Goal: Task Accomplishment & Management: Use online tool/utility

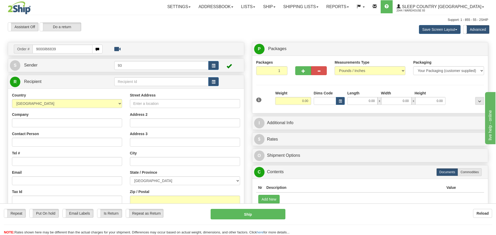
type input "9000il66839"
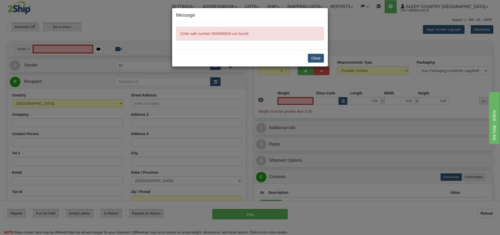
type input "0.00"
click at [52, 46] on div "Message Order with number 9000il66839 not found! Close" at bounding box center [250, 117] width 500 height 235
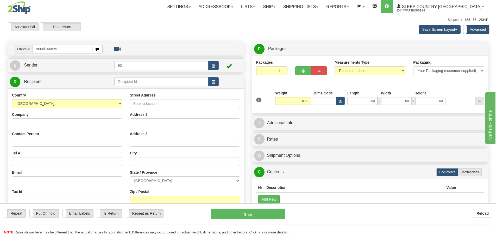
type input "9000i166839"
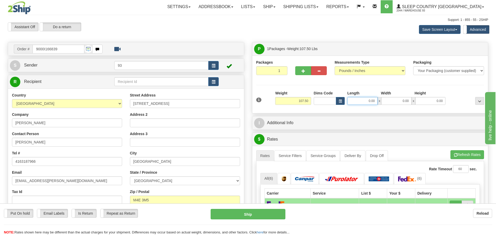
click at [364, 101] on input "0.00" at bounding box center [363, 101] width 30 height 8
type input "40.00"
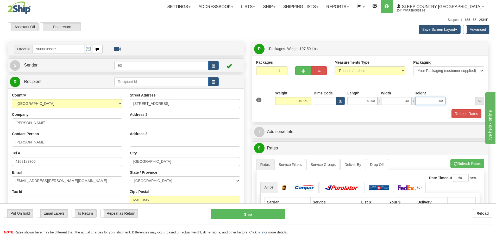
type input "40.00"
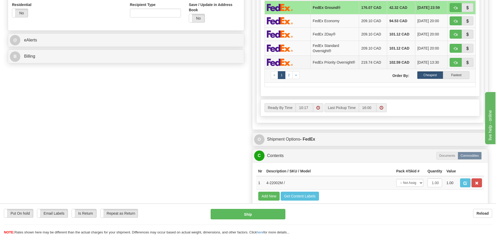
scroll to position [208, 0]
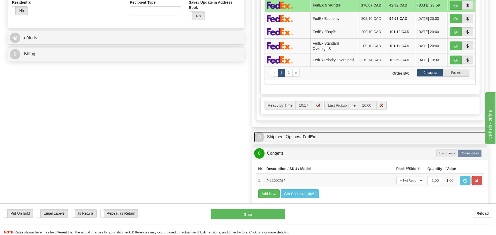
type input "20.00"
click at [281, 138] on link "O Shipment Options - FedEx" at bounding box center [370, 137] width 232 height 11
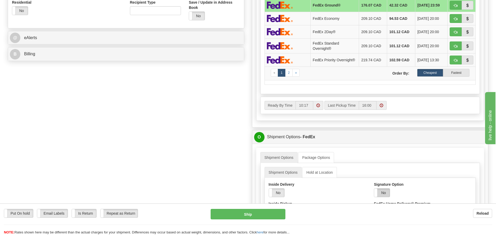
click at [384, 193] on label "No" at bounding box center [382, 192] width 16 height 8
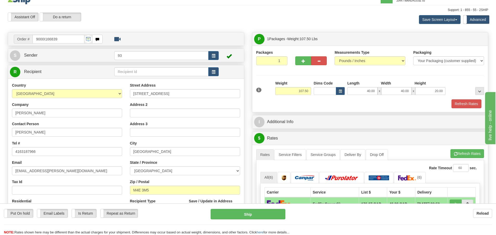
scroll to position [0, 0]
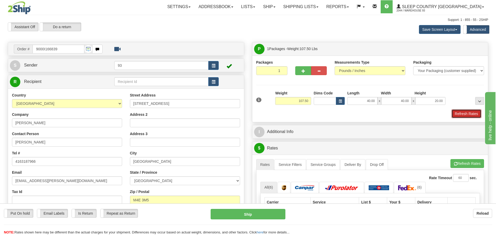
click at [460, 112] on button "Refresh Rates" at bounding box center [467, 113] width 30 height 9
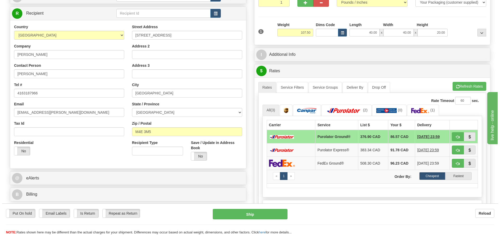
scroll to position [78, 0]
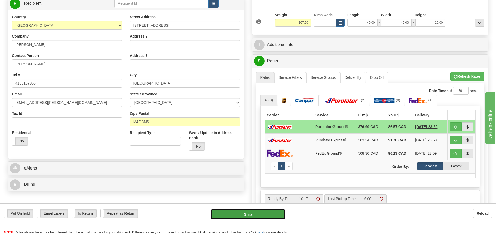
click at [247, 214] on button "Ship" at bounding box center [248, 214] width 75 height 10
type input "260"
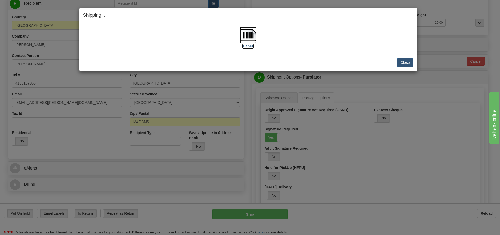
click at [255, 34] on img at bounding box center [248, 35] width 17 height 17
click at [408, 61] on button "Close" at bounding box center [405, 62] width 16 height 9
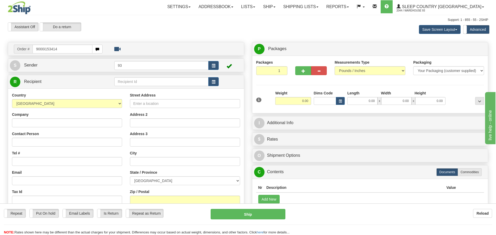
type input "9000i153414"
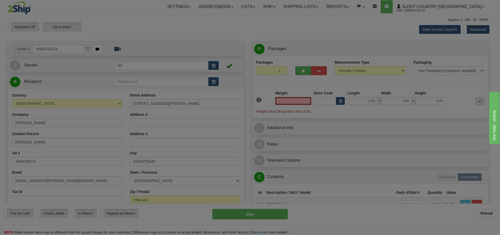
type input "COMOX"
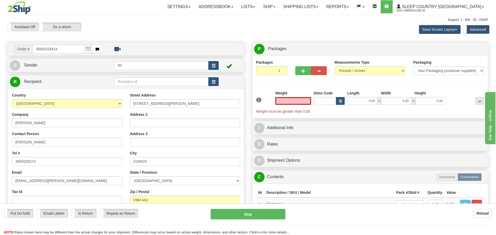
click at [296, 99] on input "text" at bounding box center [293, 101] width 36 height 8
type input "0.00"
drag, startPoint x: 305, startPoint y: 71, endPoint x: 304, endPoint y: 67, distance: 3.7
click at [305, 69] on button "button" at bounding box center [304, 70] width 16 height 9
type input "2"
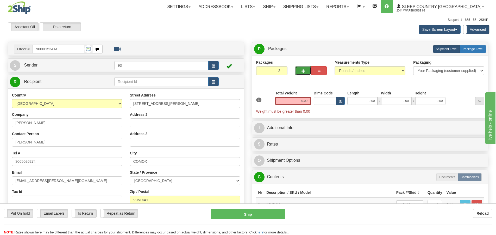
click at [465, 49] on span "Package Level" at bounding box center [473, 49] width 21 height 4
radio input "true"
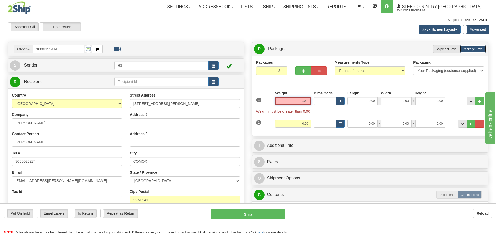
click at [283, 99] on input "0.00" at bounding box center [293, 101] width 36 height 8
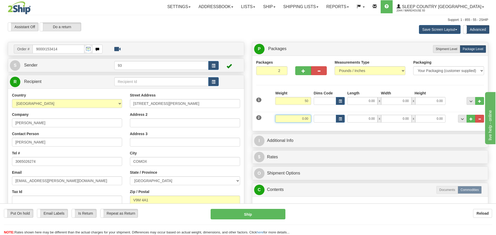
type input "50.00"
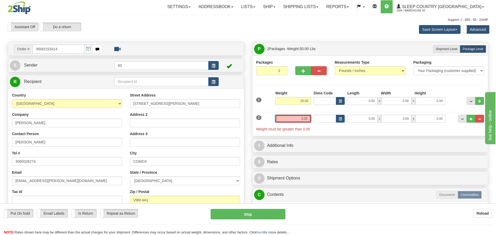
click at [294, 118] on input "0.00" at bounding box center [293, 119] width 36 height 8
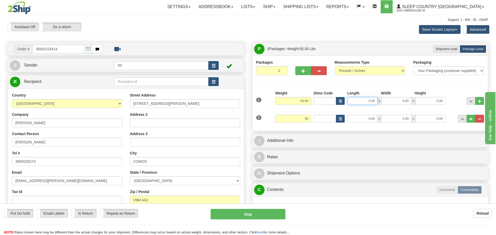
type input "50.00"
click at [366, 98] on input "0.00" at bounding box center [363, 101] width 30 height 8
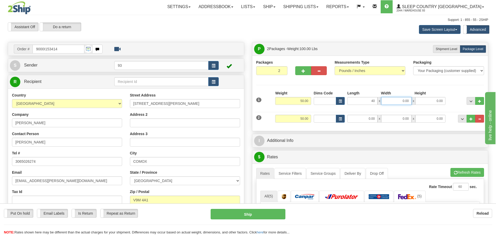
type input "40.00"
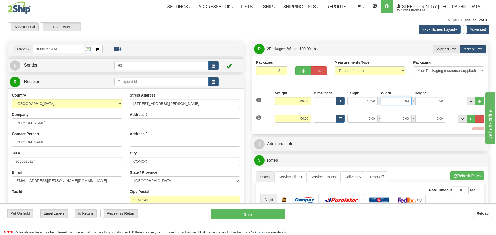
click at [399, 99] on input "0.00" at bounding box center [396, 101] width 30 height 8
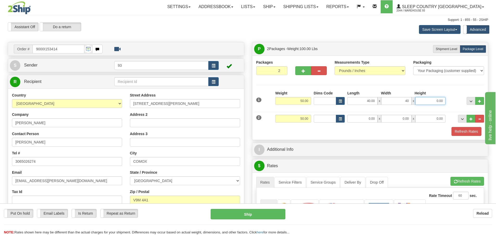
type input "40.00"
click at [427, 99] on input "0.00" at bounding box center [431, 101] width 30 height 8
type input "18.00"
click at [366, 117] on input "0.00" at bounding box center [363, 119] width 30 height 8
type input "40.00"
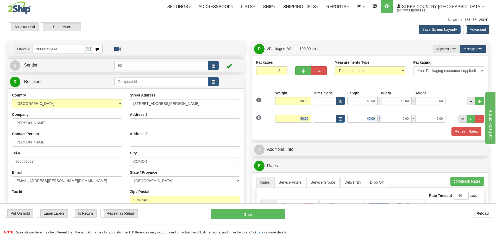
drag, startPoint x: 394, startPoint y: 114, endPoint x: 394, endPoint y: 116, distance: 2.6
click at [394, 116] on div "2 Weight 50.00 Dims Code Length Width Height" at bounding box center [370, 117] width 231 height 17
click at [398, 120] on input "0.00" at bounding box center [396, 119] width 30 height 8
type input "40.00"
click at [433, 118] on input "0.00" at bounding box center [431, 119] width 30 height 8
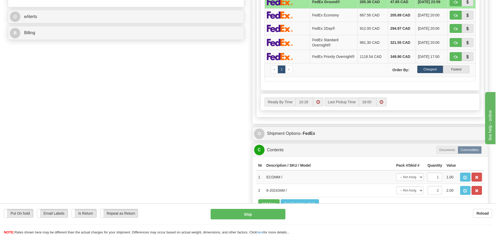
scroll to position [261, 0]
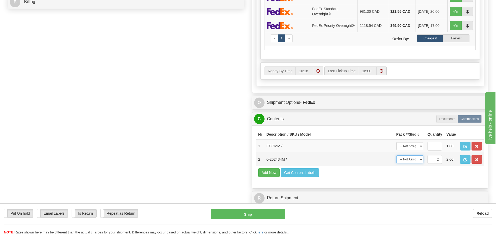
type input "18.00"
click at [420, 161] on select "-- Not Assigned -- Package 1 Package 2 Split" at bounding box center [410, 159] width 27 height 8
select select "0"
click at [397, 157] on select "-- Not Assigned -- Package 1 Package 2 Split" at bounding box center [410, 159] width 27 height 8
click at [421, 160] on select "-- Not Assigned -- Package 1 Package 2 Split" at bounding box center [410, 159] width 27 height 8
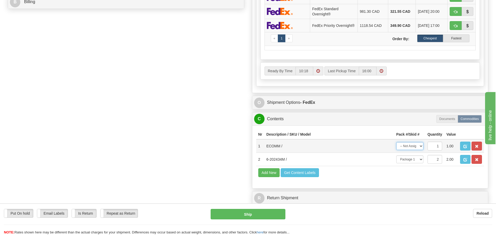
click at [421, 149] on select "-- Not Assigned -- Package 1 Package 2" at bounding box center [410, 146] width 27 height 8
select select "0"
click at [397, 144] on select "-- Not Assigned -- Package 1 Package 2" at bounding box center [410, 146] width 27 height 8
click at [410, 148] on select "-- Not Assigned -- Package 1 Package 2" at bounding box center [410, 146] width 27 height 8
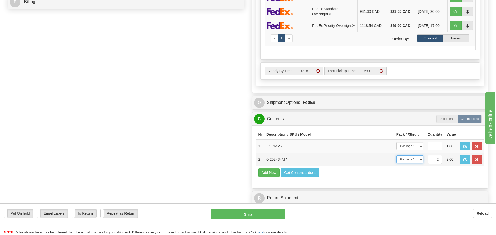
click at [420, 157] on select "-- Not Assigned -- Package 1 Package 2 Split" at bounding box center [410, 159] width 27 height 8
select select "SPLIT"
click at [397, 157] on select "-- Not Assigned -- Package 1 Package 2 Split" at bounding box center [410, 159] width 27 height 8
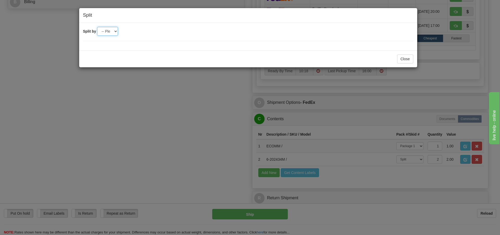
click at [108, 31] on select "-- Please select -- 2" at bounding box center [107, 31] width 21 height 9
select select "2"
click at [97, 27] on select "-- Please select -- 2" at bounding box center [107, 31] width 21 height 9
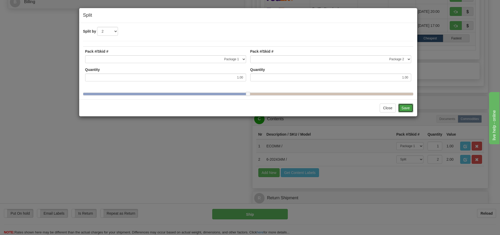
click at [407, 112] on button "Save" at bounding box center [405, 107] width 15 height 9
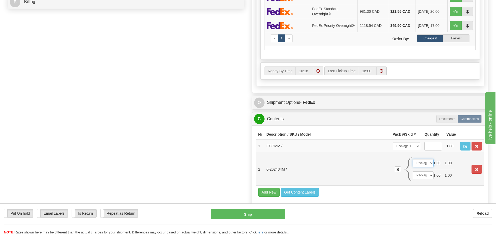
click at [431, 163] on select "-- Not Assigned -- Package 1 Package 2" at bounding box center [423, 163] width 21 height 8
click at [413, 161] on select "-- Not Assigned -- Package 1 Package 2" at bounding box center [423, 163] width 21 height 8
click at [430, 176] on select "-- Not Assigned -- Package 1 Package 2" at bounding box center [423, 175] width 21 height 8
click at [413, 173] on select "-- Not Assigned -- Package 1 Package 2" at bounding box center [423, 175] width 21 height 8
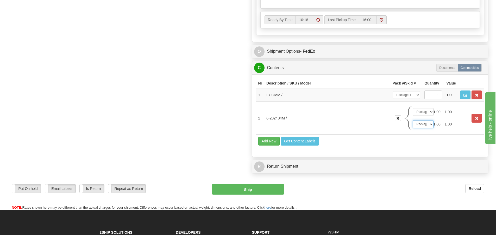
scroll to position [235, 0]
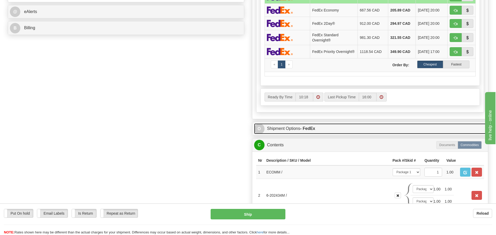
click at [296, 129] on link "O Shipment Options - FedEx" at bounding box center [370, 128] width 232 height 11
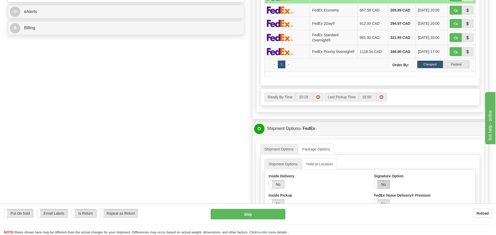
click at [383, 185] on label "No" at bounding box center [382, 184] width 16 height 8
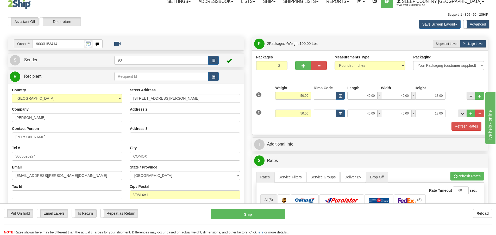
scroll to position [0, 0]
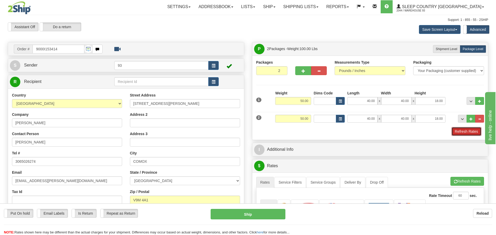
click at [463, 130] on button "Refresh Rates" at bounding box center [467, 131] width 30 height 9
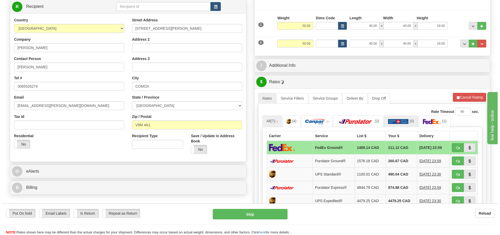
scroll to position [78, 0]
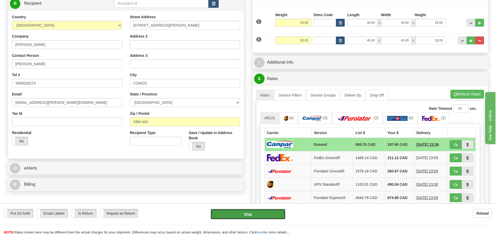
click at [234, 215] on button "Ship" at bounding box center [248, 214] width 75 height 10
type input "1"
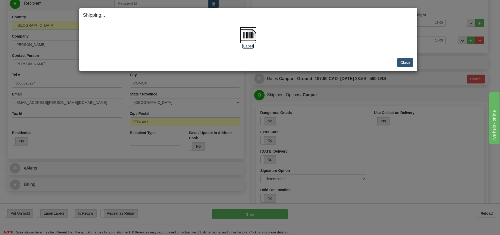
click at [249, 35] on img at bounding box center [248, 35] width 17 height 17
click at [407, 62] on button "Close" at bounding box center [405, 62] width 16 height 9
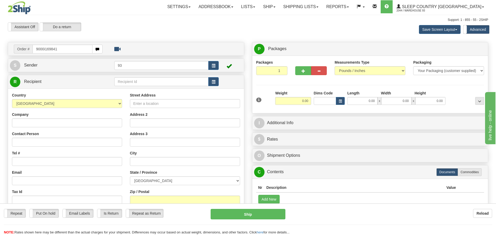
type input "9000i169841"
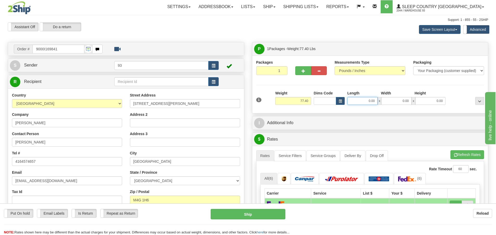
click at [363, 99] on input "0.00" at bounding box center [363, 101] width 30 height 8
type input "0.00"
click at [306, 70] on button "button" at bounding box center [304, 70] width 16 height 9
type input "2"
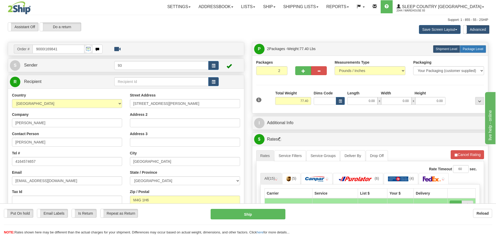
click at [471, 49] on span "Package Level" at bounding box center [473, 49] width 21 height 4
radio input "true"
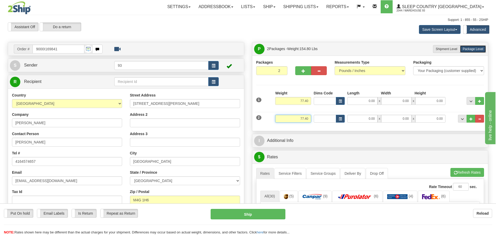
click at [310, 117] on input "77.40" at bounding box center [293, 119] width 36 height 8
type input "7"
type input "2.00"
click at [365, 99] on input "0.00" at bounding box center [363, 101] width 30 height 8
type input "40.00"
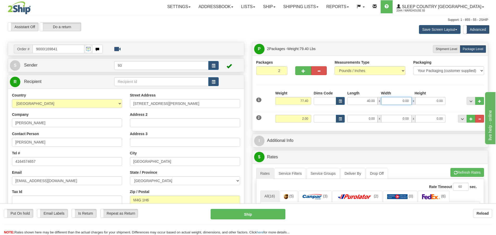
click at [393, 101] on input "0.00" at bounding box center [396, 101] width 30 height 8
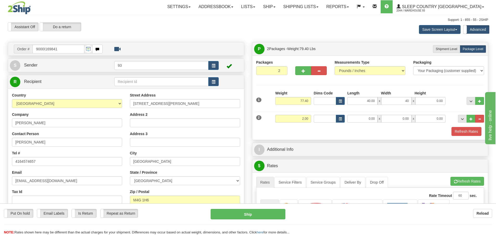
type input "40.00"
click at [436, 96] on div "Height" at bounding box center [431, 93] width 34 height 7
click at [430, 103] on input "0.00" at bounding box center [431, 101] width 30 height 8
type input "18.00"
click at [361, 117] on input "0.00" at bounding box center [363, 119] width 30 height 8
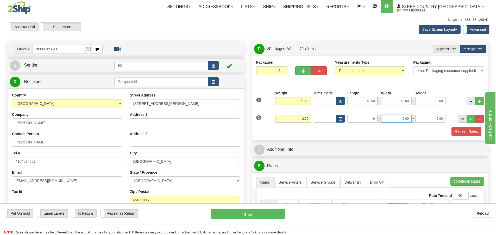
type input "6.00"
type input "4.00"
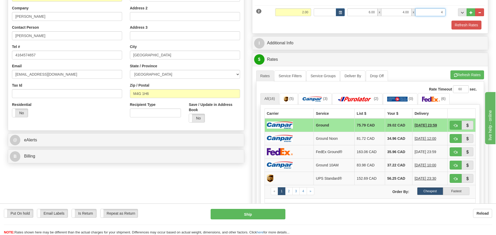
scroll to position [182, 0]
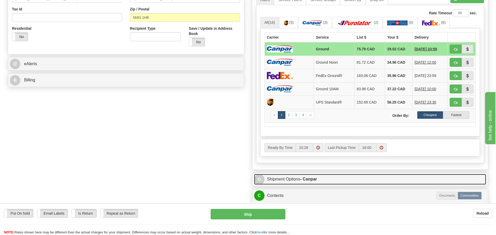
type input "4.00"
click at [285, 180] on link "O Shipment Options - Canpar" at bounding box center [370, 179] width 232 height 11
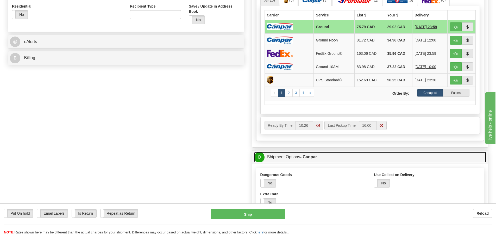
scroll to position [261, 0]
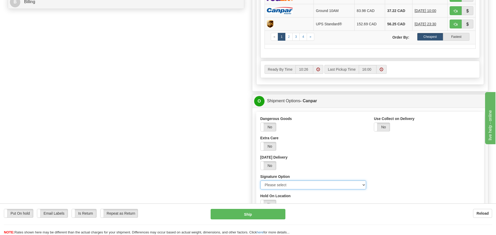
click at [365, 185] on select "Please select No Signature Required Signature Required Adult Signature" at bounding box center [314, 184] width 106 height 9
select select "2"
click at [261, 180] on select "Please select No Signature Required Signature Required Adult Signature" at bounding box center [314, 184] width 106 height 9
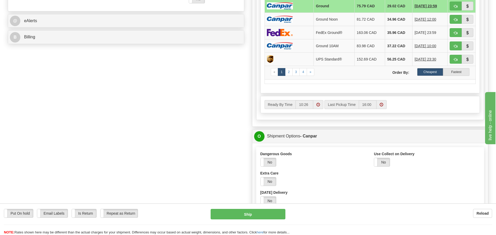
scroll to position [156, 0]
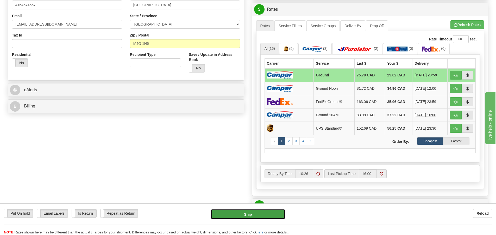
click at [245, 213] on button "Ship" at bounding box center [248, 214] width 75 height 10
type input "1"
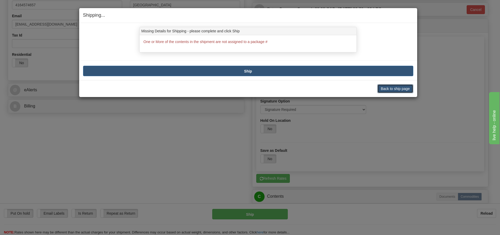
click at [394, 86] on button "Back to ship page" at bounding box center [396, 88] width 36 height 9
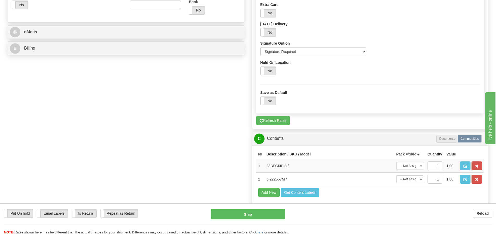
scroll to position [235, 0]
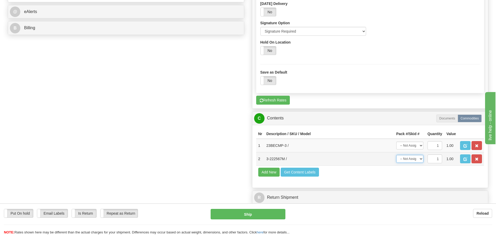
click at [423, 159] on select "-- Not Assigned -- Package 1 Package 2" at bounding box center [410, 159] width 27 height 8
click at [421, 159] on select "-- Not Assigned -- Package 1 Package 2" at bounding box center [410, 159] width 27 height 8
click at [421, 144] on select "-- Not Assigned -- Package 1 Package 2" at bounding box center [410, 145] width 27 height 8
click at [420, 146] on select "-- Not Assigned -- Package 1 Package 2" at bounding box center [410, 145] width 27 height 8
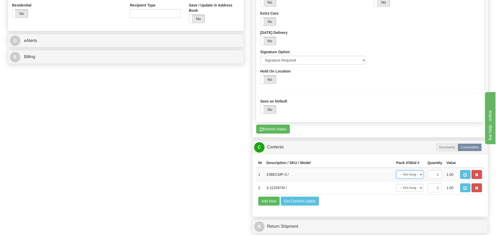
scroll to position [287, 0]
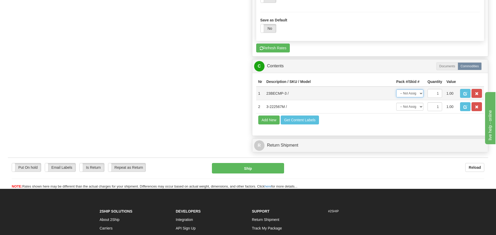
click at [419, 93] on select "-- Not Assigned -- Package 1 Package 2" at bounding box center [410, 93] width 27 height 8
select select "0"
click at [397, 89] on select "-- Not Assigned -- Package 1 Package 2" at bounding box center [410, 93] width 27 height 8
click at [419, 107] on select "-- Not Assigned -- Package 1 Package 2" at bounding box center [410, 107] width 27 height 8
select select "1"
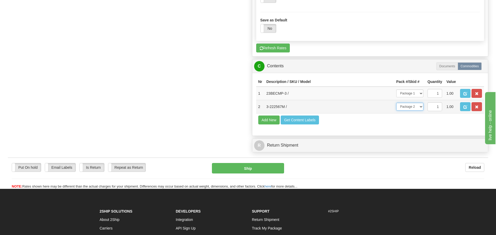
click at [397, 103] on select "-- Not Assigned -- Package 1 Package 2" at bounding box center [410, 107] width 27 height 8
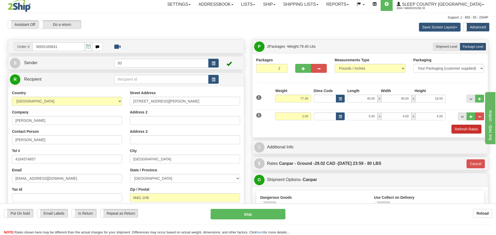
scroll to position [3, 0]
click at [464, 128] on button "Refresh Rates" at bounding box center [467, 128] width 30 height 9
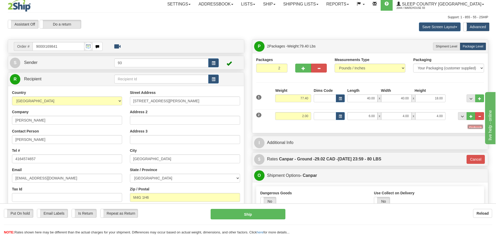
type input "1"
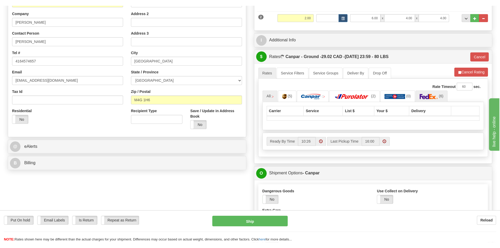
scroll to position [107, 0]
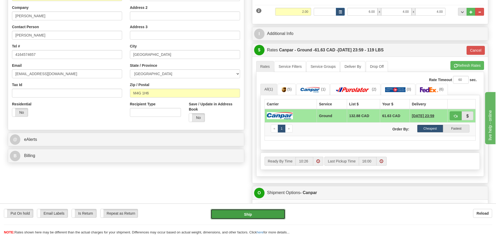
click at [249, 214] on button "Ship" at bounding box center [248, 214] width 75 height 10
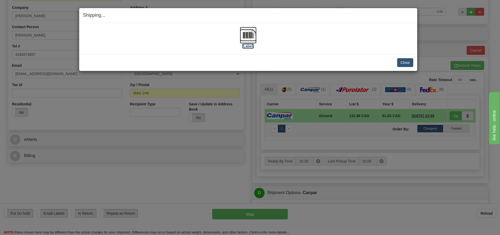
click at [247, 33] on img at bounding box center [248, 35] width 17 height 17
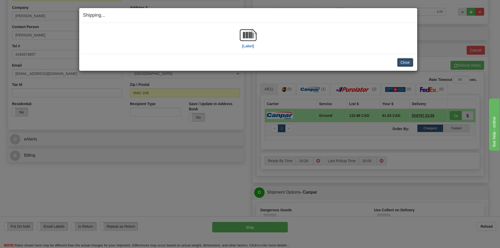
click at [407, 61] on button "Close" at bounding box center [405, 62] width 16 height 9
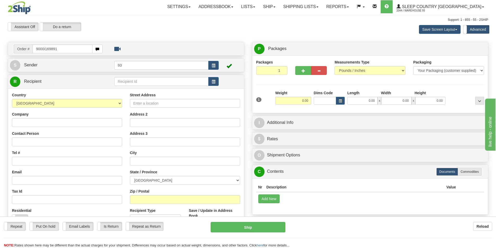
type input "9000i169891"
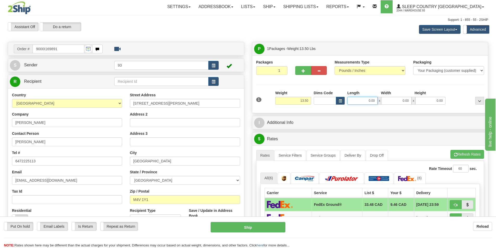
click at [360, 101] on input "0.00" at bounding box center [363, 101] width 30 height 8
type input "21.00"
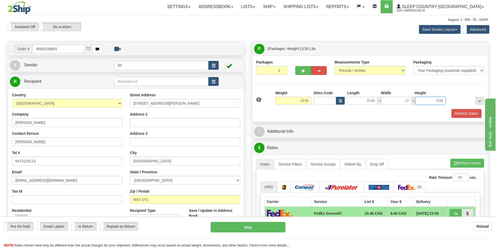
type input "17.00"
type input "7.00"
click at [472, 112] on button "Refresh Rates" at bounding box center [467, 113] width 30 height 9
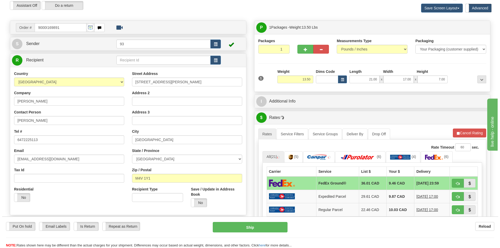
scroll to position [104, 0]
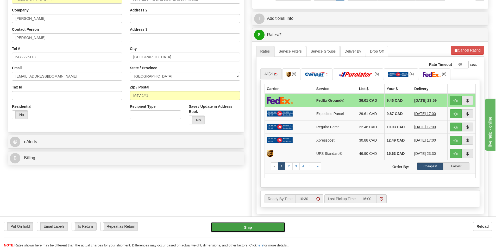
click at [248, 227] on button "Ship" at bounding box center [248, 227] width 75 height 10
type input "92"
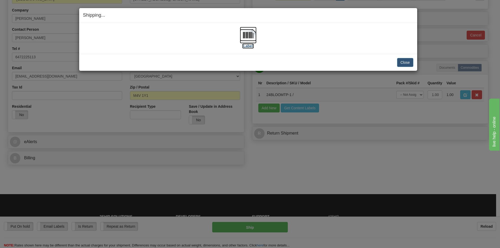
click at [254, 35] on img at bounding box center [248, 35] width 17 height 17
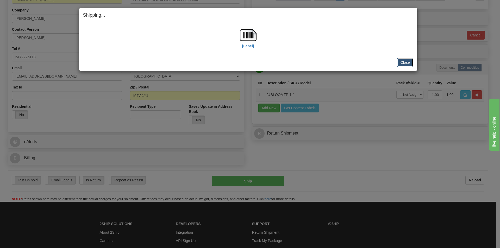
click at [409, 62] on button "Close" at bounding box center [405, 62] width 16 height 9
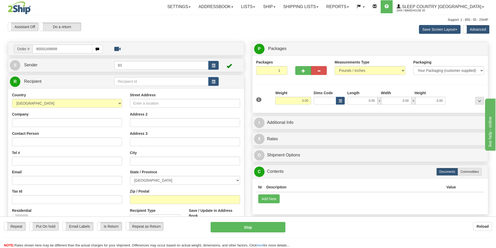
type input "9000i169898"
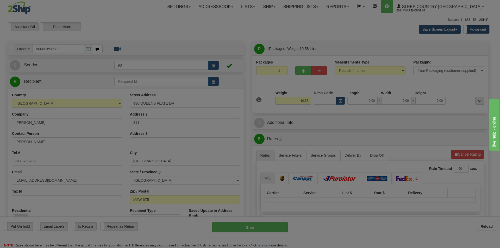
type input "ETOBICOKE"
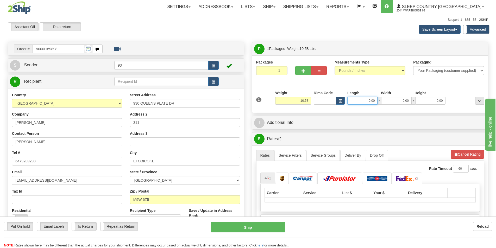
click at [362, 100] on input "0.00" at bounding box center [363, 101] width 30 height 8
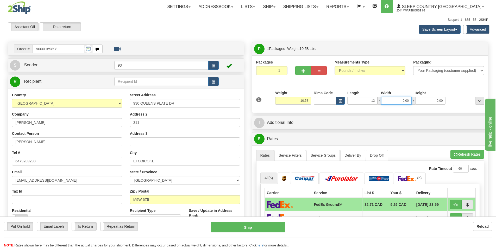
type input "13.00"
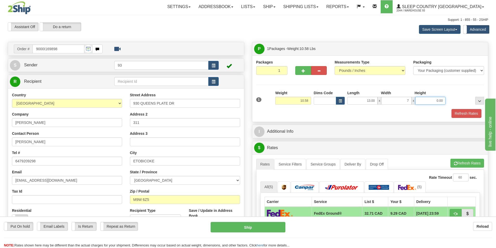
type input "7.00"
type input "4.00"
click at [465, 112] on button "Refresh Rates" at bounding box center [467, 113] width 30 height 9
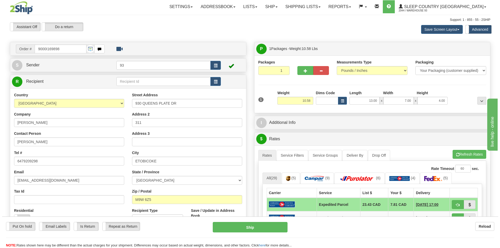
scroll to position [78, 0]
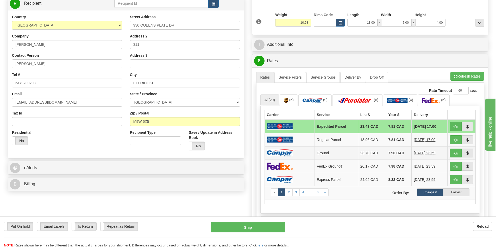
click at [298, 152] on td at bounding box center [290, 152] width 50 height 13
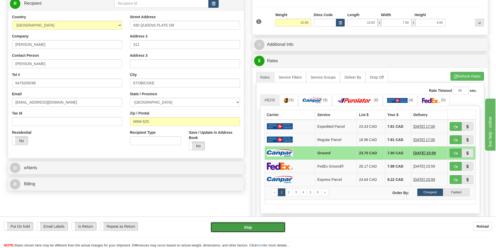
click at [250, 225] on button "Ship" at bounding box center [248, 227] width 75 height 10
type input "1"
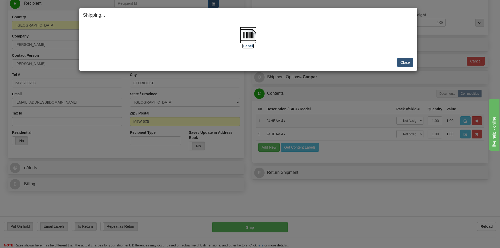
click at [248, 34] on img at bounding box center [248, 35] width 17 height 17
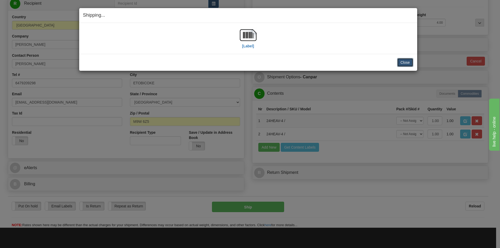
click at [405, 60] on button "Close" at bounding box center [405, 62] width 16 height 9
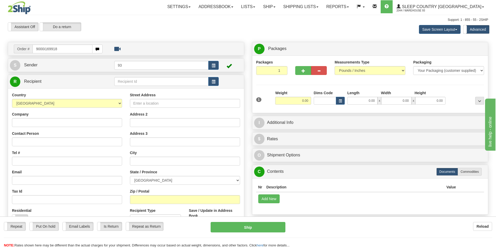
type input "9000i169918"
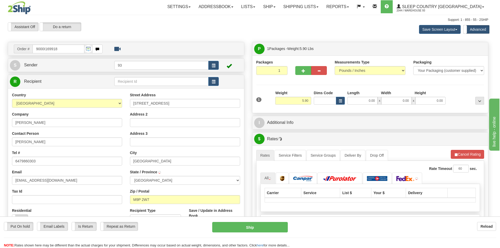
type input "ETOBICOKE"
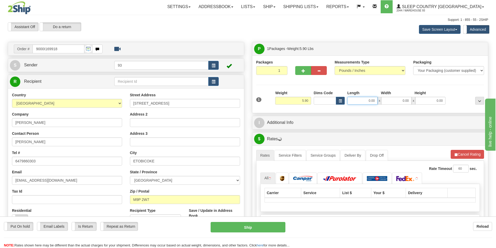
click at [360, 101] on input "0.00" at bounding box center [363, 101] width 30 height 8
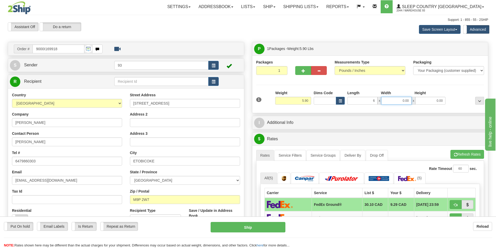
type input "6.00"
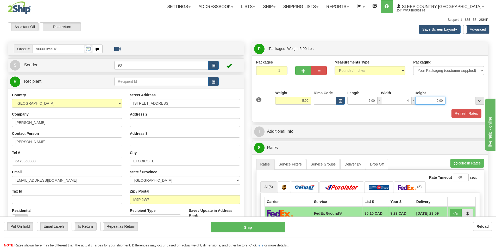
type input "4.00"
type input "2.00"
click at [468, 114] on button "Refresh Rates" at bounding box center [467, 113] width 30 height 9
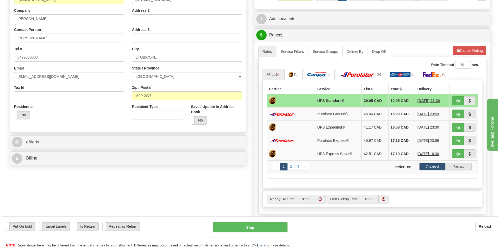
scroll to position [104, 0]
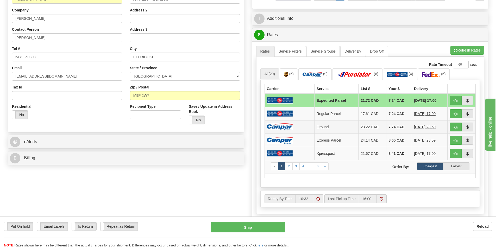
click at [295, 127] on td at bounding box center [290, 126] width 50 height 13
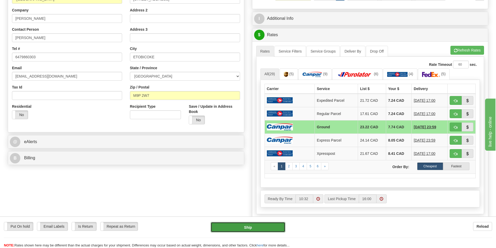
click at [260, 226] on button "Ship" at bounding box center [248, 227] width 75 height 10
type input "1"
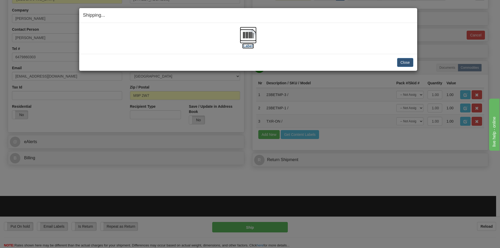
click at [250, 36] on img at bounding box center [248, 35] width 17 height 17
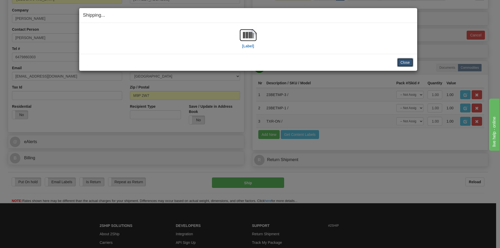
click at [408, 62] on button "Close" at bounding box center [405, 62] width 16 height 9
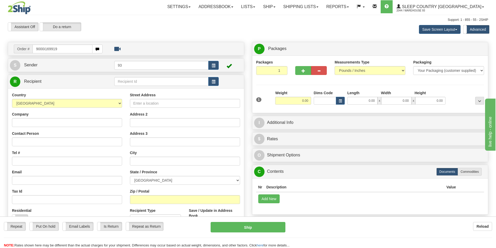
type input "9000i169919"
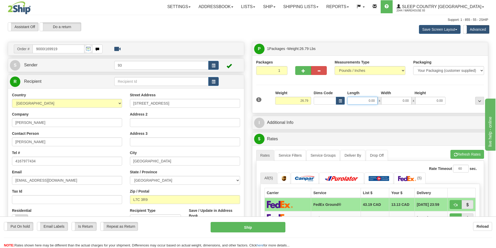
click at [364, 97] on input "0.00" at bounding box center [363, 101] width 30 height 8
type input "40.00"
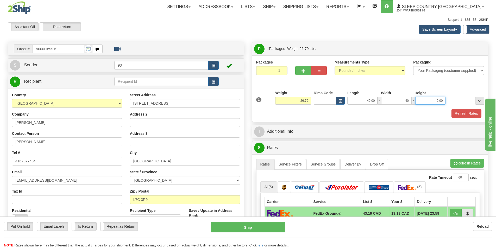
type input "40.00"
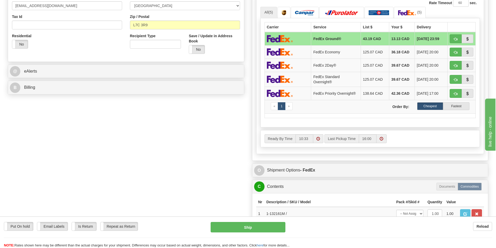
scroll to position [182, 0]
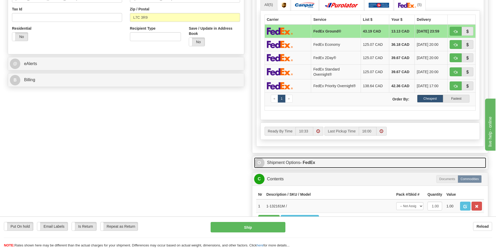
type input "17.00"
click at [284, 160] on link "O Shipment Options - FedEx" at bounding box center [370, 163] width 232 height 11
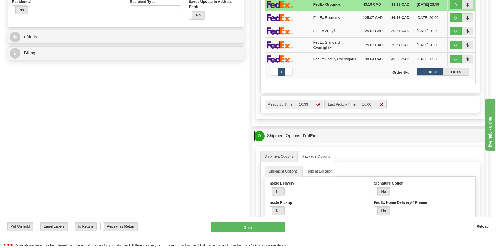
scroll to position [235, 0]
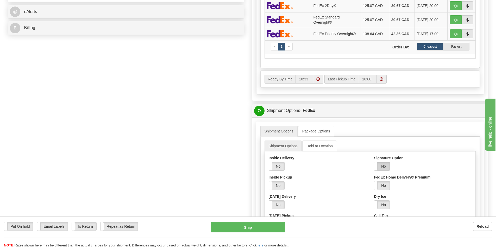
click at [388, 165] on label "No" at bounding box center [382, 166] width 16 height 8
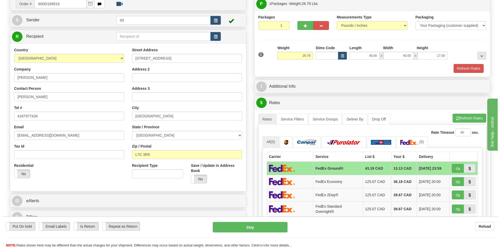
scroll to position [0, 0]
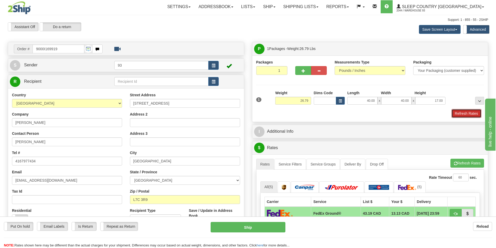
click at [466, 115] on button "Refresh Rates" at bounding box center [467, 113] width 30 height 9
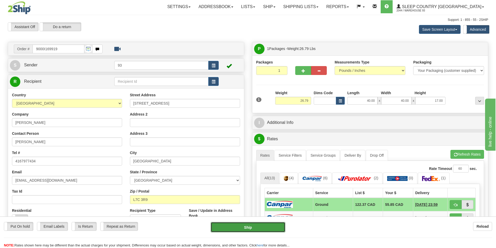
click at [250, 226] on button "Ship" at bounding box center [248, 227] width 75 height 10
type input "1"
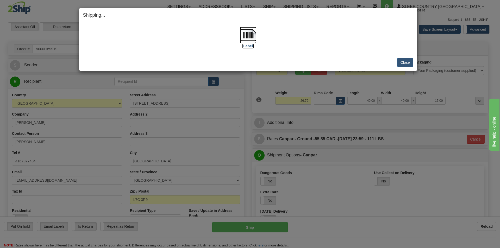
click at [248, 33] on img at bounding box center [248, 35] width 17 height 17
click at [408, 62] on button "Close" at bounding box center [405, 62] width 16 height 9
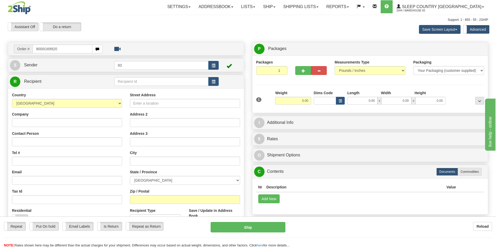
type input "9000i169920"
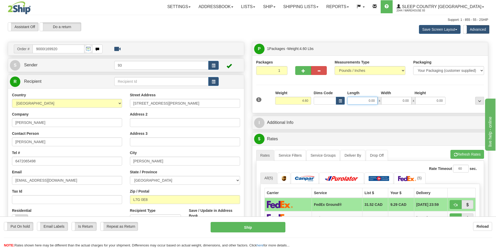
click at [362, 100] on input "0.00" at bounding box center [363, 101] width 30 height 8
type input "14.00"
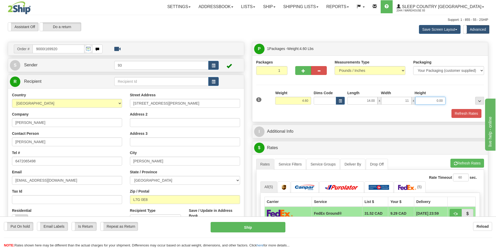
type input "11.00"
type input "4.00"
click at [462, 111] on button "Refresh Rates" at bounding box center [467, 113] width 30 height 9
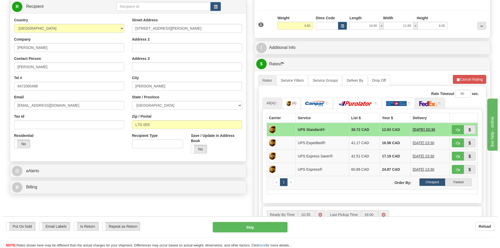
scroll to position [78, 0]
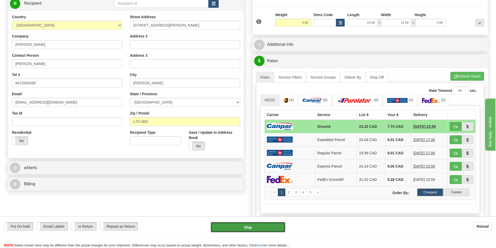
click at [254, 227] on button "Ship" at bounding box center [248, 227] width 75 height 10
type input "1"
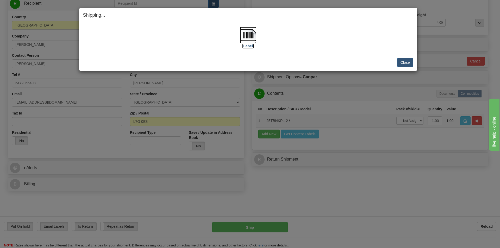
click at [247, 35] on img at bounding box center [248, 35] width 17 height 17
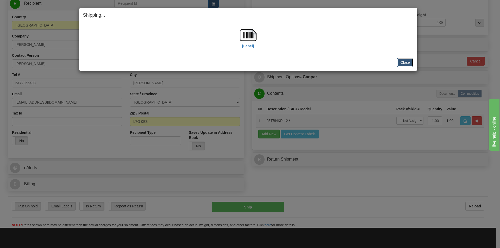
click at [407, 61] on button "Close" at bounding box center [405, 62] width 16 height 9
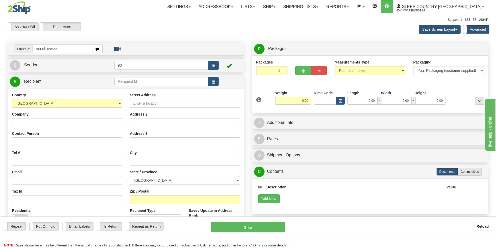
type input "9000i169923"
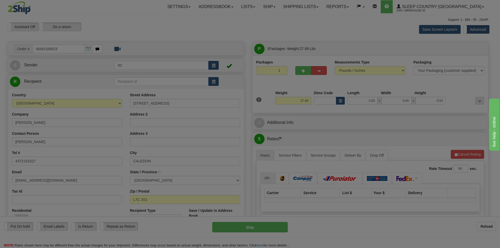
type input "[GEOGRAPHIC_DATA]"
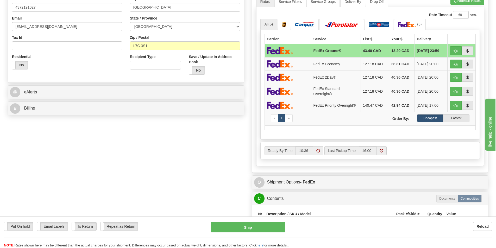
scroll to position [156, 0]
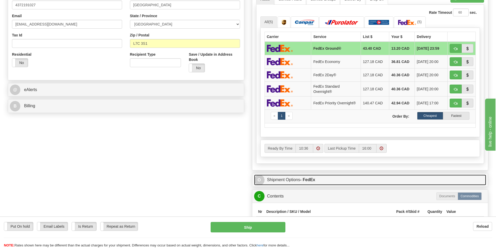
click at [297, 180] on link "O Shipment Options - FedEx" at bounding box center [370, 180] width 232 height 11
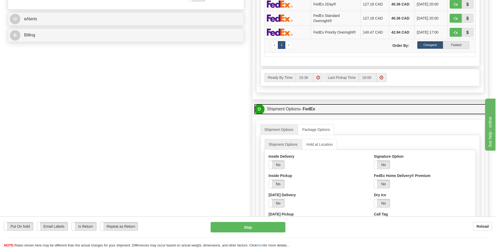
scroll to position [235, 0]
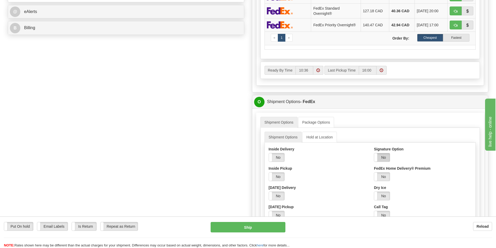
click at [386, 155] on label "No" at bounding box center [382, 157] width 16 height 8
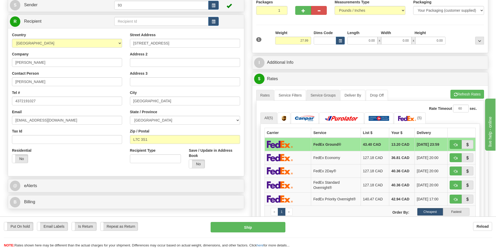
scroll to position [52, 0]
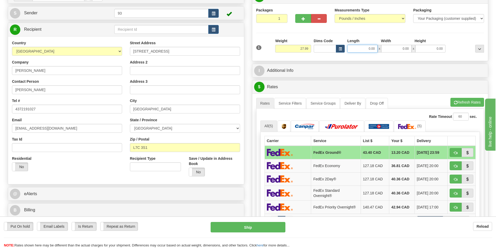
click at [358, 49] on input "0.00" at bounding box center [363, 49] width 30 height 8
type input "40.00"
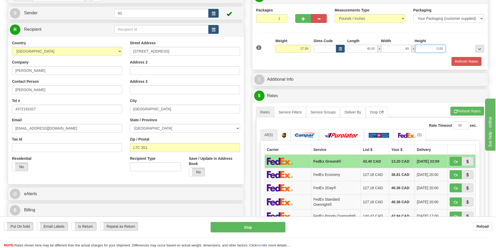
type input "40.00"
type input "18.00"
click at [469, 59] on button "Refresh Rates" at bounding box center [467, 61] width 30 height 9
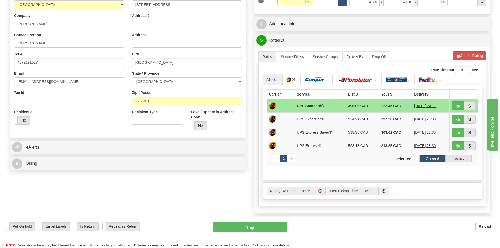
scroll to position [104, 0]
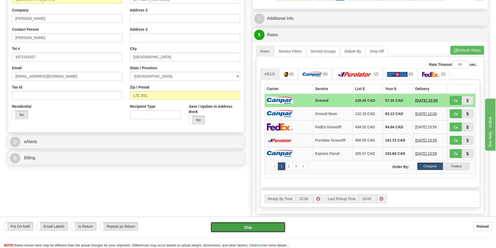
click at [244, 225] on button "Ship" at bounding box center [248, 227] width 75 height 10
type input "1"
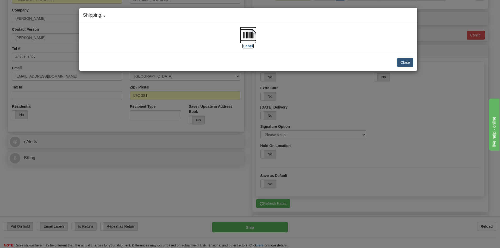
click at [251, 35] on img at bounding box center [248, 35] width 17 height 17
click at [407, 61] on button "Close" at bounding box center [405, 62] width 16 height 9
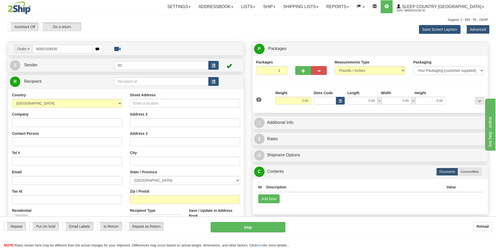
type input "9000i169936"
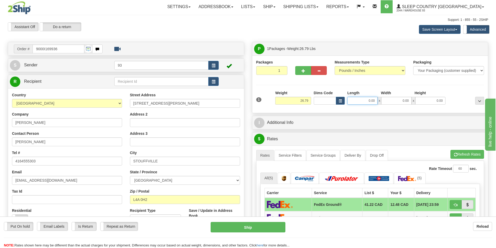
click at [363, 99] on input "0.00" at bounding box center [363, 101] width 30 height 8
type input "40.00"
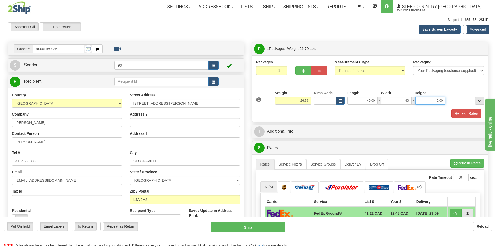
type input "40.00"
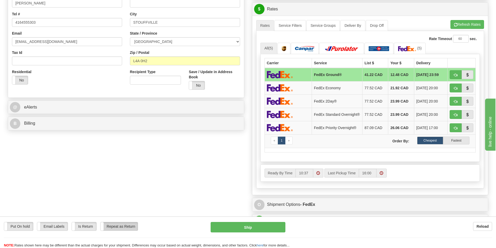
scroll to position [208, 0]
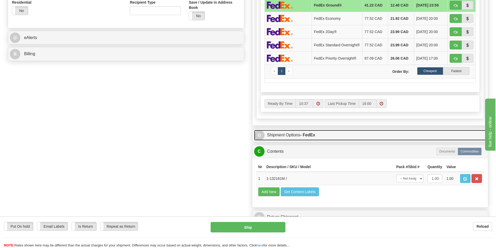
type input "17.00"
click at [290, 135] on link "O Shipment Options - FedEx" at bounding box center [370, 135] width 232 height 11
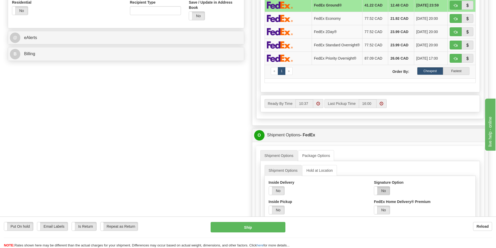
click at [385, 191] on label "No" at bounding box center [382, 191] width 16 height 8
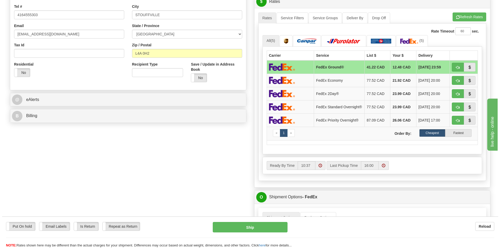
scroll to position [52, 0]
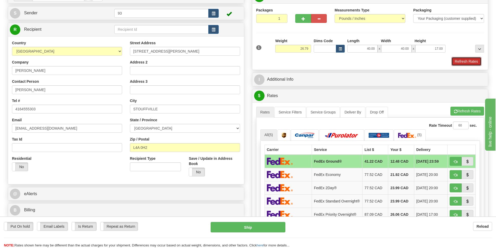
click at [468, 61] on button "Refresh Rates" at bounding box center [467, 61] width 30 height 9
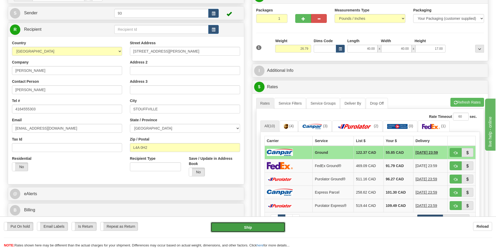
click at [250, 225] on button "Ship" at bounding box center [248, 227] width 75 height 10
type input "1"
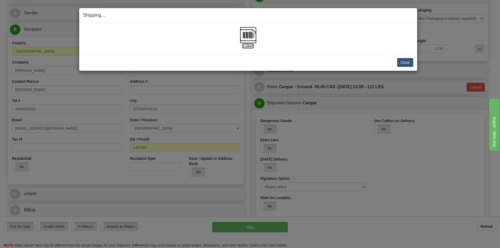
click at [249, 33] on img at bounding box center [248, 35] width 17 height 17
click at [410, 61] on button "Close" at bounding box center [405, 62] width 16 height 9
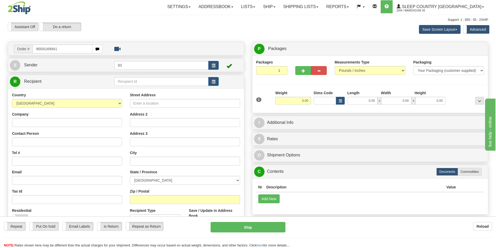
type input "9000i169941"
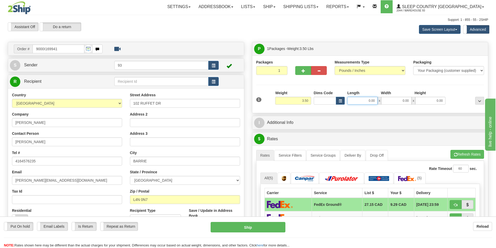
click at [358, 101] on input "0.00" at bounding box center [363, 101] width 30 height 8
type input "13.00"
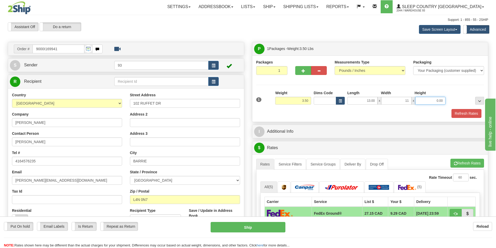
type input "11.00"
type input "4.00"
click at [470, 110] on button "Refresh Rates" at bounding box center [467, 113] width 30 height 9
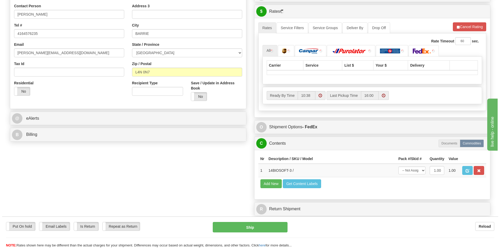
scroll to position [130, 0]
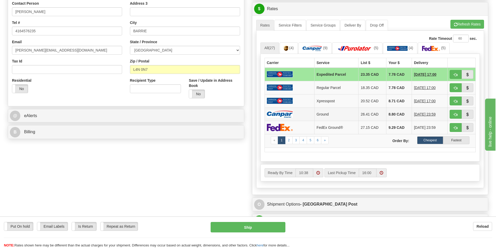
click at [297, 114] on td at bounding box center [290, 114] width 50 height 13
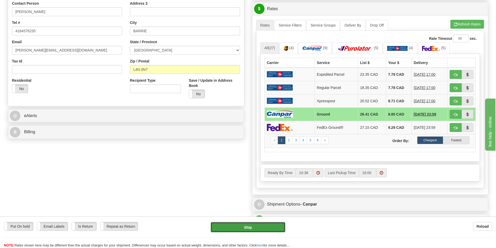
click at [250, 227] on button "Ship" at bounding box center [248, 227] width 75 height 10
type input "1"
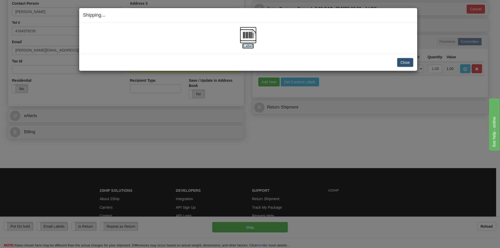
click at [251, 32] on img at bounding box center [248, 35] width 17 height 17
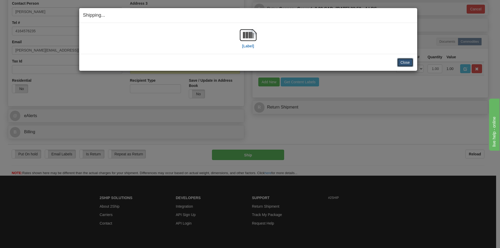
click at [408, 62] on button "Close" at bounding box center [405, 62] width 16 height 9
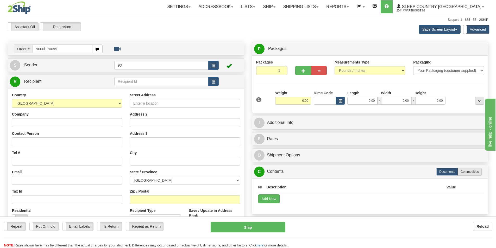
type input "9000i170099"
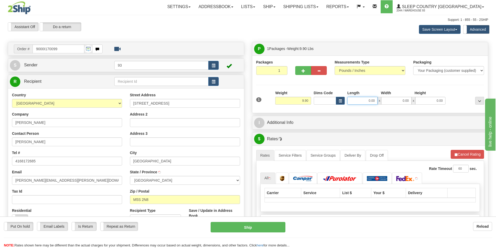
click at [354, 99] on input "0.00" at bounding box center [363, 101] width 30 height 8
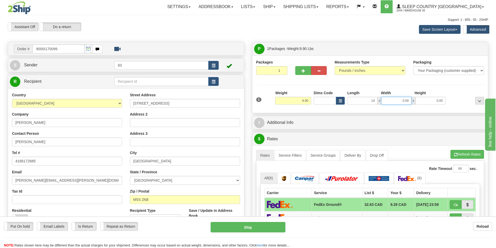
type input "14.00"
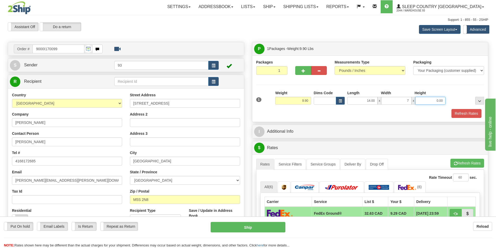
type input "7.00"
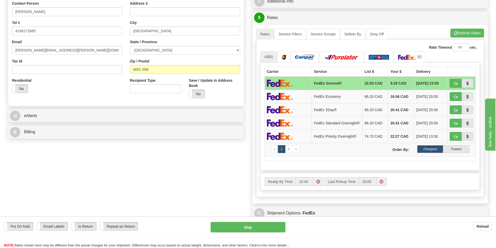
scroll to position [235, 0]
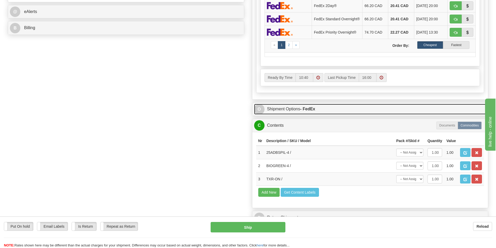
type input "7.00"
click at [297, 109] on link "O Shipment Options - FedEx" at bounding box center [370, 109] width 232 height 11
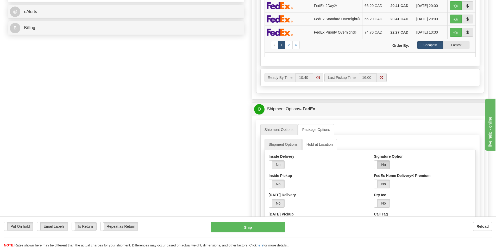
click at [385, 166] on label "No" at bounding box center [382, 165] width 16 height 8
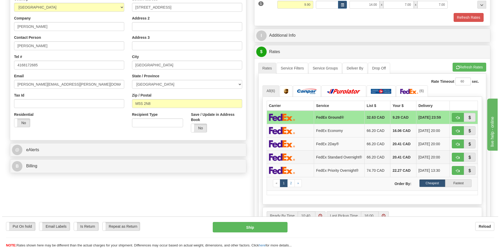
scroll to position [78, 0]
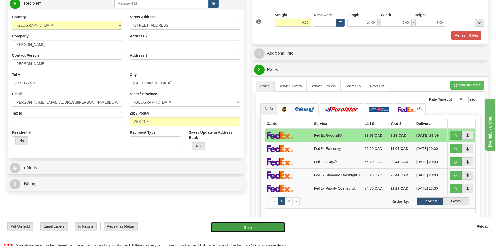
click at [245, 227] on button "Ship" at bounding box center [248, 227] width 75 height 10
type input "92"
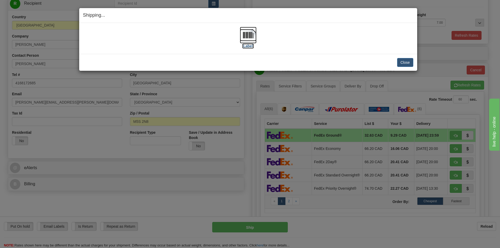
click at [249, 32] on img at bounding box center [248, 35] width 17 height 17
click at [408, 63] on button "Close" at bounding box center [405, 62] width 16 height 9
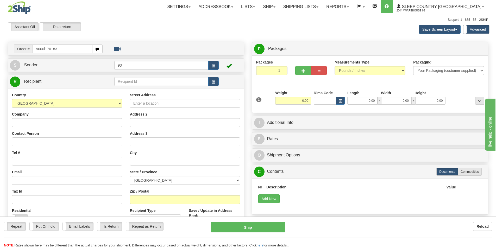
type input "9000i170183"
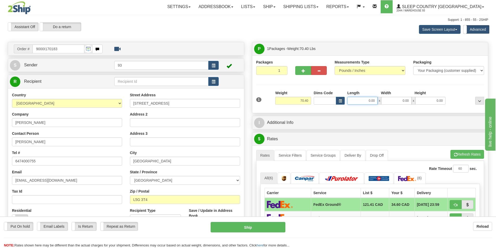
click at [364, 101] on input "0.00" at bounding box center [363, 101] width 30 height 8
type input "74.00"
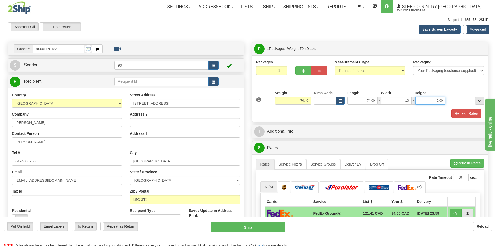
type input "10.00"
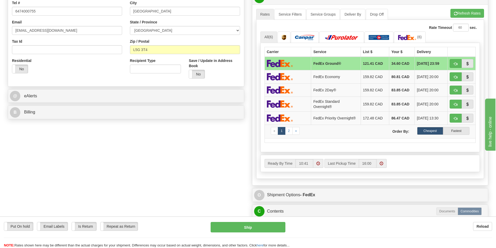
scroll to position [156, 0]
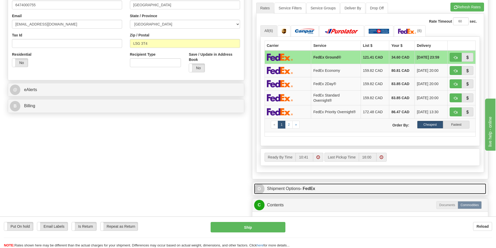
type input "8.00"
click at [290, 188] on link "O Shipment Options - FedEx" at bounding box center [370, 189] width 232 height 11
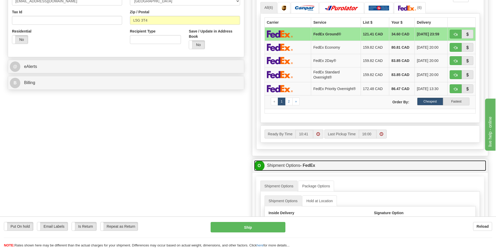
scroll to position [208, 0]
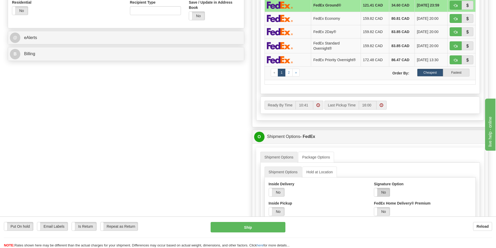
click at [386, 193] on label "No" at bounding box center [382, 192] width 16 height 8
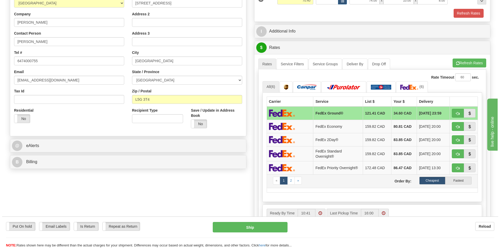
scroll to position [78, 0]
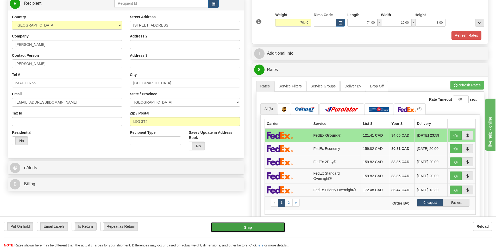
click at [240, 225] on button "Ship" at bounding box center [248, 227] width 75 height 10
type input "92"
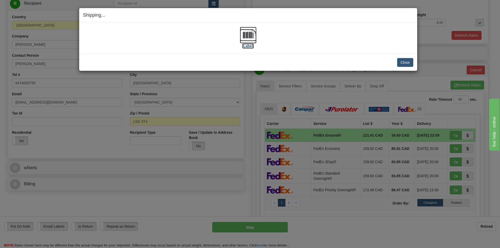
click at [247, 33] on img at bounding box center [248, 35] width 17 height 17
click at [407, 60] on button "Close" at bounding box center [405, 62] width 16 height 9
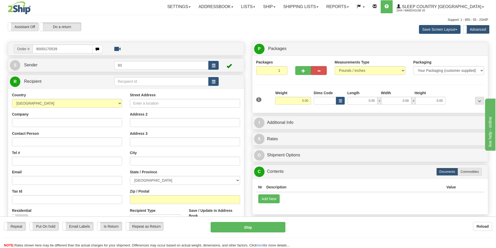
type input "9000i170539"
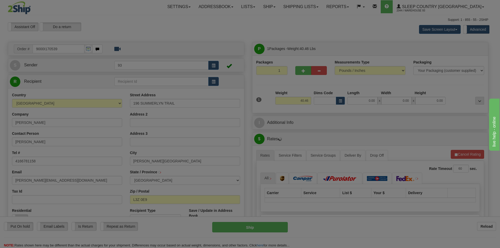
type input "BRADFORD"
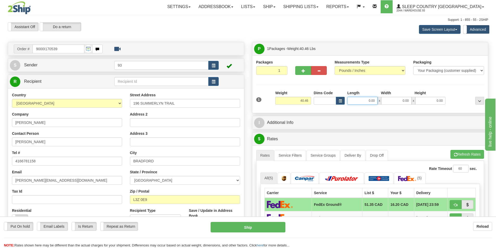
click at [366, 101] on input "0.00" at bounding box center [363, 101] width 30 height 8
type input "40.00"
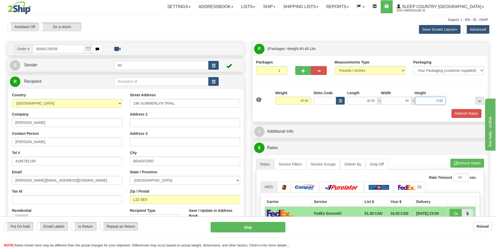
type input "40.00"
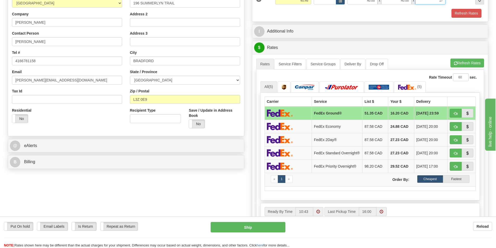
scroll to position [208, 0]
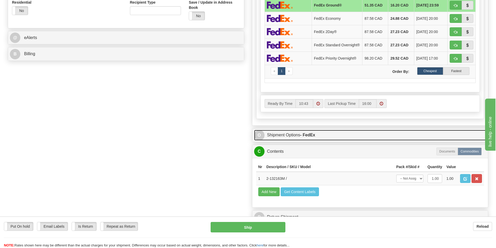
type input "17.00"
click at [295, 134] on link "O Shipment Options - FedEx" at bounding box center [370, 135] width 232 height 11
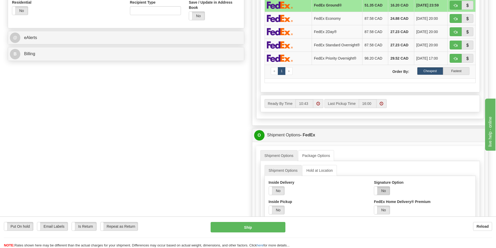
click at [386, 193] on label "No" at bounding box center [382, 191] width 16 height 8
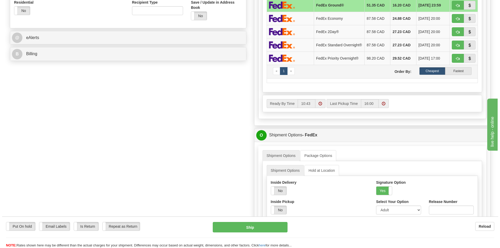
scroll to position [78, 0]
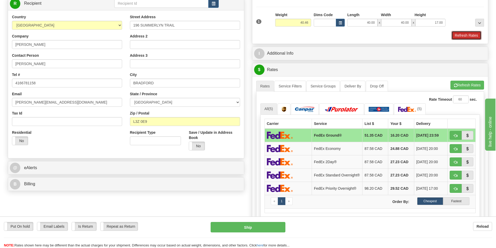
drag, startPoint x: 470, startPoint y: 34, endPoint x: 461, endPoint y: 43, distance: 12.9
click at [470, 34] on button "Refresh Rates" at bounding box center [467, 35] width 30 height 9
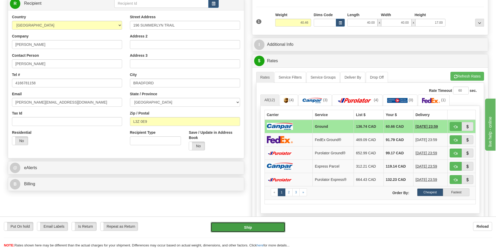
click at [255, 225] on button "Ship" at bounding box center [248, 227] width 75 height 10
type input "1"
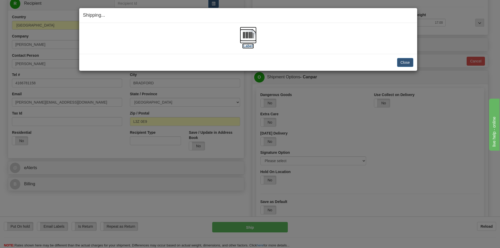
click at [249, 33] on img at bounding box center [248, 35] width 17 height 17
click at [402, 61] on button "Close" at bounding box center [405, 62] width 16 height 9
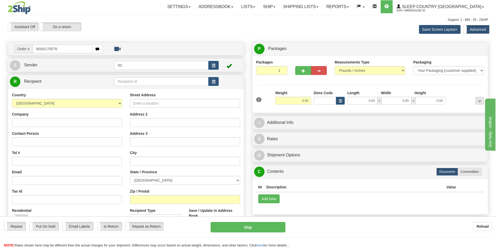
type input "9000i170576"
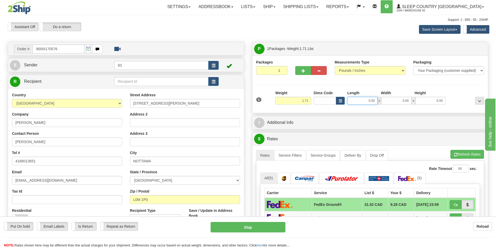
click at [362, 99] on input "0.00" at bounding box center [363, 101] width 30 height 8
type input "7.00"
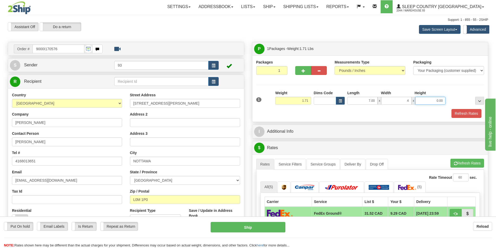
type input "4.00"
click at [467, 114] on button "Refresh Rates" at bounding box center [467, 113] width 30 height 9
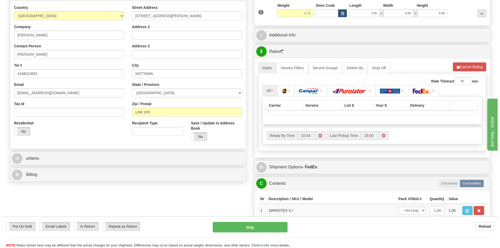
scroll to position [104, 0]
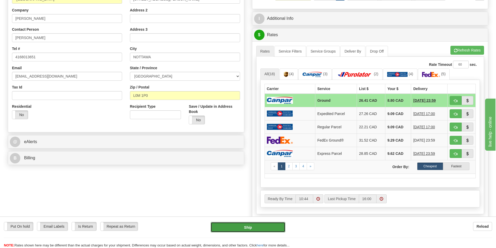
click at [249, 228] on button "Ship" at bounding box center [248, 227] width 75 height 10
type input "1"
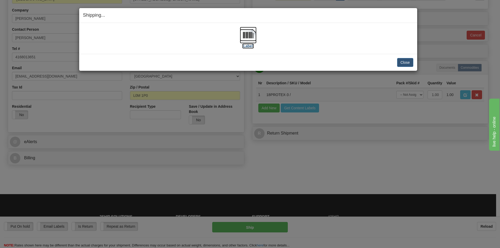
click at [251, 34] on img at bounding box center [248, 35] width 17 height 17
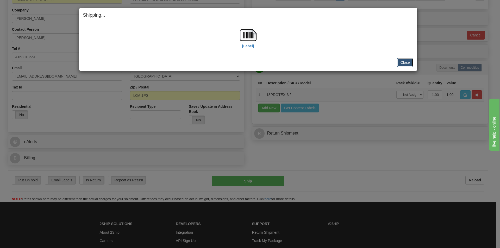
click at [407, 59] on button "Close" at bounding box center [405, 62] width 16 height 9
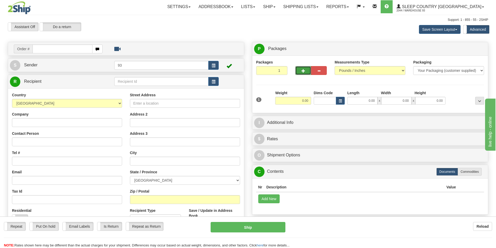
click at [300, 70] on button "button" at bounding box center [304, 70] width 16 height 9
type input "2"
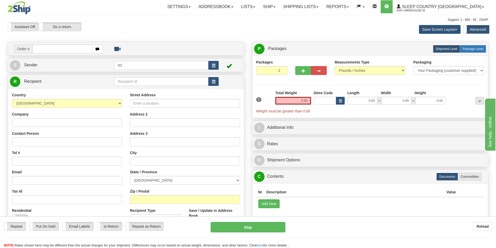
click at [472, 50] on span "Package Level" at bounding box center [473, 49] width 21 height 4
radio input "true"
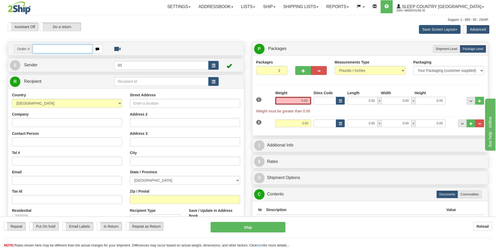
click at [43, 51] on input "text" at bounding box center [63, 49] width 60 height 9
type input "9000i169673"
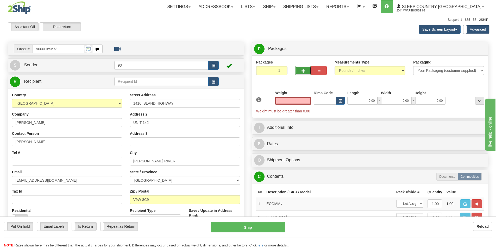
type input "0.00"
drag, startPoint x: 299, startPoint y: 68, endPoint x: 302, endPoint y: 67, distance: 3.0
click at [300, 68] on button "button" at bounding box center [304, 70] width 16 height 9
type input "2"
drag, startPoint x: 476, startPoint y: 49, endPoint x: 477, endPoint y: 45, distance: 3.8
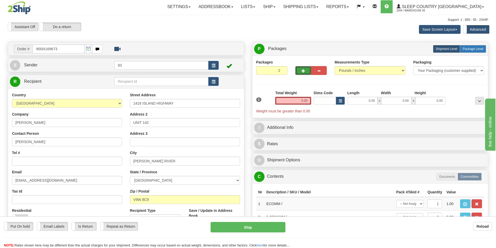
click at [476, 47] on label "Package Level Pack.." at bounding box center [473, 49] width 26 height 8
radio input "true"
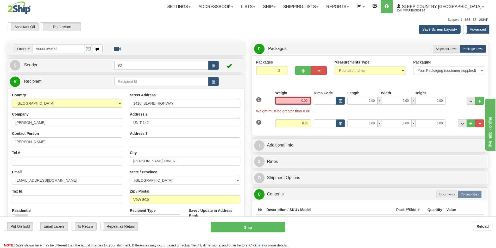
click at [292, 100] on input "0.00" at bounding box center [293, 101] width 36 height 8
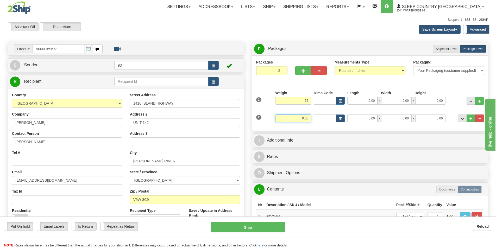
type input "55.00"
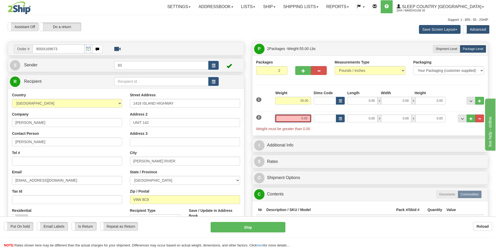
click at [302, 119] on input "0.00" at bounding box center [293, 119] width 36 height 8
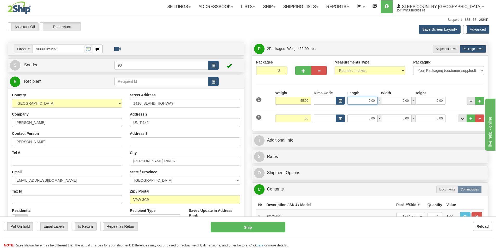
type input "55.00"
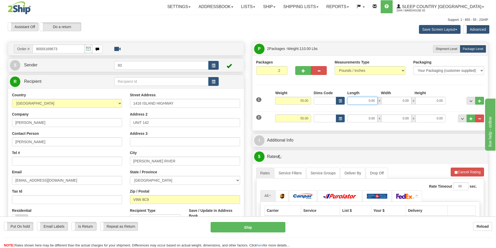
click at [364, 100] on input "0.00" at bounding box center [363, 101] width 30 height 8
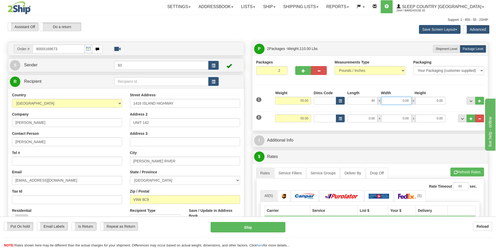
type input "40.00"
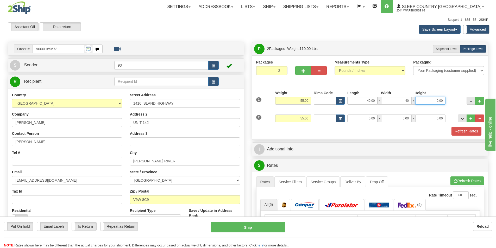
type input "40.00"
type input "20.00"
drag, startPoint x: 358, startPoint y: 118, endPoint x: 322, endPoint y: 118, distance: 35.4
click at [358, 118] on input "0.00" at bounding box center [363, 119] width 30 height 8
type input "40.00"
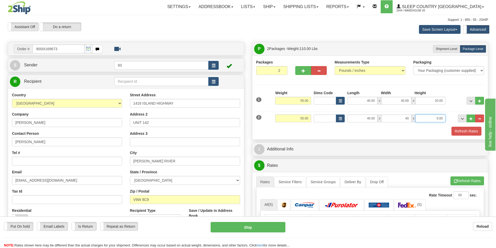
type input "40.00"
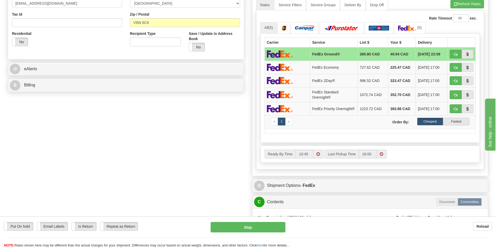
scroll to position [235, 0]
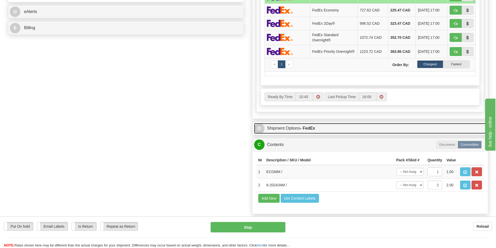
type input "20.00"
click at [294, 127] on link "O Shipment Options - FedEx" at bounding box center [370, 128] width 232 height 11
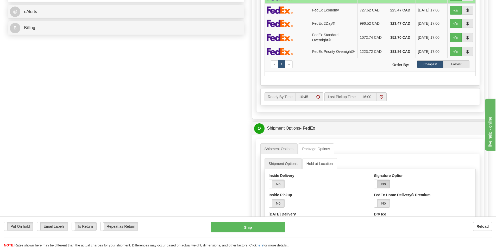
click at [388, 187] on label "No" at bounding box center [382, 184] width 16 height 8
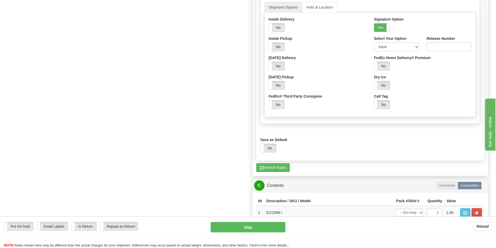
scroll to position [469, 0]
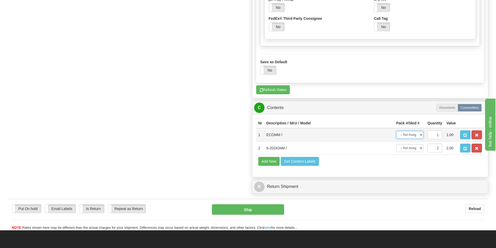
click at [422, 135] on select "-- Not Assigned -- Package 1 Package 2" at bounding box center [410, 135] width 27 height 8
select select "0"
click at [397, 133] on select "-- Not Assigned -- Package 1 Package 2" at bounding box center [410, 135] width 27 height 8
click at [422, 150] on select "-- Not Assigned -- Package 1 Package 2 Split" at bounding box center [410, 148] width 27 height 8
select select "1"
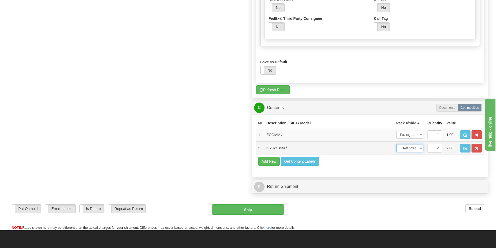
click at [397, 146] on select "-- Not Assigned -- Package 1 Package 2 Split" at bounding box center [410, 148] width 27 height 8
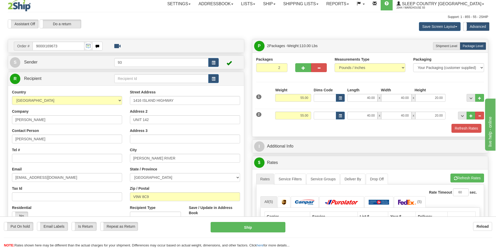
scroll to position [0, 0]
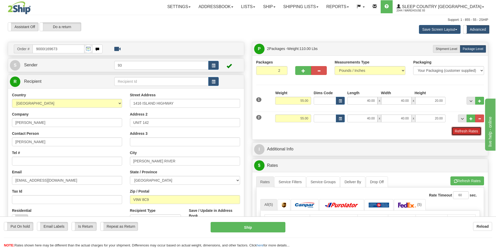
click at [466, 128] on button "Refresh Rates" at bounding box center [467, 131] width 30 height 9
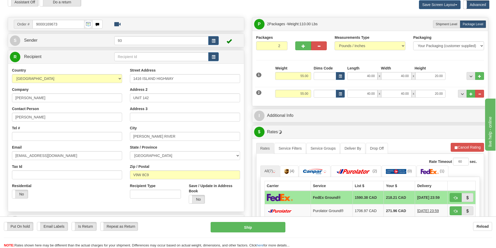
scroll to position [52, 0]
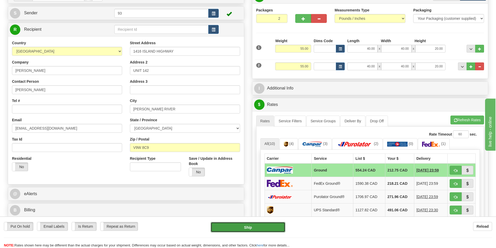
click at [244, 225] on button "Ship" at bounding box center [248, 227] width 75 height 10
type input "1"
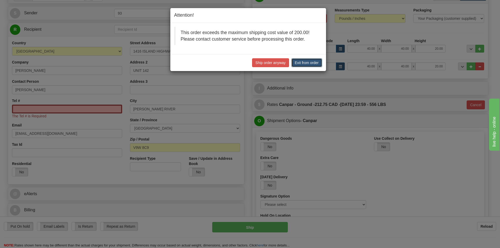
click at [304, 63] on button "Exit from order" at bounding box center [307, 62] width 31 height 9
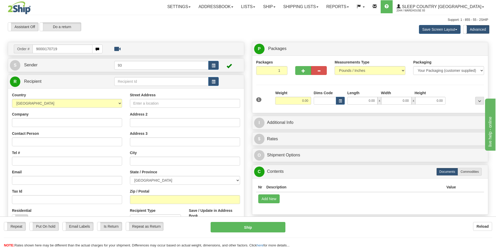
type input "9000i170719"
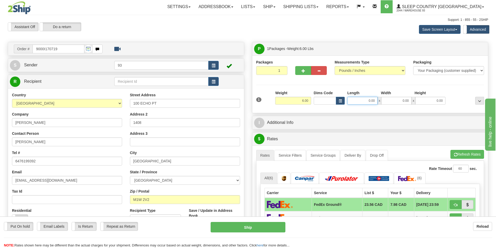
click at [359, 97] on input "0.00" at bounding box center [363, 101] width 30 height 8
type input "11.00"
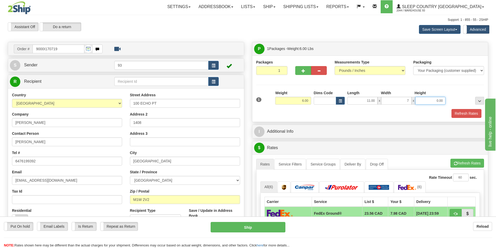
type input "7.00"
type input "4.00"
click at [473, 110] on button "Refresh Rates" at bounding box center [467, 113] width 30 height 9
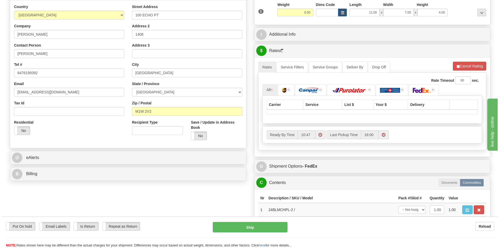
scroll to position [130, 0]
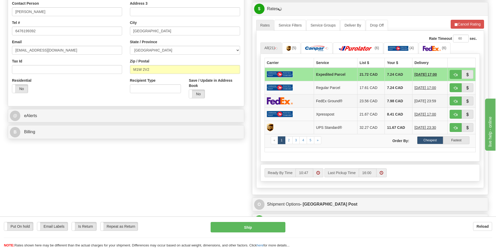
click at [281, 101] on img at bounding box center [280, 101] width 26 height 8
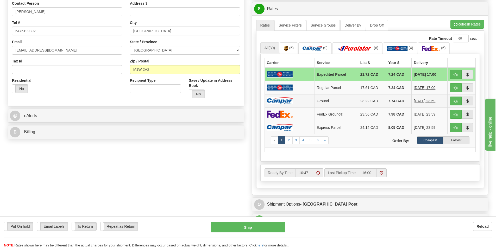
click at [272, 103] on img at bounding box center [280, 100] width 26 height 7
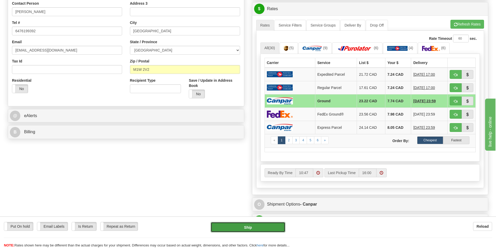
click at [248, 229] on button "Ship" at bounding box center [248, 227] width 75 height 10
type input "1"
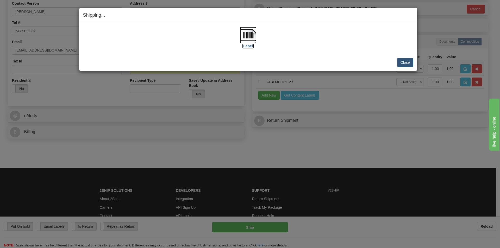
click at [251, 37] on img at bounding box center [248, 35] width 17 height 17
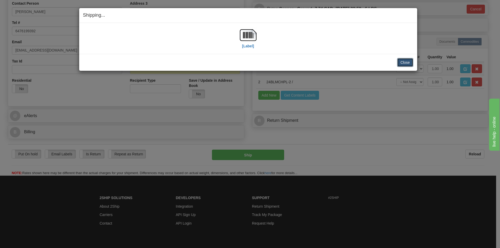
click at [405, 62] on button "Close" at bounding box center [405, 62] width 16 height 9
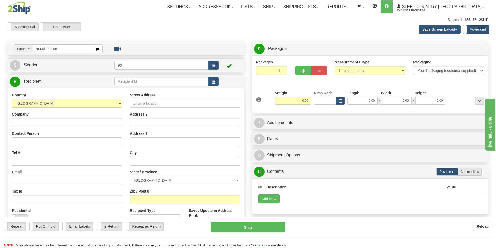
type input "9000i171106"
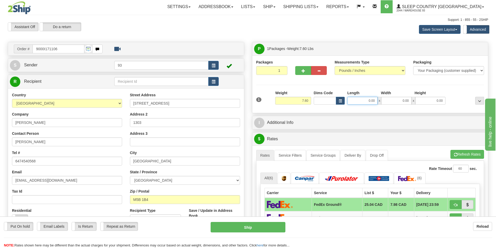
click at [355, 101] on input "0.00" at bounding box center [363, 101] width 30 height 8
type input "11.00"
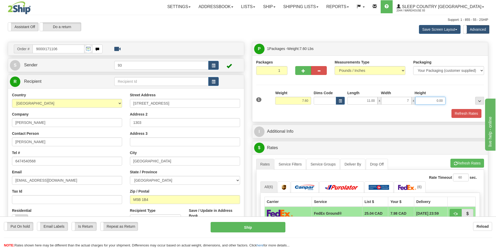
type input "7.00"
type input "4.00"
drag, startPoint x: 475, startPoint y: 115, endPoint x: 367, endPoint y: 125, distance: 108.1
click at [475, 115] on button "Refresh Rates" at bounding box center [467, 113] width 30 height 9
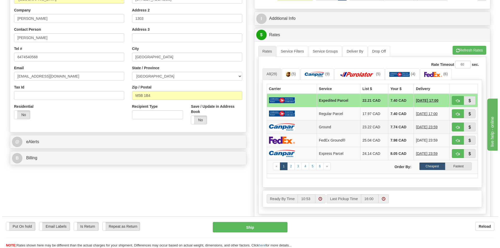
scroll to position [130, 0]
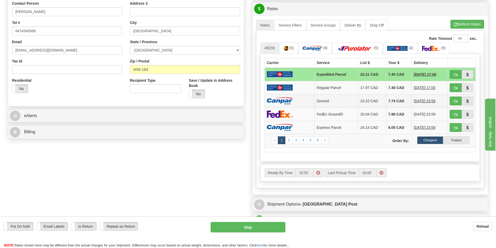
click at [293, 101] on img at bounding box center [280, 100] width 26 height 7
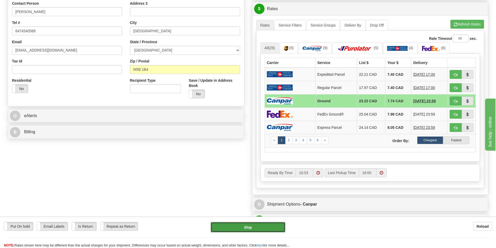
click at [234, 225] on button "Ship" at bounding box center [248, 227] width 75 height 10
type input "1"
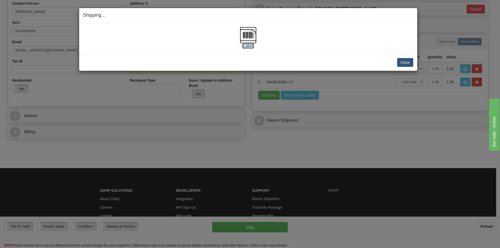
click at [251, 34] on img at bounding box center [248, 35] width 17 height 17
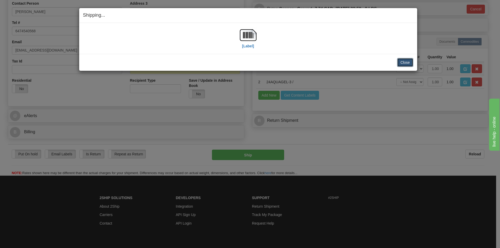
click at [404, 61] on button "Close" at bounding box center [405, 62] width 16 height 9
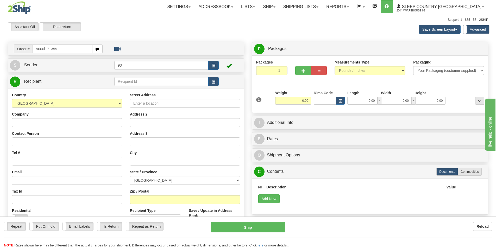
type input "9000i171359"
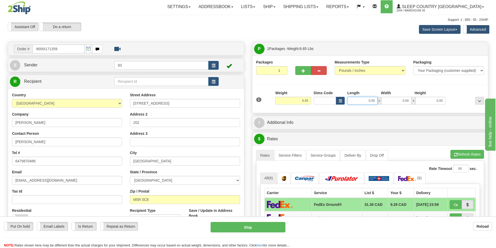
click at [360, 102] on input "0.00" at bounding box center [363, 101] width 30 height 8
type input "13.00"
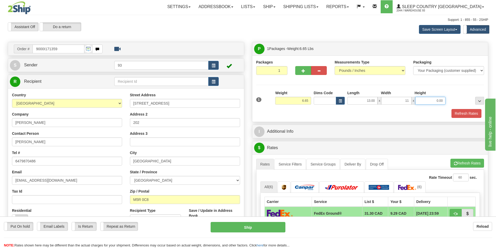
type input "11.00"
type input "4.00"
click at [473, 112] on button "Refresh Rates" at bounding box center [467, 113] width 30 height 9
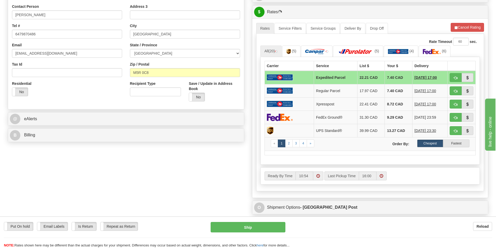
scroll to position [104, 0]
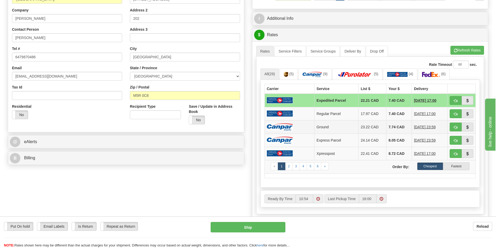
click at [297, 125] on td at bounding box center [290, 126] width 50 height 13
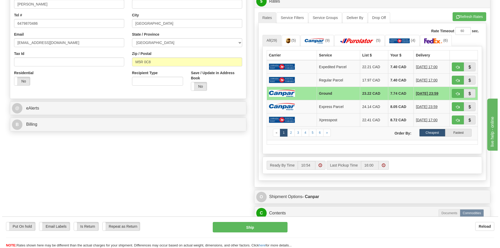
scroll to position [182, 0]
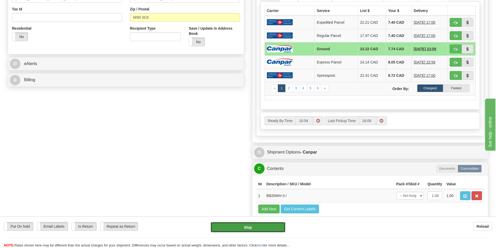
click at [254, 228] on button "Ship" at bounding box center [248, 227] width 75 height 10
type input "1"
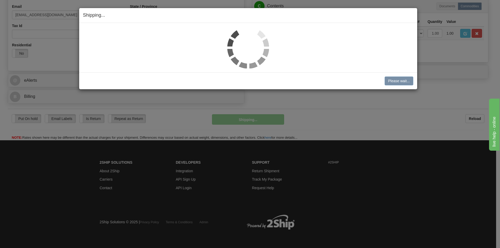
scroll to position [166, 0]
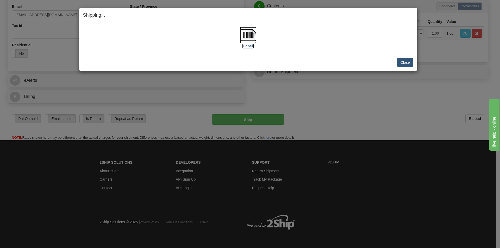
click at [246, 34] on img at bounding box center [248, 35] width 17 height 17
click at [405, 64] on button "Close" at bounding box center [405, 62] width 16 height 9
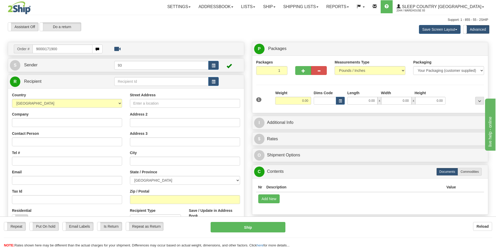
type input "9000i171900"
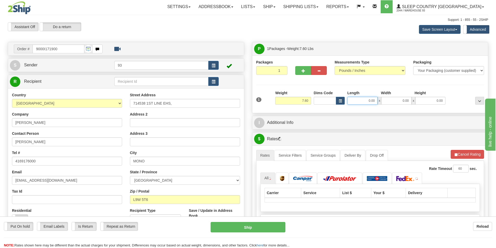
click at [361, 101] on input "0.00" at bounding box center [363, 101] width 30 height 8
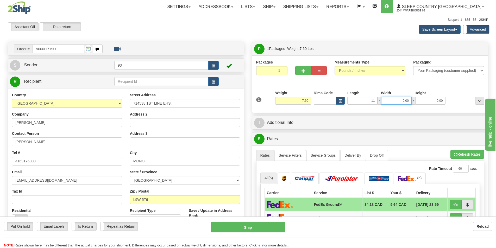
type input "11.00"
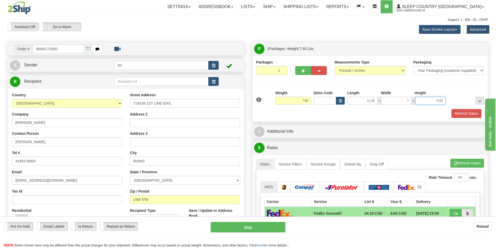
type input "7.00"
type input "4.00"
click at [473, 110] on button "Refresh Rates" at bounding box center [467, 113] width 30 height 9
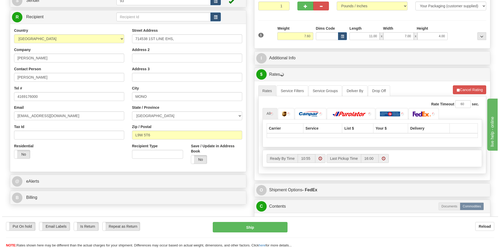
scroll to position [78, 0]
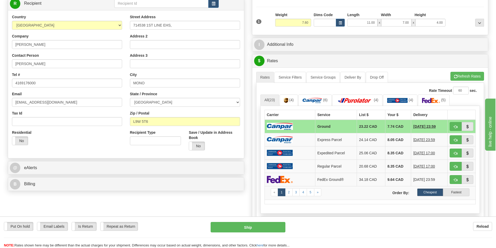
click at [295, 126] on td at bounding box center [290, 127] width 51 height 14
click at [241, 225] on button "Ship" at bounding box center [248, 227] width 75 height 10
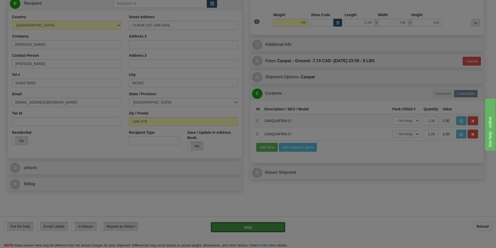
type input "1"
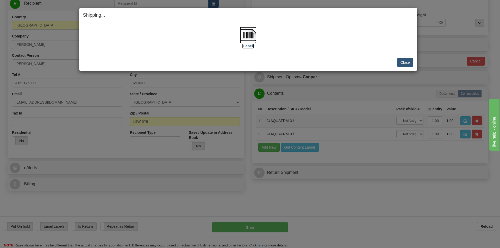
click at [250, 32] on img at bounding box center [248, 35] width 17 height 17
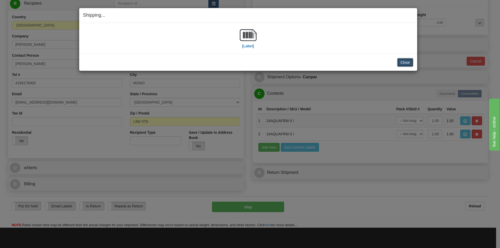
click at [408, 62] on button "Close" at bounding box center [405, 62] width 16 height 9
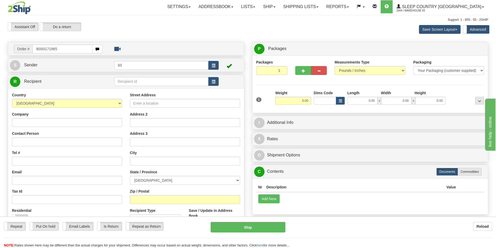
type input "9000i171965"
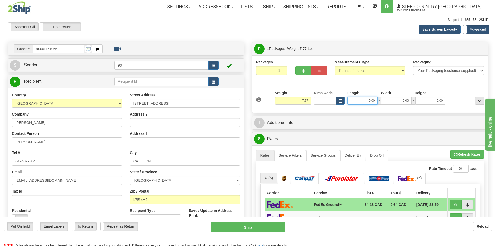
click at [356, 100] on input "0.00" at bounding box center [363, 101] width 30 height 8
type input "17.00"
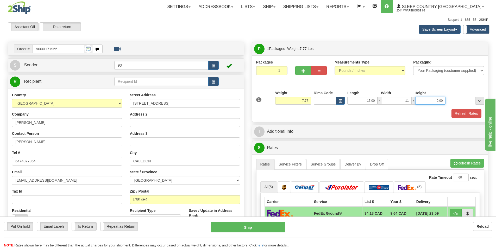
type input "11.00"
type input "4.00"
click at [470, 114] on button "Refresh Rates" at bounding box center [467, 113] width 30 height 9
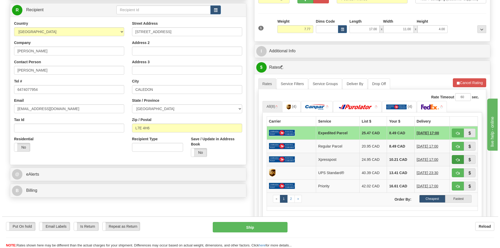
scroll to position [78, 0]
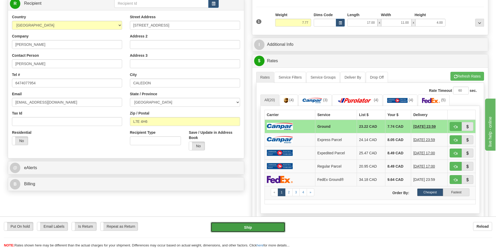
click at [241, 225] on button "Ship" at bounding box center [248, 227] width 75 height 10
type input "1"
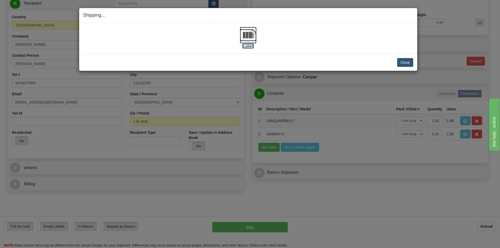
click at [250, 38] on img at bounding box center [248, 35] width 17 height 17
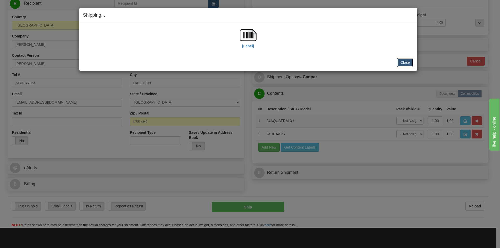
click at [407, 62] on button "Close" at bounding box center [405, 62] width 16 height 9
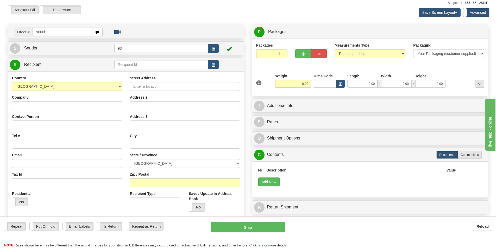
scroll to position [26, 0]
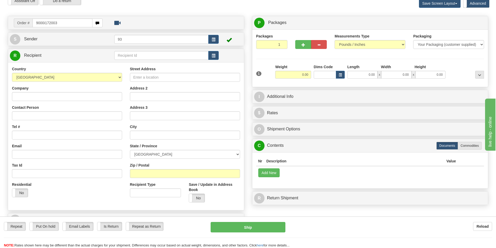
type input "9000i172003"
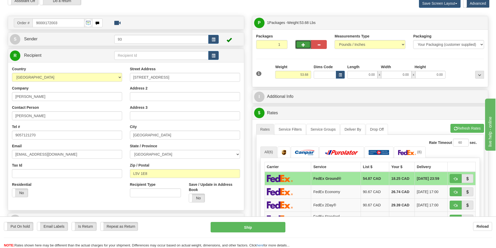
click at [303, 42] on button "button" at bounding box center [304, 44] width 16 height 9
type input "2"
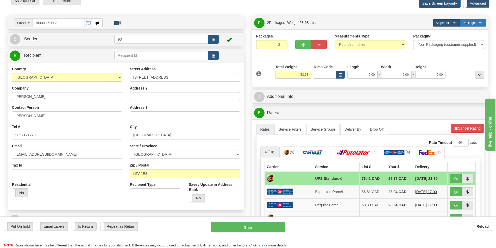
click at [469, 22] on span "Package Level" at bounding box center [473, 23] width 21 height 4
radio input "true"
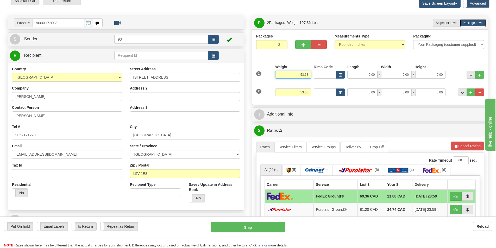
click at [311, 74] on input "53.68" at bounding box center [293, 75] width 36 height 8
type input "5"
type input "50.00"
click at [309, 90] on input "53.68" at bounding box center [293, 93] width 36 height 8
type input "5"
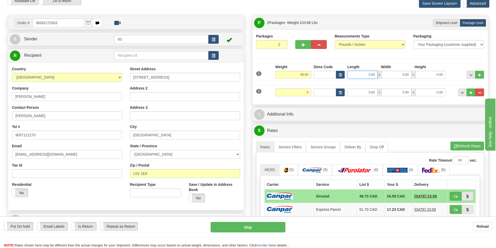
type input "3.00"
click at [360, 78] on input "0.00" at bounding box center [363, 75] width 30 height 8
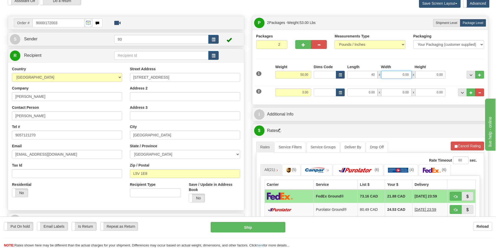
type input "40.00"
click at [394, 75] on input "0.00" at bounding box center [396, 75] width 30 height 8
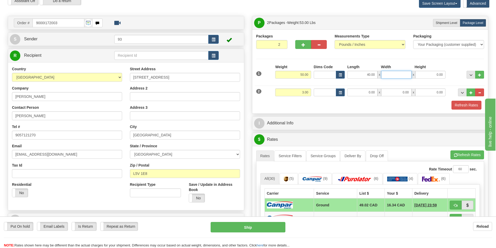
type input "2"
type input "18.00"
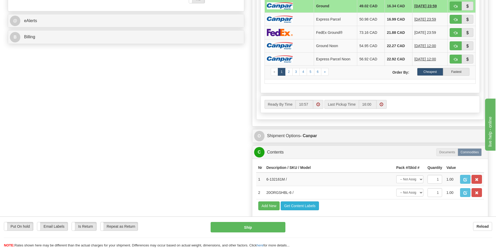
scroll to position [235, 0]
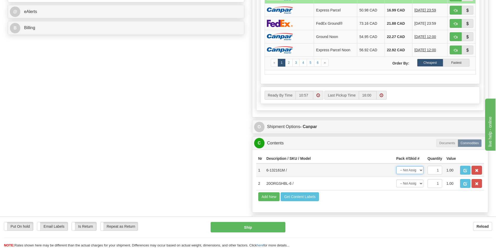
type input "18.00"
click at [420, 171] on select "-- Not Assigned -- Package 1 Package 2" at bounding box center [410, 171] width 27 height 8
select select "0"
click at [397, 167] on select "-- Not Assigned -- Package 1 Package 2" at bounding box center [410, 171] width 27 height 8
click at [421, 184] on select "-- Not Assigned -- Package 1 Package 2" at bounding box center [410, 184] width 27 height 8
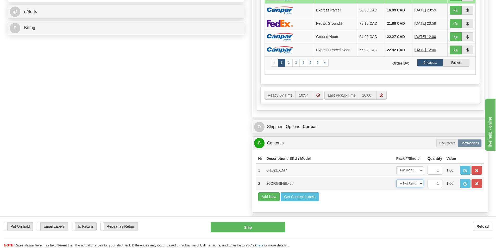
select select "1"
click at [397, 180] on select "-- Not Assigned -- Package 1 Package 2" at bounding box center [410, 184] width 27 height 8
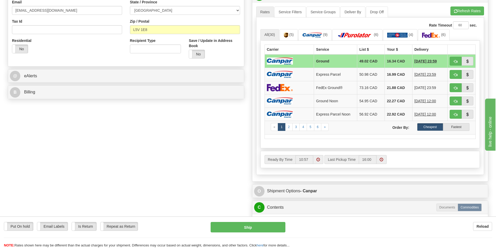
scroll to position [182, 0]
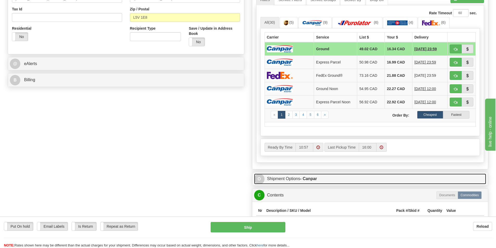
click at [282, 177] on link "O Shipment Options - Canpar" at bounding box center [370, 179] width 232 height 11
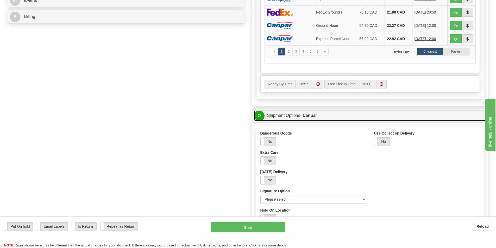
scroll to position [261, 0]
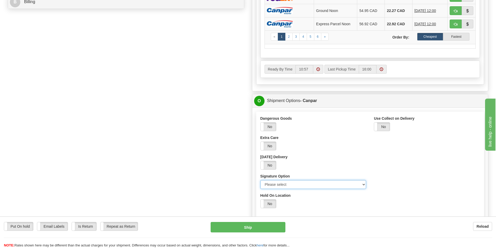
click at [365, 186] on select "Please select No Signature Required Signature Required Adult Signature" at bounding box center [314, 184] width 106 height 9
select select "2"
click at [261, 180] on select "Please select No Signature Required Signature Required Adult Signature" at bounding box center [314, 184] width 106 height 9
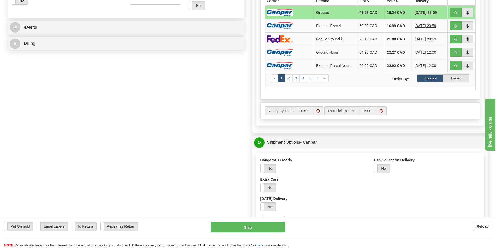
scroll to position [0, 0]
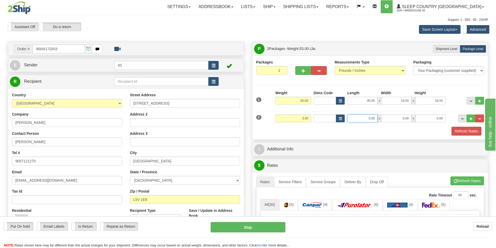
click at [360, 120] on input "0.00" at bounding box center [363, 119] width 30 height 8
type input "11.00"
type input "7.00"
type input "4.00"
click at [459, 129] on button "Refresh Rates" at bounding box center [467, 131] width 30 height 9
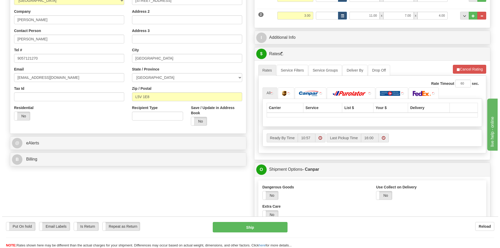
scroll to position [130, 0]
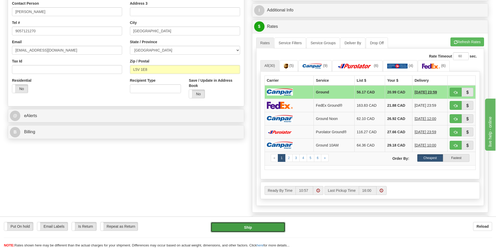
click at [232, 224] on button "Ship" at bounding box center [248, 227] width 75 height 10
type input "1"
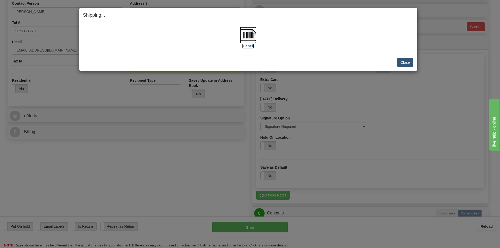
click at [250, 34] on img at bounding box center [248, 35] width 17 height 17
click at [406, 63] on button "Close" at bounding box center [405, 62] width 16 height 9
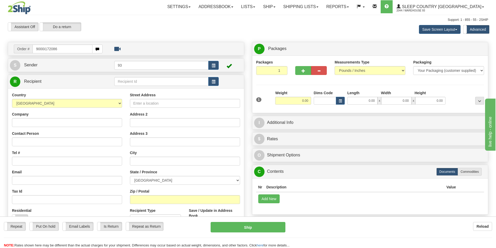
type input "9000i172086"
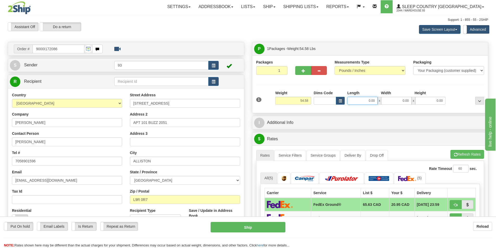
click at [358, 99] on input "0.00" at bounding box center [363, 101] width 30 height 8
type input "4"
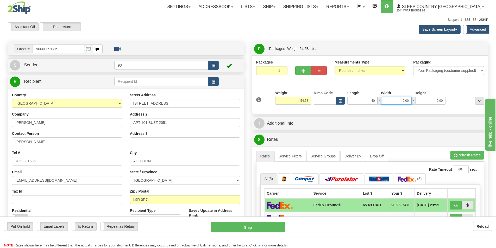
type input "40.00"
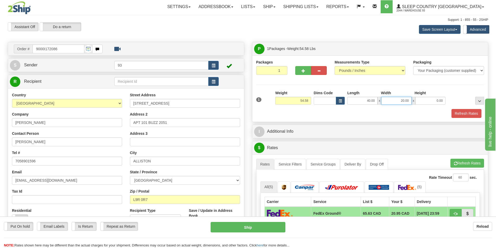
drag, startPoint x: 411, startPoint y: 102, endPoint x: 412, endPoint y: 97, distance: 4.8
click at [412, 99] on input "20.00" at bounding box center [396, 101] width 30 height 8
type input "2040.00"
type input "17.00"
click at [411, 97] on input "2040.00" at bounding box center [396, 101] width 30 height 8
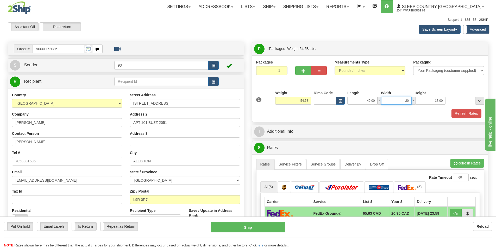
type input "2"
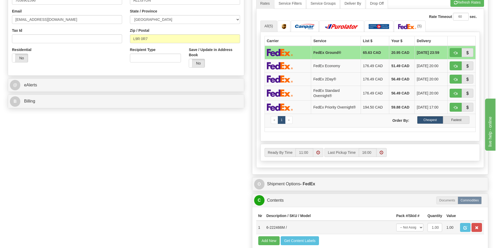
scroll to position [261, 0]
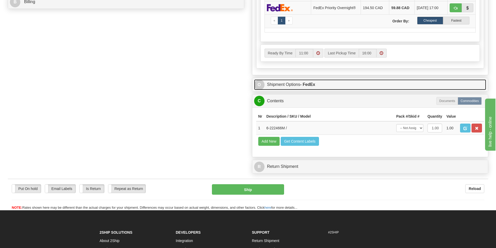
type input "40.00"
click at [298, 84] on link "O Shipment Options - FedEx" at bounding box center [370, 84] width 232 height 11
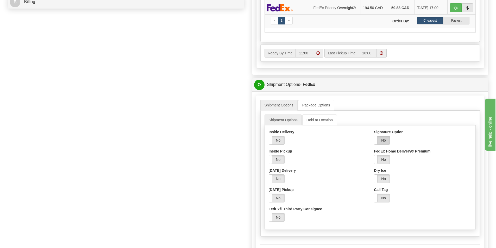
click at [389, 139] on label "No" at bounding box center [382, 140] width 16 height 8
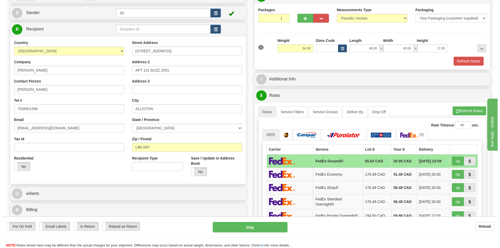
scroll to position [52, 0]
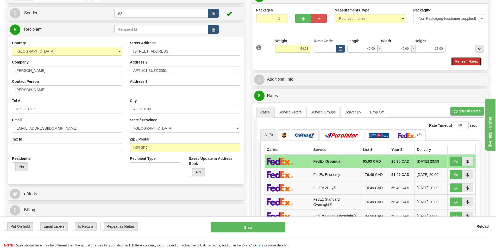
click at [471, 59] on button "Refresh Rates" at bounding box center [467, 61] width 30 height 9
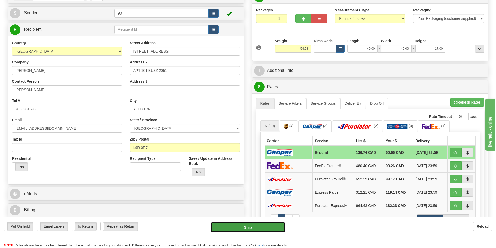
click at [247, 227] on button "Ship" at bounding box center [248, 227] width 75 height 10
type input "1"
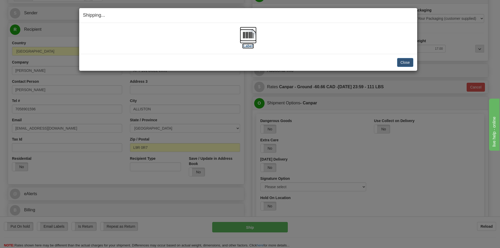
click at [251, 37] on img at bounding box center [248, 35] width 17 height 17
click at [410, 62] on button "Close" at bounding box center [405, 62] width 16 height 9
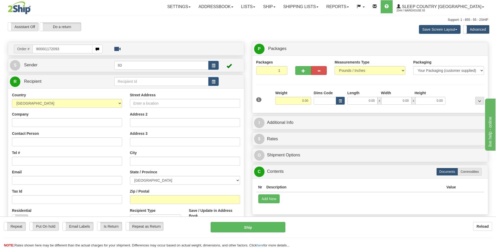
type input "9000i1172093"
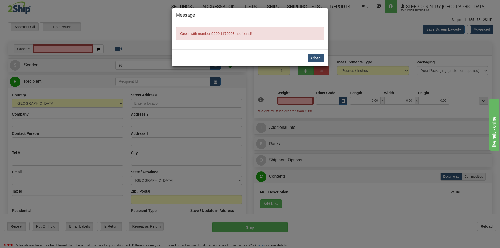
type input "0.00"
click at [45, 45] on div "Message Order with number 9000i1172093 not found! Close" at bounding box center [250, 124] width 500 height 248
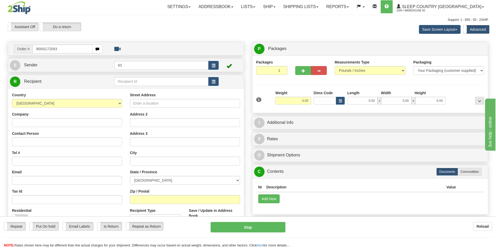
type input "9000i172093"
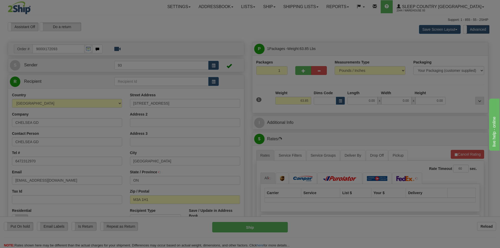
type input "[GEOGRAPHIC_DATA]"
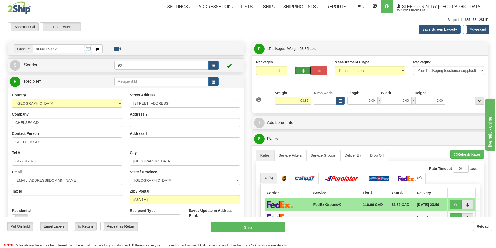
click at [307, 71] on button "button" at bounding box center [304, 70] width 16 height 9
type input "2"
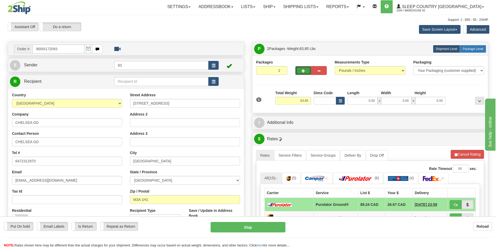
click at [470, 47] on span "Package Level" at bounding box center [473, 49] width 21 height 4
radio input "true"
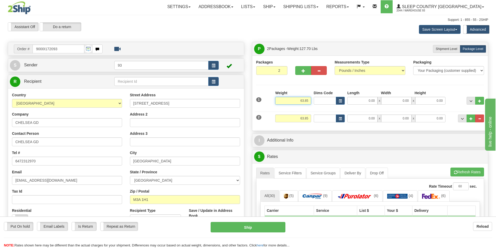
click at [310, 99] on input "63.85" at bounding box center [293, 101] width 36 height 8
type input "6"
type input "32.00"
click at [311, 118] on input "63.85" at bounding box center [293, 119] width 36 height 8
type input "6"
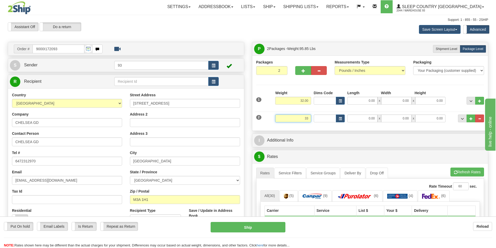
type input "33"
click at [363, 97] on input "0.00" at bounding box center [363, 101] width 30 height 8
type input "33.00"
type input "40.00"
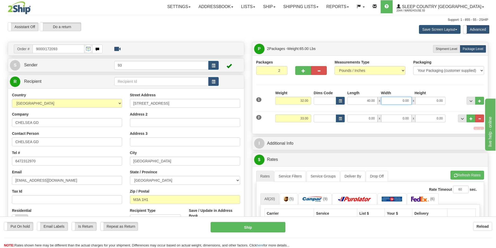
click at [393, 100] on input "0.00" at bounding box center [396, 101] width 30 height 8
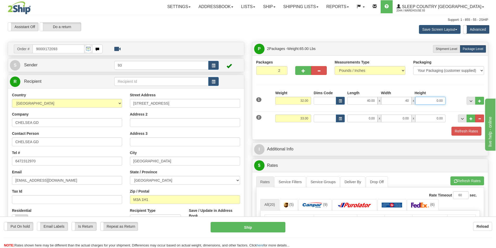
type input "40.00"
click at [423, 100] on input "0.00" at bounding box center [431, 101] width 30 height 8
type input "16.00"
click at [360, 117] on input "0.00" at bounding box center [363, 119] width 30 height 8
type input "40.00"
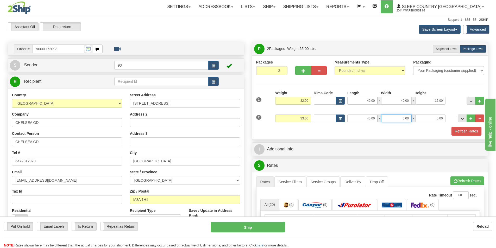
drag, startPoint x: 396, startPoint y: 117, endPoint x: 382, endPoint y: 122, distance: 14.3
click at [395, 117] on input "0.00" at bounding box center [396, 119] width 30 height 8
type input "40.00"
click at [429, 116] on input "0.00" at bounding box center [431, 119] width 30 height 8
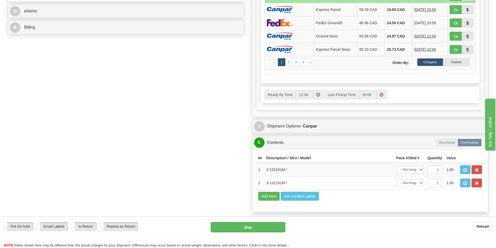
scroll to position [261, 0]
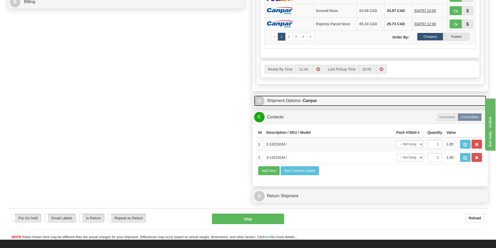
type input "17.00"
click at [291, 99] on link "O Shipment Options - Canpar" at bounding box center [370, 101] width 232 height 11
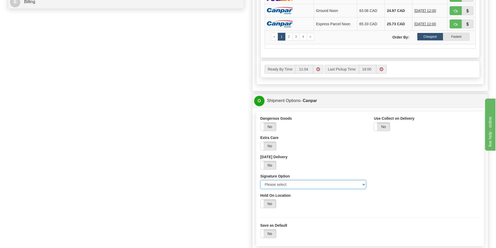
click at [364, 184] on select "Please select No Signature Required Signature Required Adult Signature" at bounding box center [314, 184] width 106 height 9
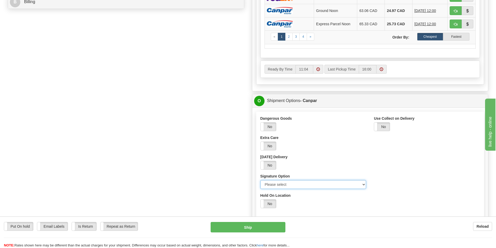
select select "2"
click at [261, 180] on select "Please select No Signature Required Signature Required Adult Signature" at bounding box center [314, 184] width 106 height 9
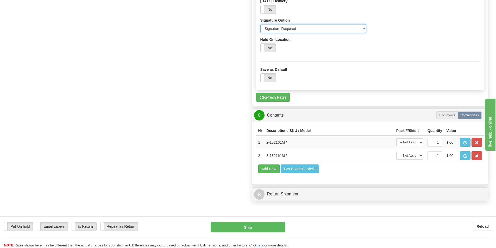
scroll to position [417, 0]
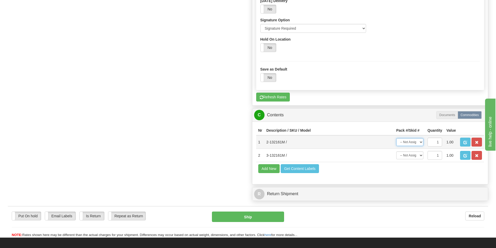
click at [420, 142] on select "-- Not Assigned -- Package 1 Package 2" at bounding box center [410, 142] width 27 height 8
select select "0"
click at [397, 138] on select "-- Not Assigned -- Package 1 Package 2" at bounding box center [410, 142] width 27 height 8
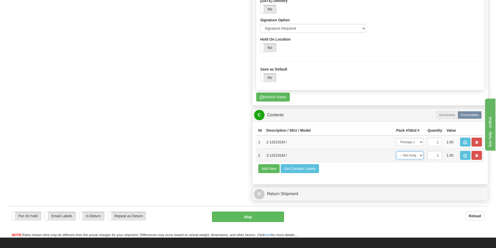
click at [419, 155] on select "-- Not Assigned -- Package 1 Package 2" at bounding box center [410, 156] width 27 height 8
select select "1"
click at [397, 152] on select "-- Not Assigned -- Package 1 Package 2" at bounding box center [410, 156] width 27 height 8
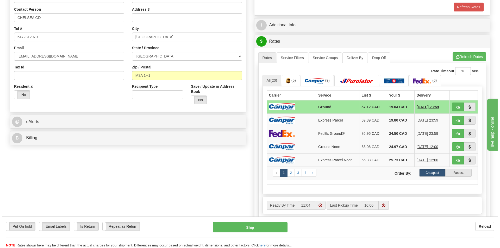
scroll to position [104, 0]
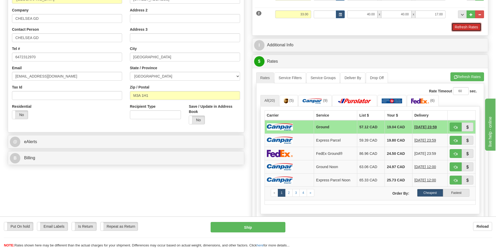
click at [470, 26] on button "Refresh Rates" at bounding box center [467, 27] width 30 height 9
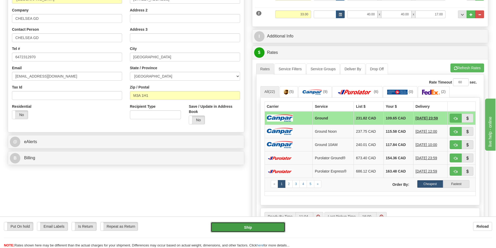
click at [252, 226] on button "Ship" at bounding box center [248, 227] width 75 height 10
type input "1"
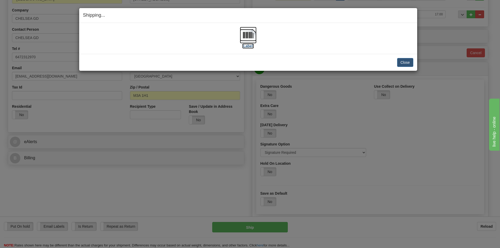
click at [251, 31] on img at bounding box center [248, 35] width 17 height 17
click at [406, 62] on button "Close" at bounding box center [405, 62] width 16 height 9
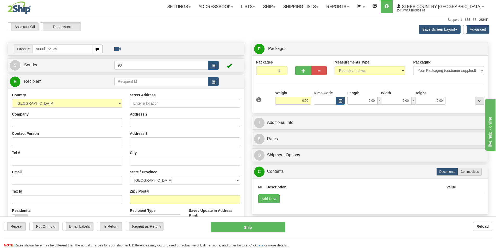
type input "9000i172129"
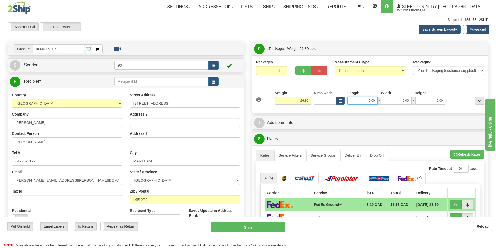
click at [357, 103] on input "0.00" at bounding box center [363, 101] width 30 height 8
type input "17.00"
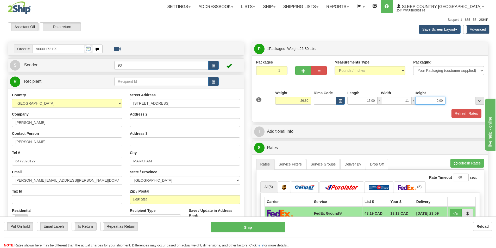
type input "11.00"
type input "4.00"
click at [465, 113] on button "Refresh Rates" at bounding box center [467, 113] width 30 height 9
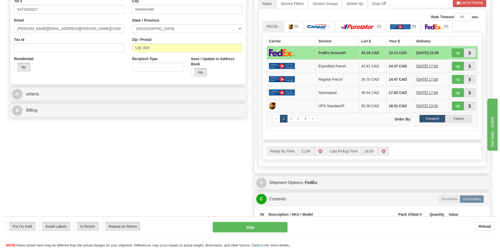
scroll to position [156, 0]
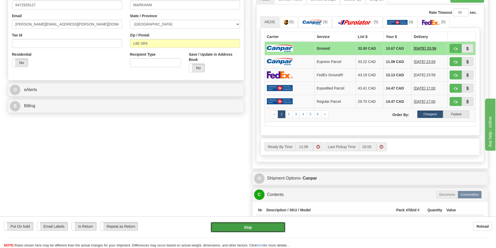
click at [249, 225] on button "Ship" at bounding box center [248, 227] width 75 height 10
type input "1"
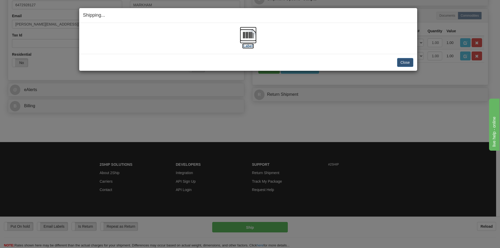
click at [246, 33] on img at bounding box center [248, 35] width 17 height 17
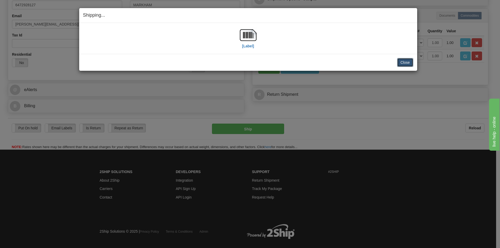
click at [407, 62] on button "Close" at bounding box center [405, 62] width 16 height 9
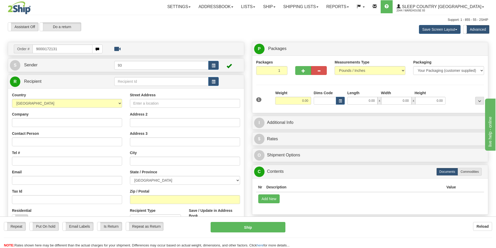
type input "9000i172131"
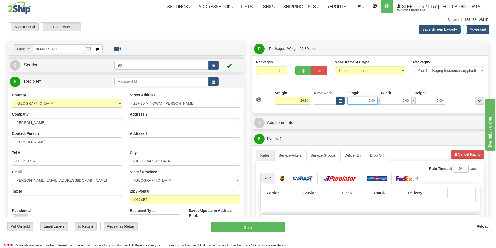
click at [357, 99] on input "0.00" at bounding box center [363, 101] width 30 height 8
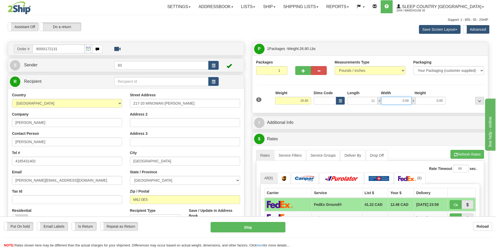
type input "11.00"
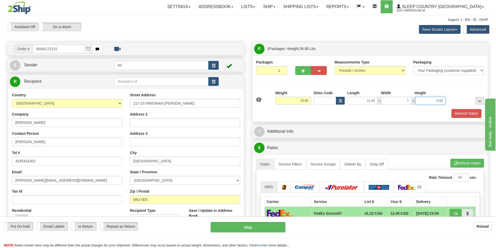
type input "7.00"
type input "4.00"
click at [462, 113] on button "Refresh Rates" at bounding box center [467, 113] width 30 height 9
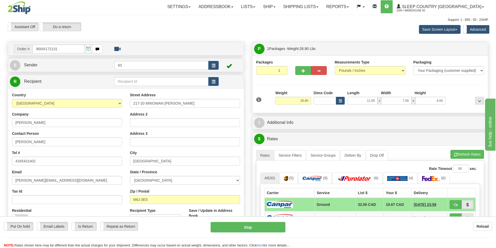
click at [244, 219] on div "Put On hold Put On hold Email Labels Email Labels Edit Is Return Is Return Repe…" at bounding box center [248, 233] width 496 height 32
click at [245, 228] on button "Ship" at bounding box center [248, 227] width 75 height 10
type input "1"
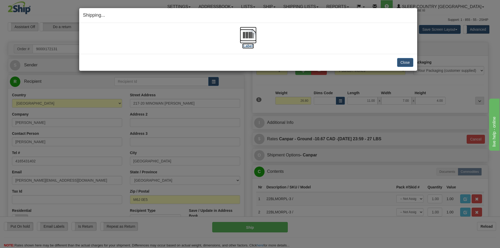
click at [249, 34] on img at bounding box center [248, 35] width 17 height 17
click at [406, 63] on button "Close" at bounding box center [405, 62] width 16 height 9
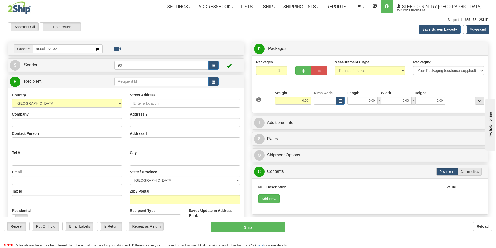
type input "9000i172132"
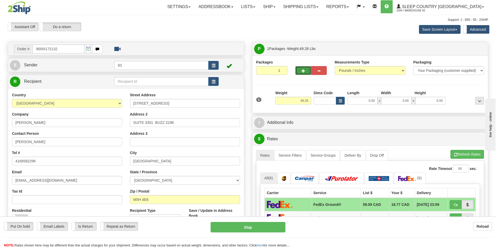
click at [304, 71] on span "button" at bounding box center [304, 70] width 4 height 3
type input "2"
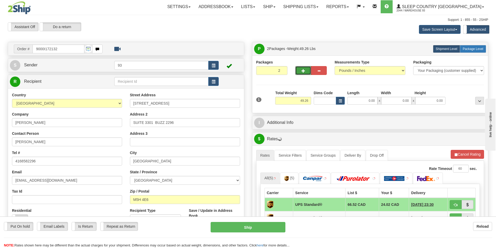
click at [474, 49] on span "Package Level" at bounding box center [473, 49] width 21 height 4
radio input "true"
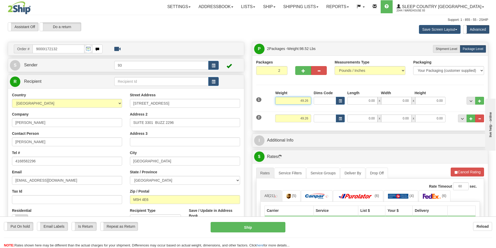
click at [311, 101] on input "49.26" at bounding box center [293, 101] width 36 height 8
type input "4"
type input "47.00"
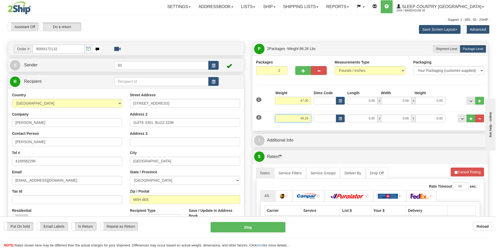
click at [310, 117] on input "49.26" at bounding box center [293, 119] width 36 height 8
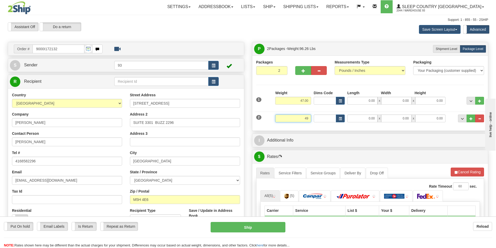
type input "4"
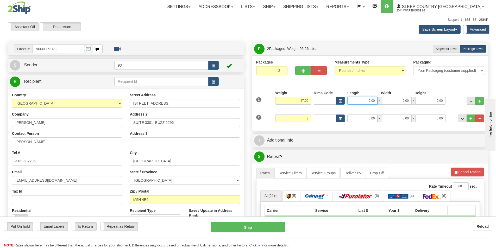
type input "3.00"
click at [363, 98] on input "0.00" at bounding box center [363, 101] width 30 height 8
type input "40.00"
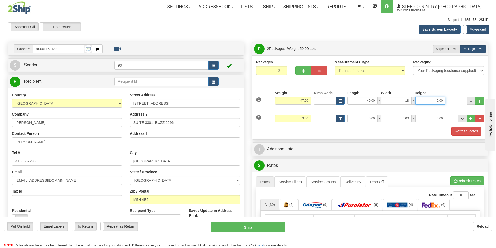
type input "18.00"
click at [357, 117] on input "0.00" at bounding box center [363, 119] width 30 height 8
type input "17.00"
type input "11.00"
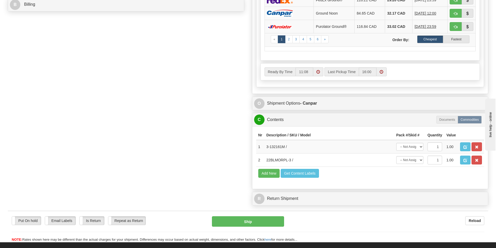
scroll to position [261, 0]
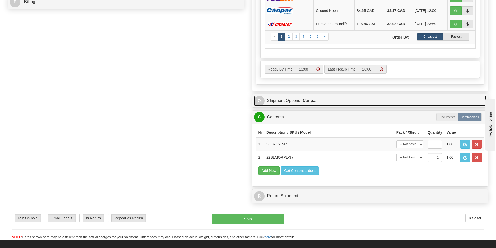
type input "4.00"
click at [280, 96] on link "O Shipment Options - Canpar" at bounding box center [370, 101] width 232 height 11
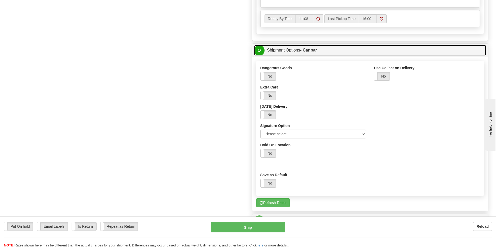
scroll to position [313, 0]
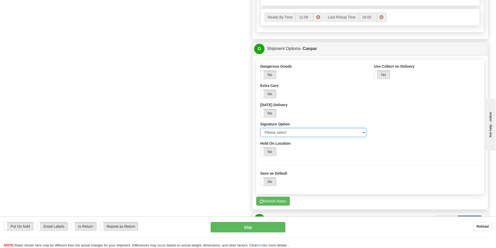
click at [363, 132] on select "Please select No Signature Required Signature Required Adult Signature" at bounding box center [314, 132] width 106 height 9
select select "2"
click at [261, 128] on select "Please select No Signature Required Signature Required Adult Signature" at bounding box center [314, 132] width 106 height 9
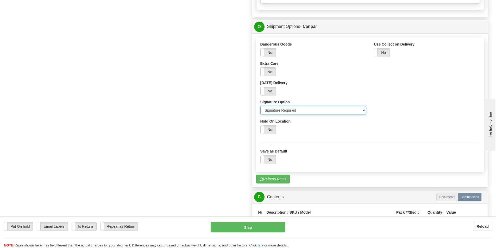
scroll to position [417, 0]
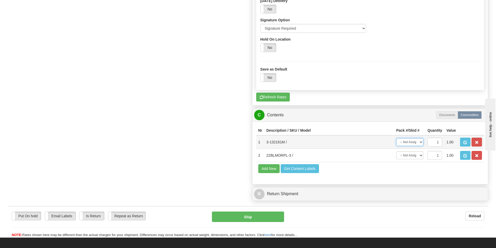
click at [421, 141] on select "-- Not Assigned -- Package 1 Package 2" at bounding box center [410, 142] width 27 height 8
select select "0"
click at [397, 138] on select "-- Not Assigned -- Package 1 Package 2" at bounding box center [410, 142] width 27 height 8
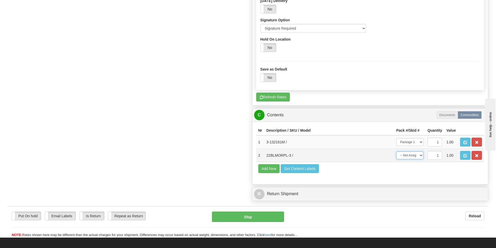
click at [421, 156] on select "-- Not Assigned -- Package 1 Package 2" at bounding box center [410, 156] width 27 height 8
select select "1"
click at [397, 152] on select "-- Not Assigned -- Package 1 Package 2" at bounding box center [410, 156] width 27 height 8
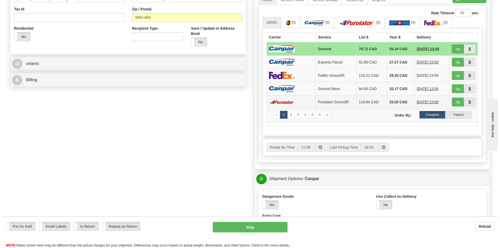
scroll to position [104, 0]
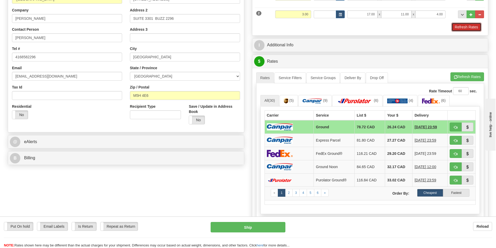
drag, startPoint x: 471, startPoint y: 26, endPoint x: 436, endPoint y: 36, distance: 35.5
click at [469, 26] on button "Refresh Rates" at bounding box center [467, 27] width 30 height 9
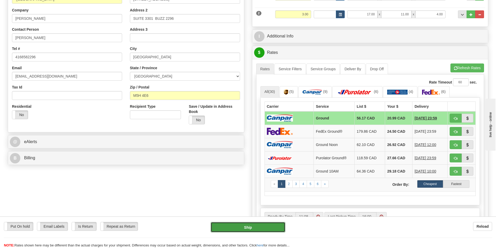
click at [254, 227] on button "Ship" at bounding box center [248, 227] width 75 height 10
type input "1"
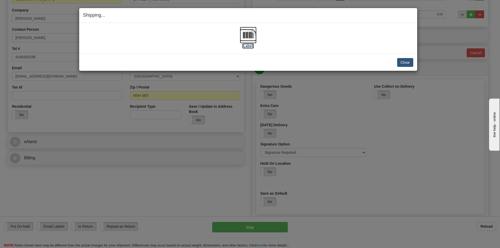
click at [251, 33] on img at bounding box center [248, 35] width 17 height 17
click at [406, 60] on button "Close" at bounding box center [405, 62] width 16 height 9
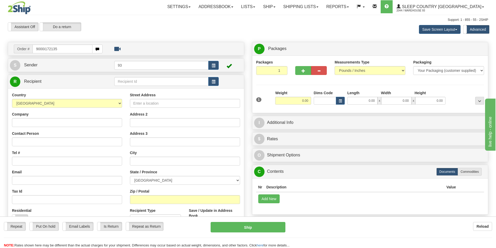
type input "9000i172135"
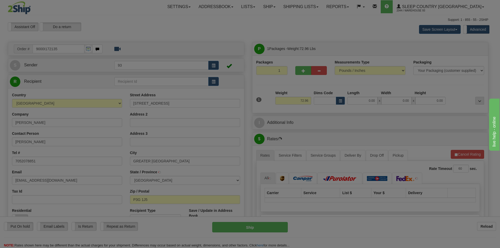
type input "[GEOGRAPHIC_DATA]"
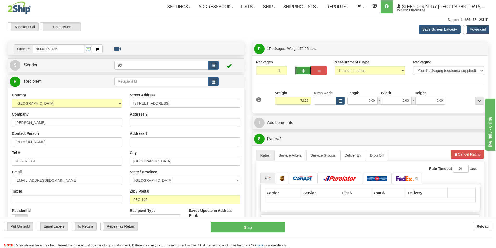
click at [308, 69] on button "button" at bounding box center [304, 70] width 16 height 9
type input "2"
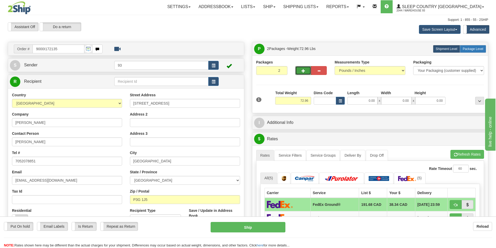
click at [479, 47] on span "Package Level" at bounding box center [473, 49] width 21 height 4
radio input "true"
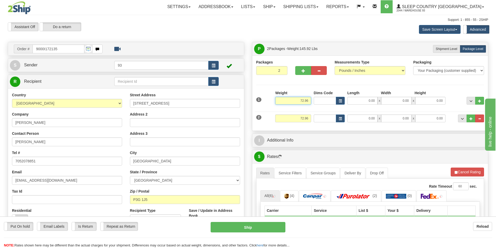
click at [311, 98] on input "72.96" at bounding box center [293, 101] width 36 height 8
type input "7"
type input "70.00"
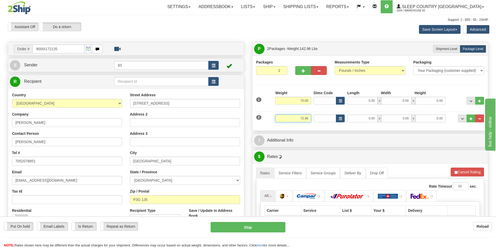
click at [309, 117] on input "72.96" at bounding box center [293, 119] width 36 height 8
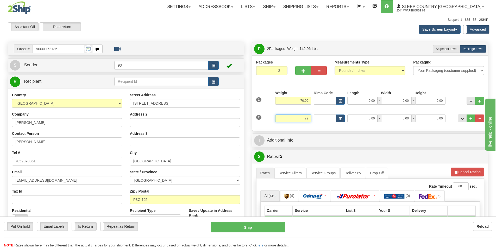
type input "7"
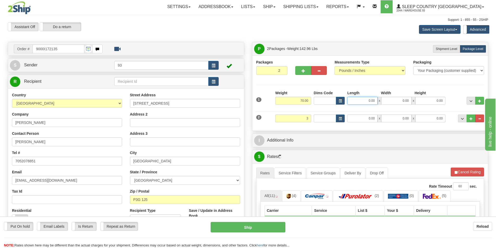
type input "3.00"
click at [361, 101] on input "0.00" at bounding box center [363, 101] width 30 height 8
type input "40.00"
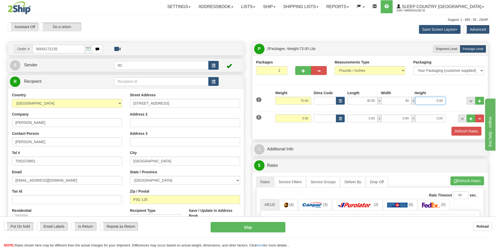
type input "40.00"
type input "18.00"
click at [361, 117] on input "0.00" at bounding box center [363, 119] width 30 height 8
type input "11.00"
type input "7.00"
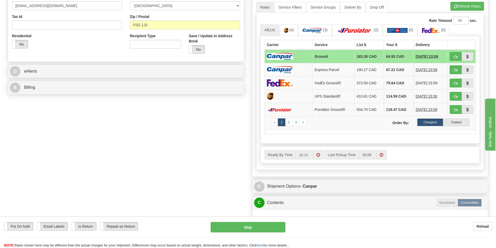
scroll to position [235, 0]
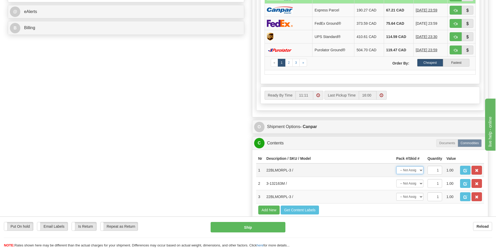
type input "4.00"
click at [422, 170] on select "-- Not Assigned -- Package 1 Package 2" at bounding box center [410, 171] width 27 height 8
select select "0"
click at [397, 167] on select "-- Not Assigned -- Package 1 Package 2" at bounding box center [410, 171] width 27 height 8
click at [419, 197] on select "-- Not Assigned -- Package 1 Package 2" at bounding box center [410, 197] width 27 height 8
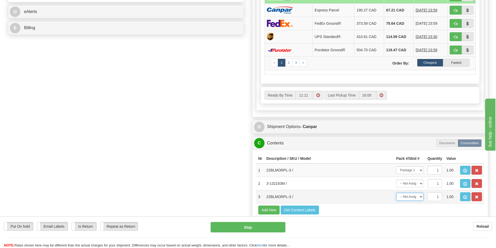
select select "0"
click at [397, 193] on select "-- Not Assigned -- Package 1 Package 2" at bounding box center [410, 197] width 27 height 8
drag, startPoint x: 423, startPoint y: 182, endPoint x: 420, endPoint y: 185, distance: 4.4
click at [423, 182] on select "-- Not Assigned -- Package 1 Package 2" at bounding box center [410, 184] width 27 height 8
select select "1"
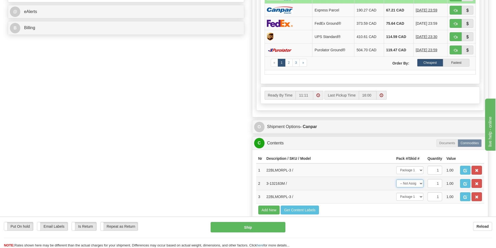
click at [397, 180] on select "-- Not Assigned -- Package 1 Package 2" at bounding box center [410, 184] width 27 height 8
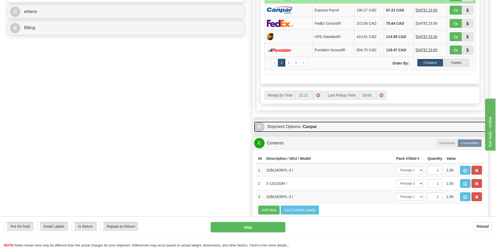
click at [291, 126] on link "O Shipment Options - Canpar" at bounding box center [370, 127] width 232 height 11
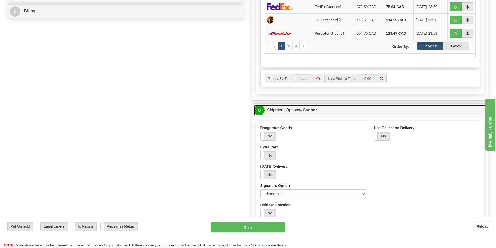
scroll to position [261, 0]
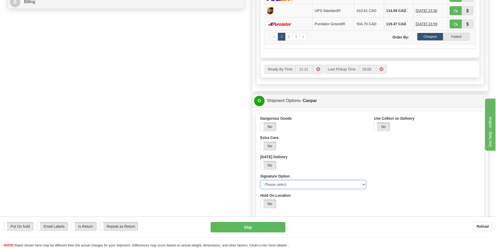
click at [363, 183] on select "Please select No Signature Required Signature Required Adult Signature" at bounding box center [314, 184] width 106 height 9
select select "2"
click at [261, 180] on select "Please select No Signature Required Signature Required Adult Signature" at bounding box center [314, 184] width 106 height 9
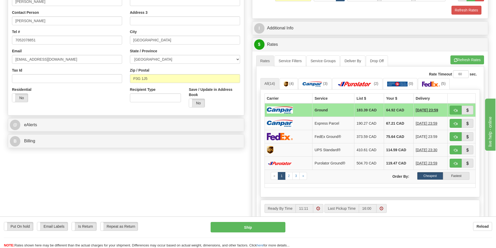
scroll to position [52, 0]
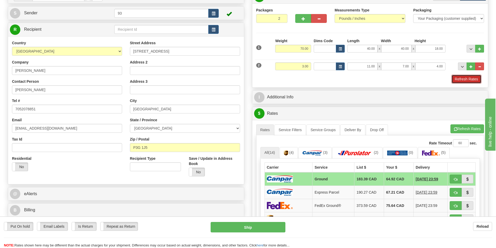
click at [471, 77] on button "Refresh Rates" at bounding box center [467, 79] width 30 height 9
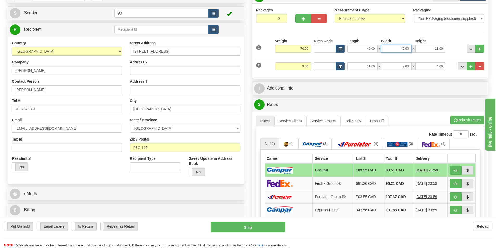
click at [409, 47] on input "40.00" at bounding box center [396, 49] width 30 height 8
type input "4"
type input "18.00"
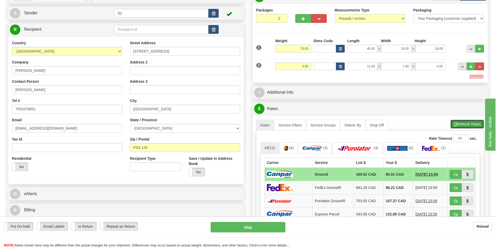
click at [460, 118] on div "A change has been made which could impact your rate estimate. To ensure the est…" at bounding box center [371, 204] width 236 height 179
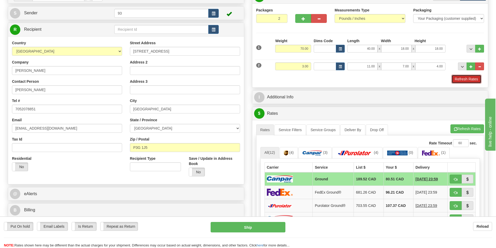
click at [468, 77] on button "Refresh Rates" at bounding box center [467, 79] width 30 height 9
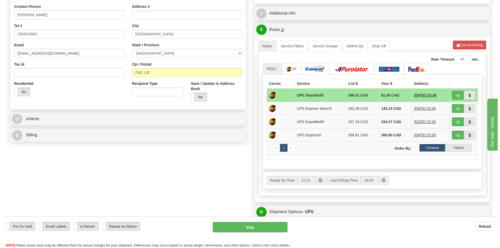
scroll to position [130, 0]
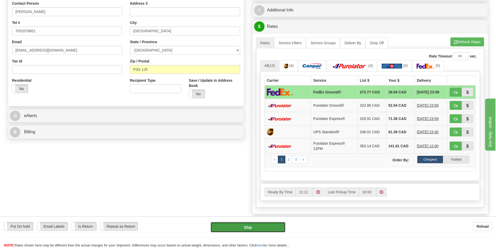
click at [245, 225] on button "Ship" at bounding box center [248, 227] width 75 height 10
type input "92"
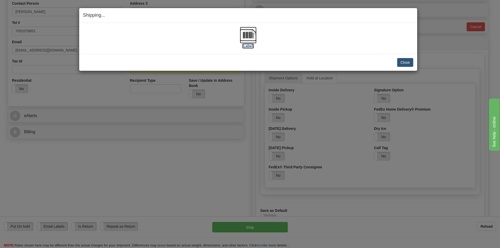
click at [253, 33] on img at bounding box center [248, 35] width 17 height 17
click at [405, 62] on button "Close" at bounding box center [405, 62] width 16 height 9
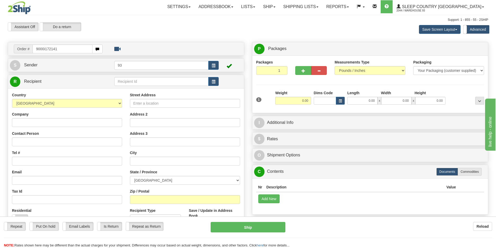
type input "9000i172141"
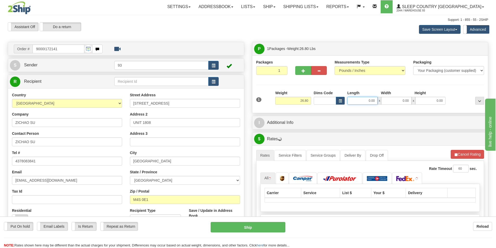
click at [360, 100] on input "0.00" at bounding box center [363, 101] width 30 height 8
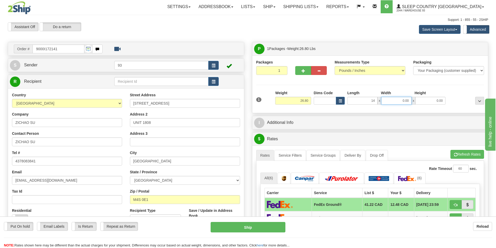
type input "14.00"
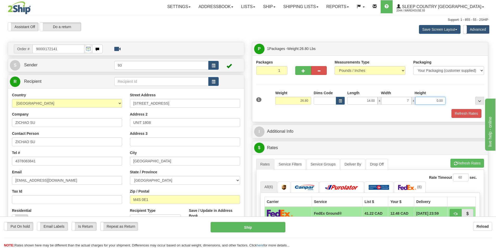
type input "7.00"
type input "4.00"
click at [470, 108] on div "1 Weight 26.80 Dims Code x x" at bounding box center [370, 99] width 231 height 19
click at [468, 113] on button "Refresh Rates" at bounding box center [467, 113] width 30 height 9
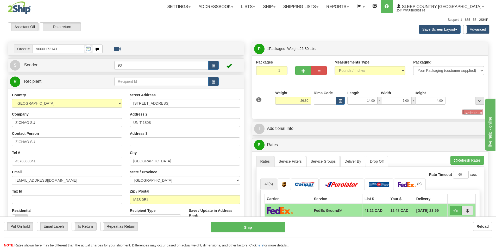
click at [468, 113] on button "Refresh Rates" at bounding box center [473, 112] width 20 height 6
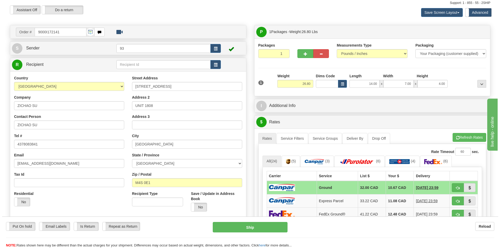
scroll to position [26, 0]
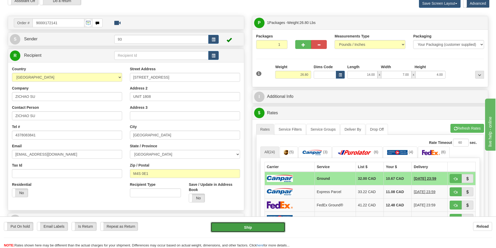
click at [263, 224] on button "Ship" at bounding box center [248, 227] width 75 height 10
type input "1"
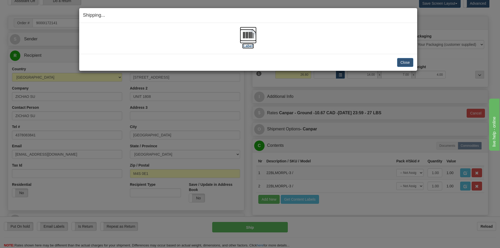
click at [244, 35] on img at bounding box center [248, 35] width 17 height 17
click at [407, 61] on button "Close" at bounding box center [405, 62] width 16 height 9
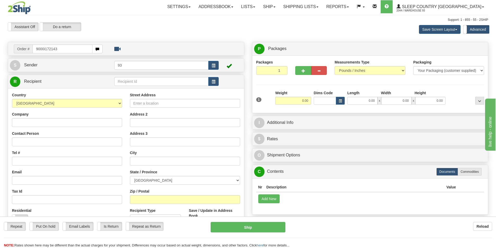
type input "9000i172143"
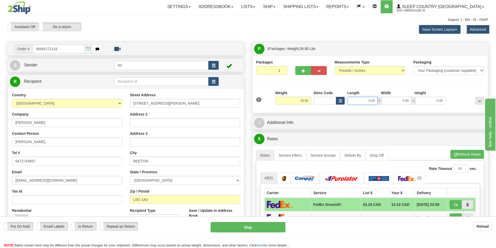
click at [360, 100] on input "0.00" at bounding box center [363, 101] width 30 height 8
type input "11.00"
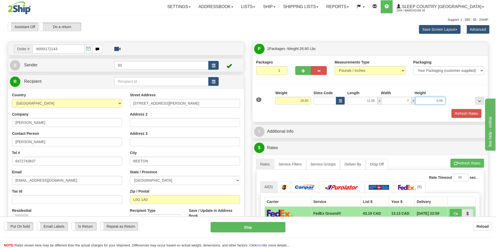
type input "7.00"
type input "4.00"
click at [468, 113] on button "Refresh Rates" at bounding box center [467, 113] width 30 height 9
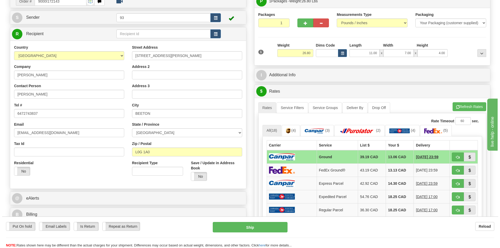
scroll to position [52, 0]
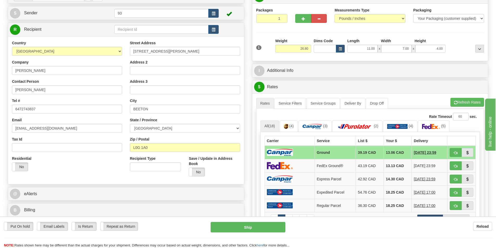
click at [252, 221] on div "Put On hold Put On hold Email Labels Email Labels Edit Is Return Is Return Repe…" at bounding box center [248, 233] width 496 height 32
click at [256, 229] on button "Ship" at bounding box center [248, 227] width 75 height 10
type input "1"
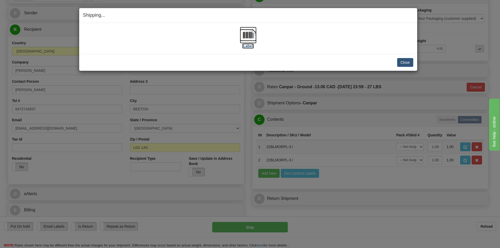
click at [247, 32] on img at bounding box center [248, 35] width 17 height 17
click at [402, 61] on button "Close" at bounding box center [405, 62] width 16 height 9
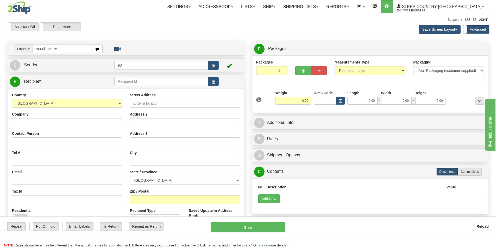
type input "9000i172175"
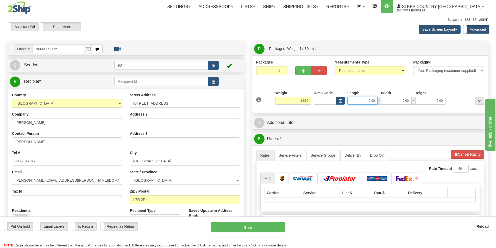
click at [360, 101] on input "0.00" at bounding box center [363, 101] width 30 height 8
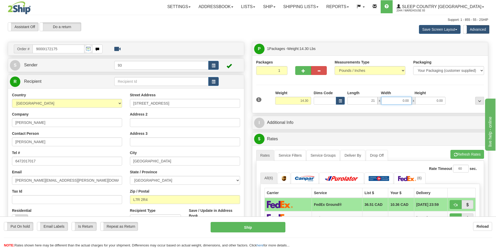
type input "21.00"
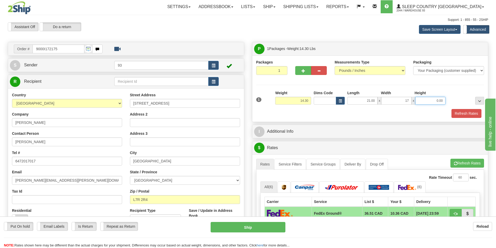
type input "17.00"
type input "4.00"
click at [459, 113] on button "Refresh Rates" at bounding box center [467, 113] width 30 height 9
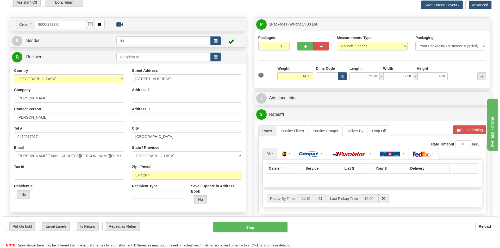
scroll to position [52, 0]
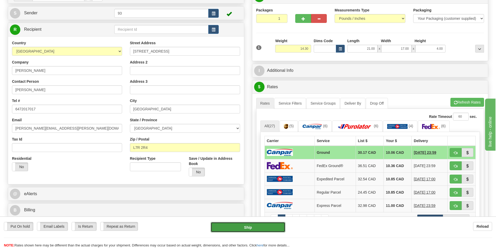
click at [242, 225] on button "Ship" at bounding box center [248, 227] width 75 height 10
type input "1"
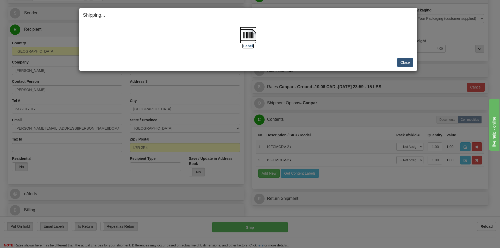
click at [246, 34] on img at bounding box center [248, 35] width 17 height 17
click at [407, 60] on button "Close" at bounding box center [405, 62] width 16 height 9
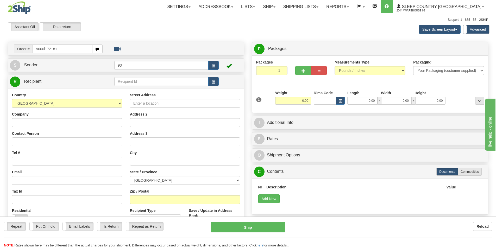
type input "9000i172181"
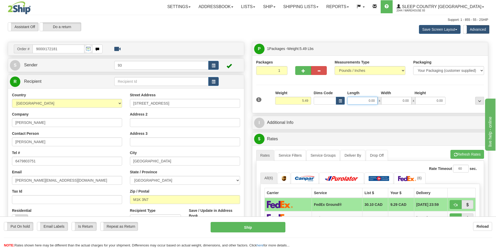
click at [355, 101] on input "0.00" at bounding box center [363, 101] width 30 height 8
type input "11.00"
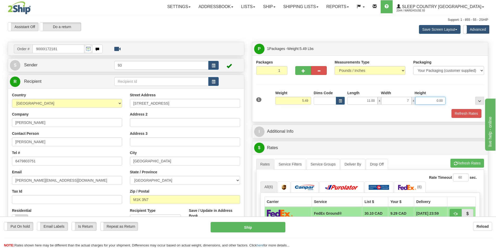
type input "7.00"
type input "4.00"
click at [464, 111] on button "Refresh Rates" at bounding box center [467, 113] width 30 height 9
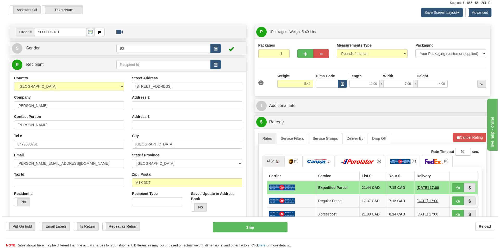
scroll to position [52, 0]
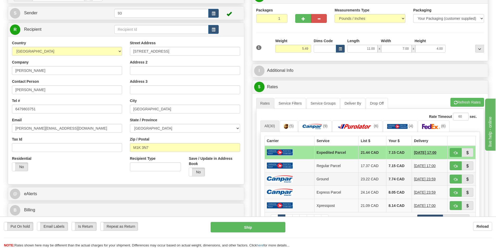
click at [286, 174] on td at bounding box center [290, 179] width 50 height 13
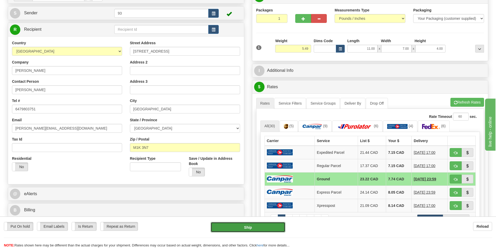
click at [257, 229] on button "Ship" at bounding box center [248, 227] width 75 height 10
type input "1"
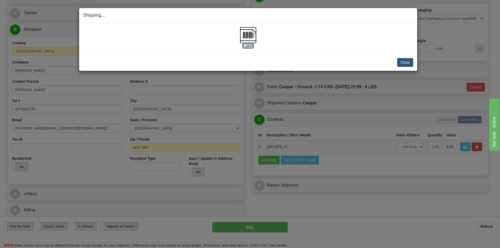
click at [246, 36] on img at bounding box center [248, 35] width 17 height 17
click at [404, 61] on button "Close" at bounding box center [405, 62] width 16 height 9
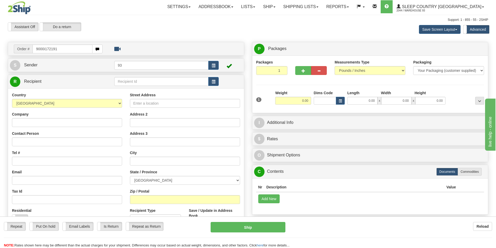
type input "9000i172191"
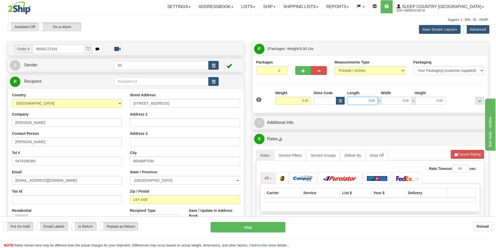
click at [358, 101] on input "0.00" at bounding box center [363, 101] width 30 height 8
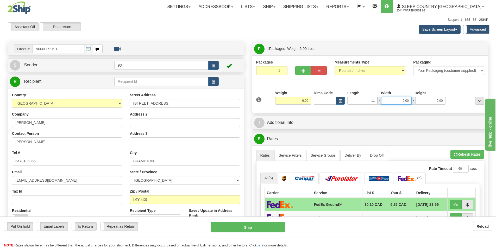
type input "11.00"
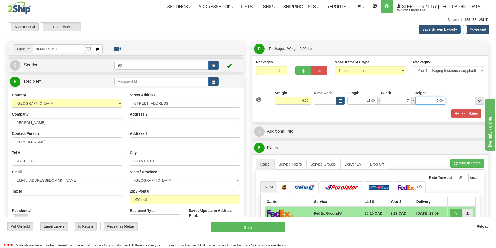
type input "7.00"
type input "4.00"
click at [464, 112] on button "Refresh Rates" at bounding box center [467, 113] width 30 height 9
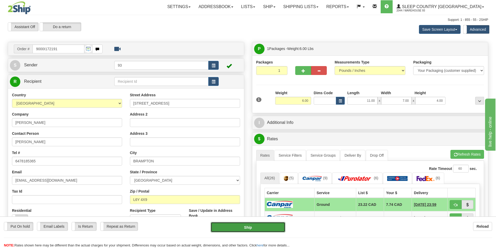
click at [248, 227] on button "Ship" at bounding box center [248, 227] width 75 height 10
type input "1"
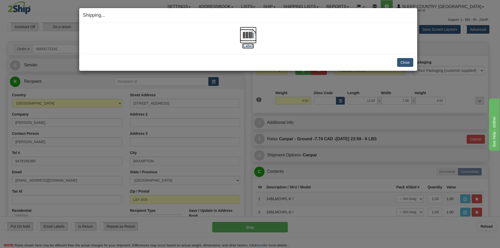
click at [245, 35] on img at bounding box center [248, 35] width 17 height 17
click at [408, 61] on button "Close" at bounding box center [405, 62] width 16 height 9
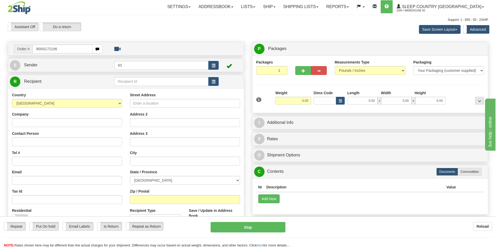
type input "9000i172196"
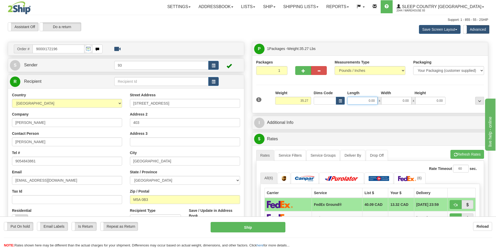
click at [363, 100] on input "0.00" at bounding box center [363, 101] width 30 height 8
type input "53.00"
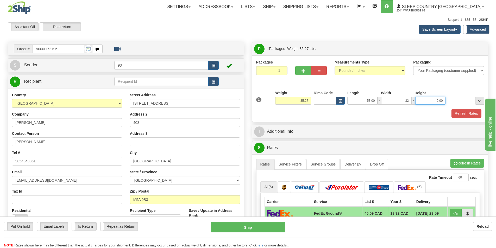
type input "32.00"
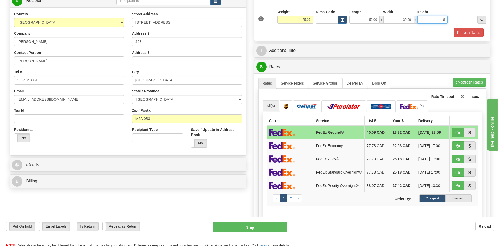
scroll to position [78, 0]
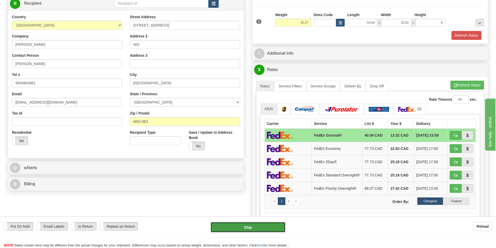
type input "6.00"
click at [255, 225] on button "Ship" at bounding box center [248, 227] width 75 height 10
type input "92"
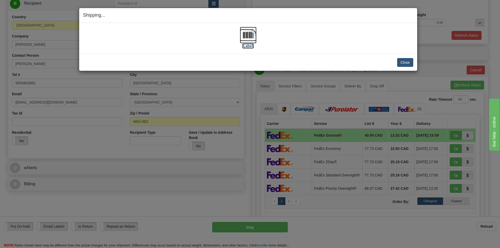
click at [247, 35] on img at bounding box center [248, 35] width 17 height 17
click at [408, 61] on button "Close" at bounding box center [405, 62] width 16 height 9
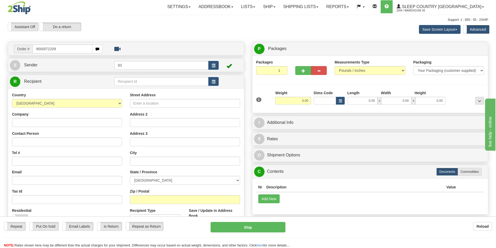
type input "9000il72209"
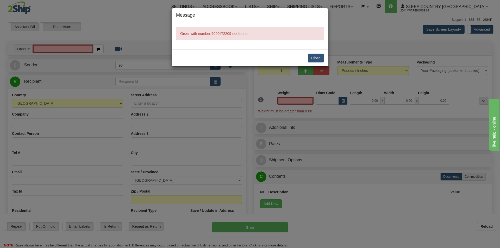
type input "0.00"
click at [36, 48] on div "Message Order with number 9000il72209 not found! Close" at bounding box center [250, 124] width 500 height 248
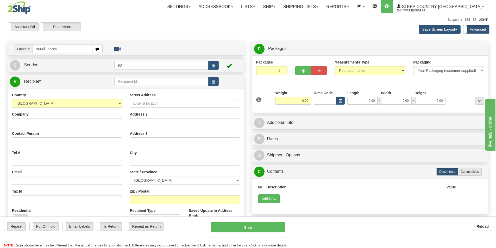
type input "9000i172209"
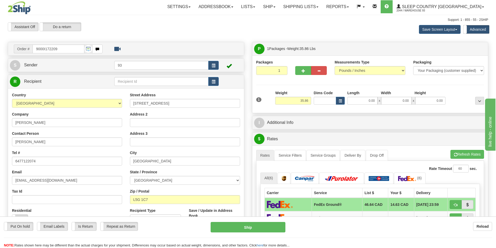
click at [360, 105] on div "1 Weight 35.86 Dims Code x x" at bounding box center [370, 99] width 231 height 19
click at [361, 101] on input "0.00" at bounding box center [363, 101] width 30 height 8
type input "40.00"
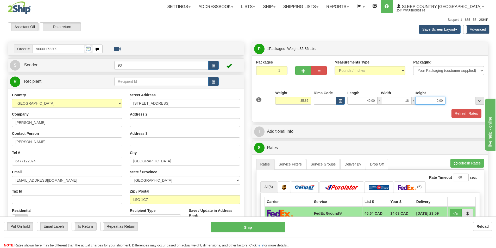
type input "18.00"
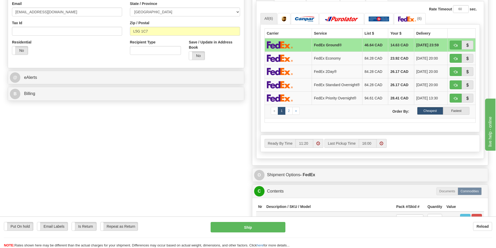
scroll to position [208, 0]
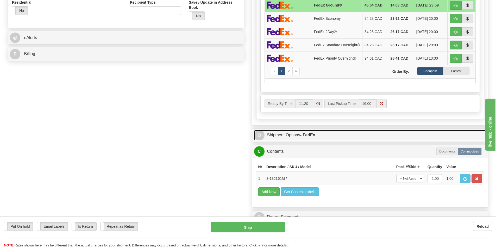
type input "18.00"
click at [295, 137] on link "O Shipment Options - FedEx" at bounding box center [370, 135] width 232 height 11
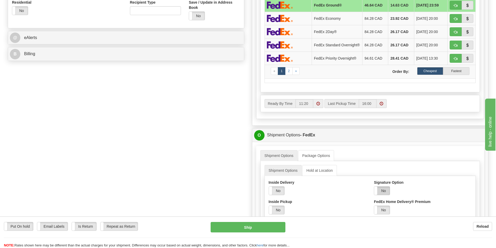
click at [384, 193] on label "No" at bounding box center [382, 191] width 16 height 8
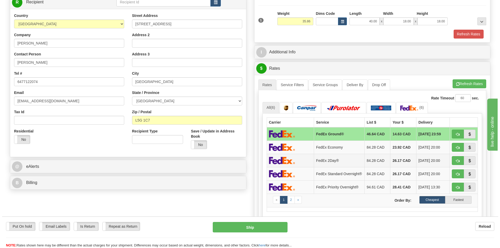
scroll to position [78, 0]
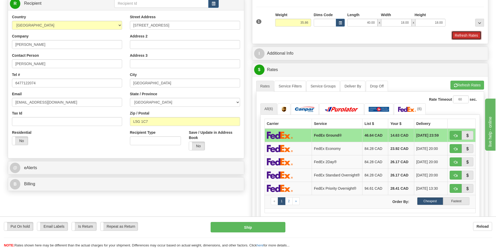
click at [466, 32] on button "Refresh Rates" at bounding box center [467, 35] width 30 height 9
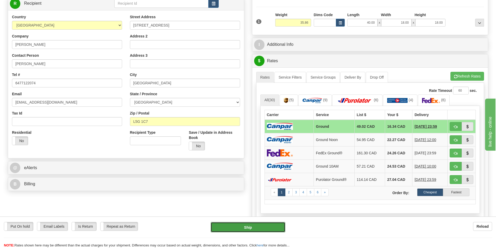
click at [238, 226] on button "Ship" at bounding box center [248, 227] width 75 height 10
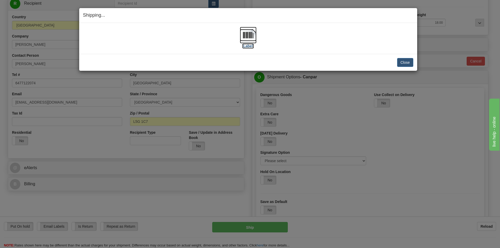
click at [245, 33] on img at bounding box center [248, 35] width 17 height 17
click at [406, 59] on button "Close" at bounding box center [405, 62] width 16 height 9
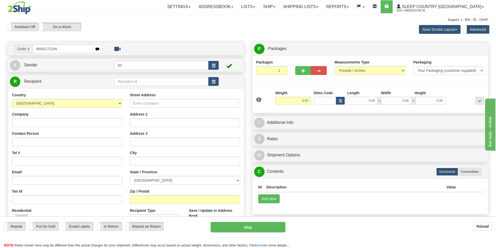
type input "9000i172246"
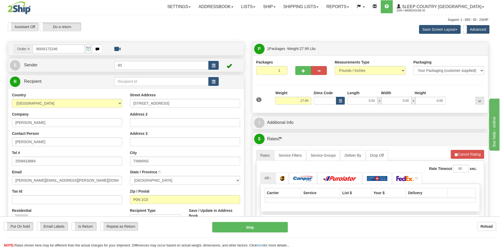
type input "PORCUPINE"
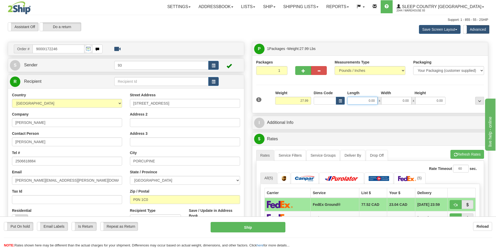
click at [354, 101] on input "0.00" at bounding box center [363, 101] width 30 height 8
type input "40.00"
click at [395, 100] on input "0.00" at bounding box center [396, 101] width 30 height 8
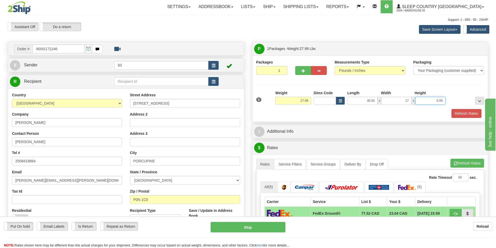
type input "17.00"
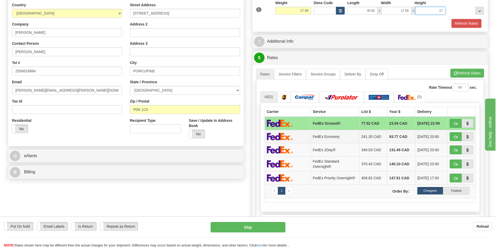
scroll to position [156, 0]
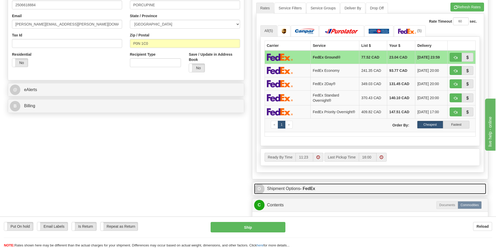
type input "17.00"
click at [284, 190] on link "O Shipment Options - FedEx" at bounding box center [370, 189] width 232 height 11
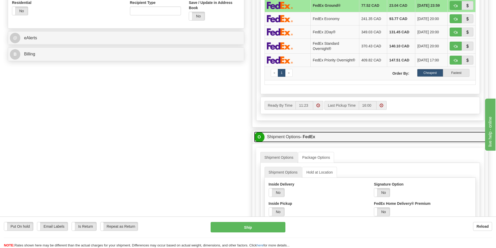
scroll to position [208, 0]
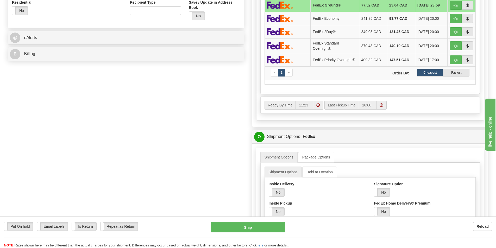
click at [386, 187] on label "Signature Option" at bounding box center [389, 184] width 30 height 5
click at [0, 0] on input "Signature Option" at bounding box center [0, 0] width 0 height 0
click at [382, 193] on label "No" at bounding box center [382, 192] width 16 height 8
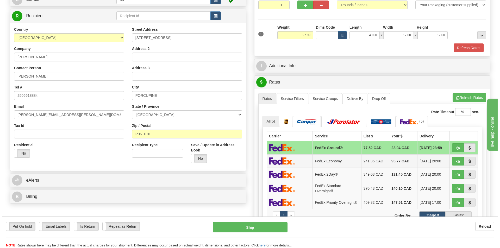
scroll to position [52, 0]
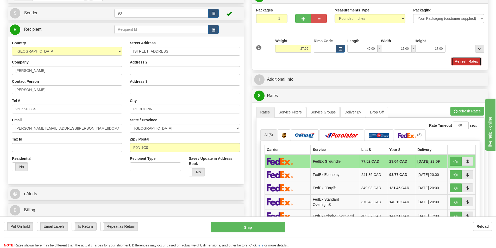
click at [473, 61] on button "Refresh Rates" at bounding box center [467, 61] width 30 height 9
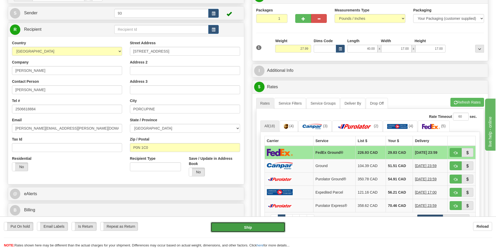
click at [252, 227] on button "Ship" at bounding box center [248, 227] width 75 height 10
type input "92"
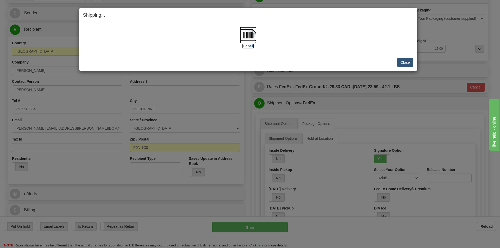
click at [251, 35] on img at bounding box center [248, 35] width 17 height 17
click at [402, 61] on button "Close" at bounding box center [405, 62] width 16 height 9
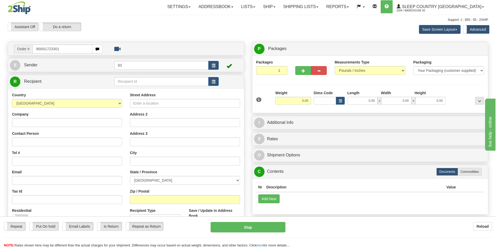
type input "9000i1723301"
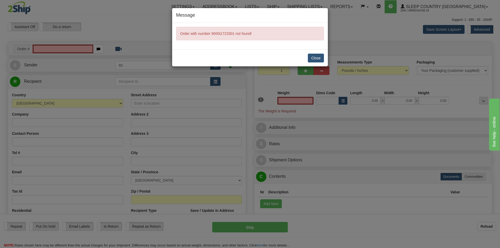
type input "0.00"
click at [46, 48] on div "Message Order with number 9000i1723301 not found! Close" at bounding box center [250, 124] width 500 height 248
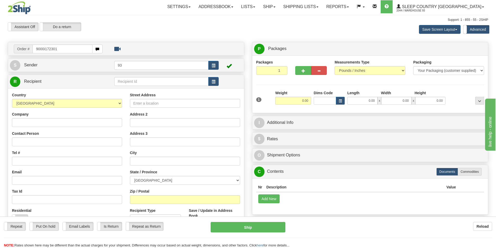
type input "9000i172301"
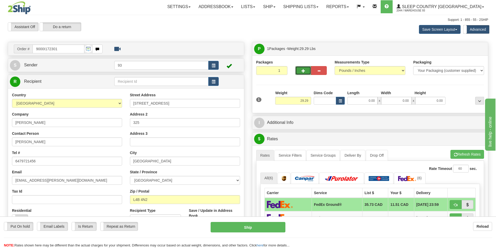
click at [299, 68] on button "button" at bounding box center [304, 70] width 16 height 9
type input "2"
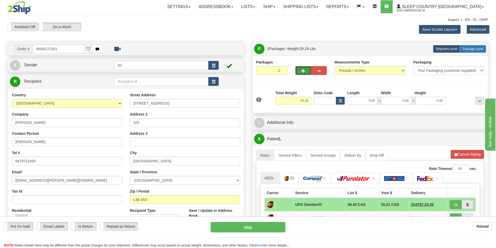
click at [465, 46] on label "Package Level Pack.." at bounding box center [473, 49] width 26 height 8
radio input "true"
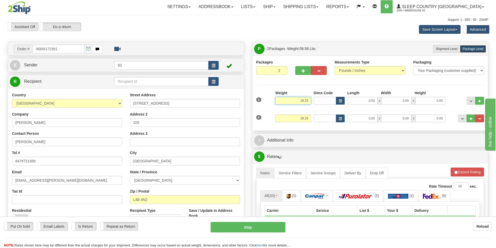
click at [310, 100] on input "29.29" at bounding box center [293, 101] width 36 height 8
type input "2"
type input "28.00"
click at [310, 118] on input "29.29" at bounding box center [293, 119] width 36 height 8
type input "2"
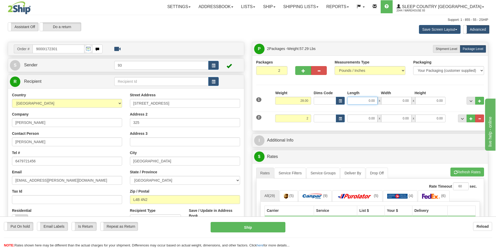
type input "2.00"
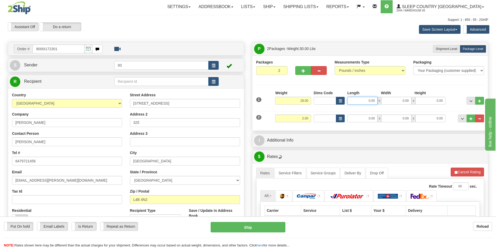
click at [360, 100] on input "0.00" at bounding box center [363, 101] width 30 height 8
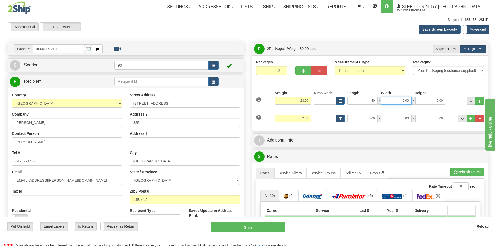
type input "40.00"
click at [398, 98] on input "0.00" at bounding box center [396, 101] width 30 height 8
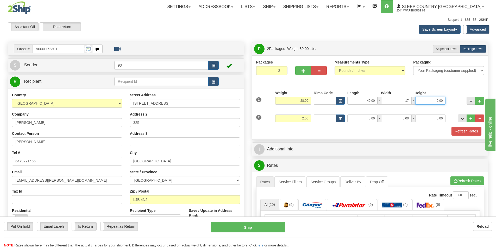
type input "17.00"
click at [364, 120] on input "0.00" at bounding box center [363, 119] width 30 height 8
type input "7.00"
type input "4.00"
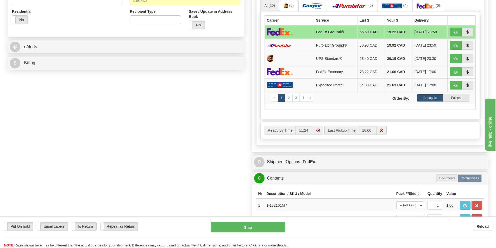
scroll to position [208, 0]
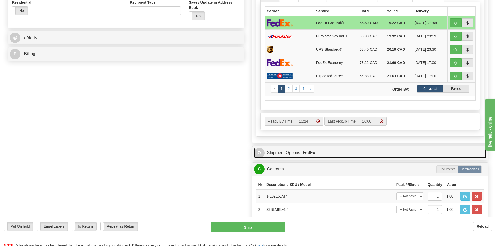
type input "2.00"
click at [306, 152] on strong "- FedEx" at bounding box center [307, 153] width 15 height 4
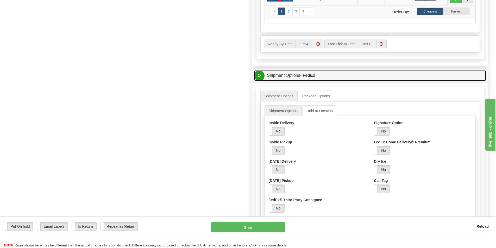
scroll to position [287, 0]
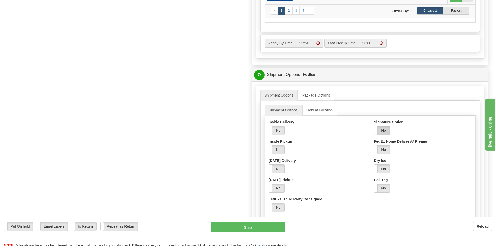
click at [380, 128] on label "No" at bounding box center [382, 130] width 16 height 8
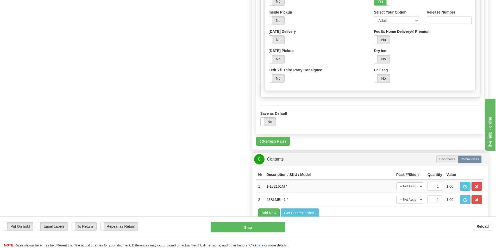
scroll to position [417, 0]
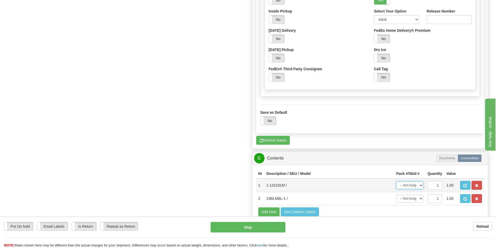
click at [420, 184] on select "-- Not Assigned -- Package 1 Package 2" at bounding box center [410, 186] width 27 height 8
select select "0"
click at [397, 182] on select "-- Not Assigned -- Package 1 Package 2" at bounding box center [410, 186] width 27 height 8
click at [420, 198] on select "-- Not Assigned -- Package 1 Package 2" at bounding box center [410, 199] width 27 height 8
select select "1"
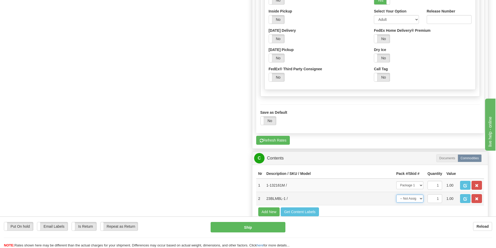
click at [397, 195] on select "-- Not Assigned -- Package 1 Package 2" at bounding box center [410, 199] width 27 height 8
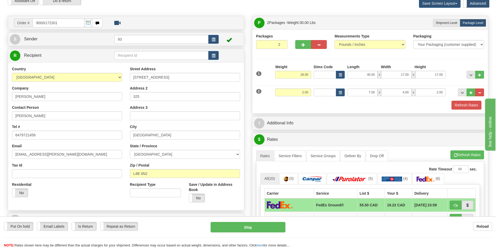
scroll to position [0, 0]
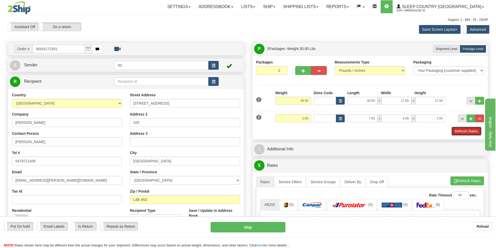
click at [461, 130] on button "Refresh Rates" at bounding box center [467, 131] width 30 height 9
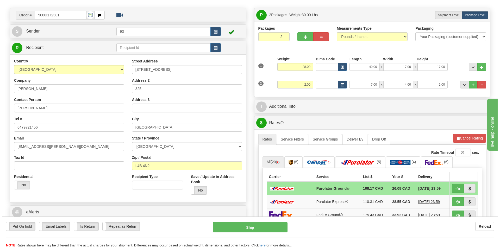
scroll to position [104, 0]
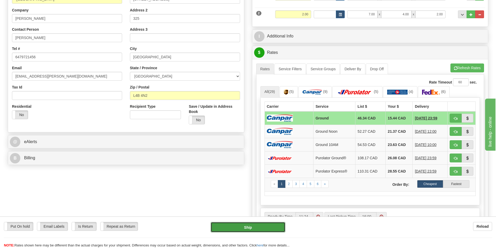
click at [248, 224] on button "Ship" at bounding box center [248, 227] width 75 height 10
type input "1"
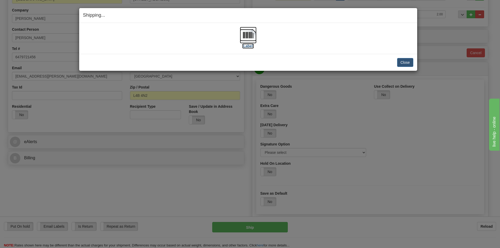
click at [245, 35] on img at bounding box center [248, 35] width 17 height 17
click at [401, 63] on button "Close" at bounding box center [405, 62] width 16 height 9
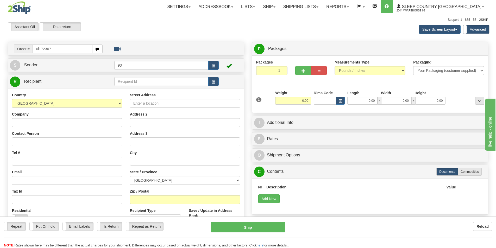
type input "0i172367"
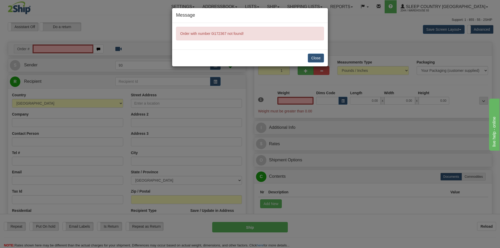
type input "0.00"
click at [40, 47] on div "Message Order with number 0i172367 not found! Close" at bounding box center [250, 124] width 500 height 248
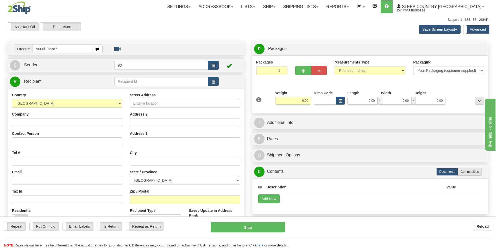
type input "9000i172367"
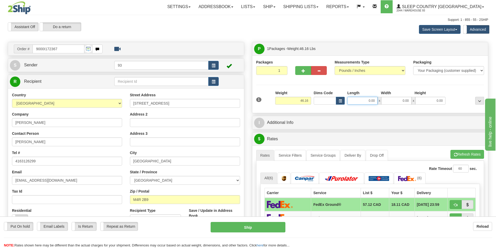
click at [354, 98] on input "0.00" at bounding box center [363, 101] width 30 height 8
type input "40.00"
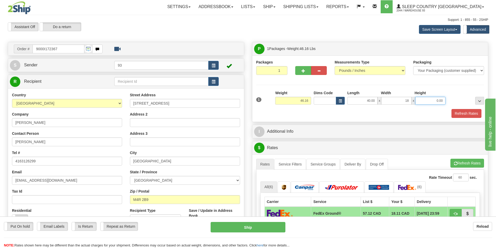
type input "18.00"
click at [466, 114] on button "Refresh Rates" at bounding box center [467, 113] width 30 height 9
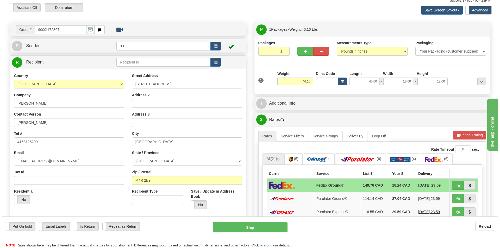
scroll to position [78, 0]
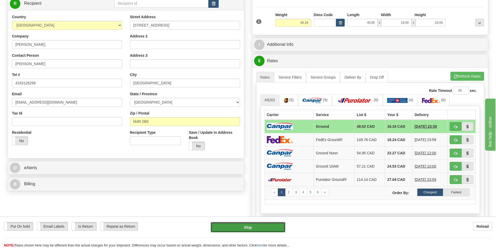
click at [261, 225] on button "Ship" at bounding box center [248, 227] width 75 height 10
type input "1"
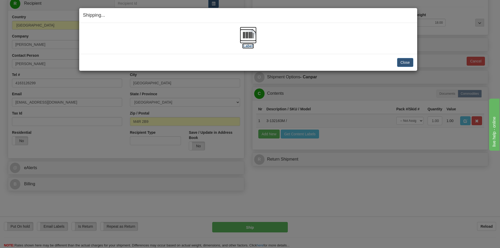
click at [246, 34] on img at bounding box center [248, 35] width 17 height 17
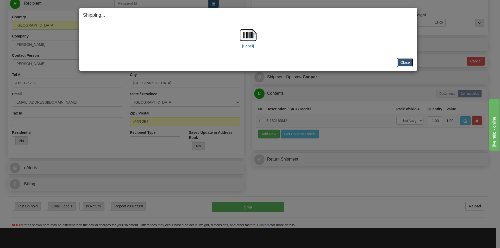
click at [408, 60] on button "Close" at bounding box center [405, 62] width 16 height 9
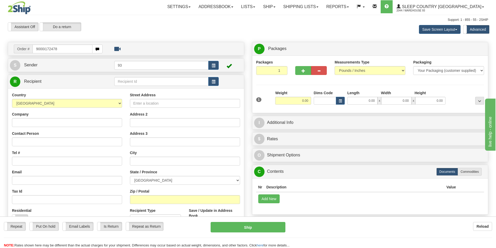
type input "9000i172478"
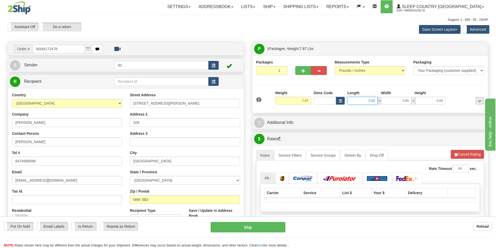
click at [354, 100] on input "0.00" at bounding box center [363, 101] width 30 height 8
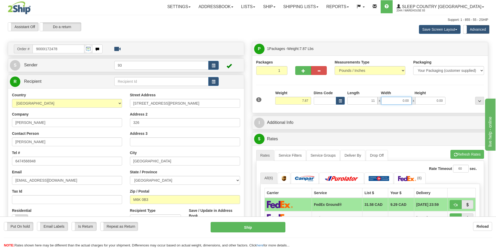
type input "11.00"
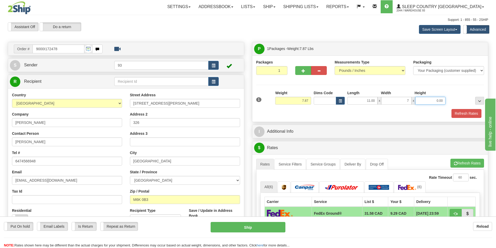
type input "7.00"
type input "4.00"
click at [472, 113] on button "Refresh Rates" at bounding box center [467, 113] width 30 height 9
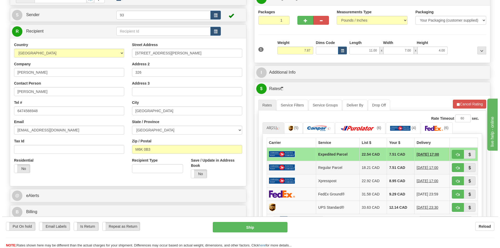
scroll to position [52, 0]
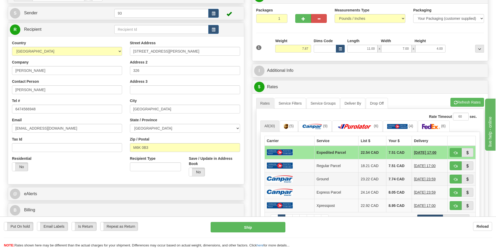
click at [279, 178] on img at bounding box center [280, 179] width 26 height 7
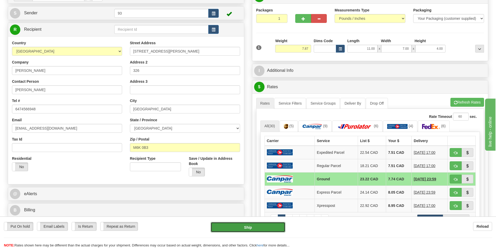
click at [256, 227] on button "Ship" at bounding box center [248, 227] width 75 height 10
type input "1"
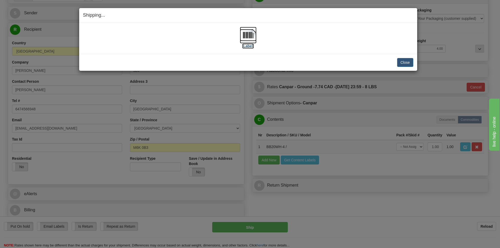
click at [248, 31] on img at bounding box center [248, 35] width 17 height 17
click at [407, 60] on button "Close" at bounding box center [405, 62] width 16 height 9
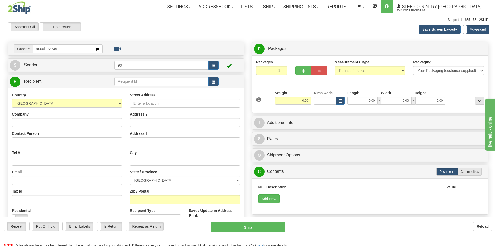
type input "9000i172745"
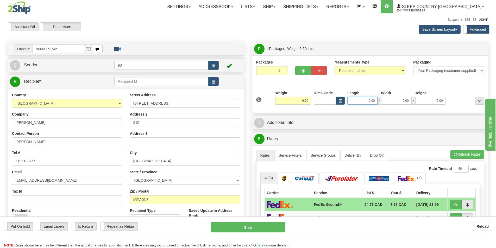
drag, startPoint x: 365, startPoint y: 101, endPoint x: 362, endPoint y: 122, distance: 21.8
click at [365, 100] on input "0.00" at bounding box center [363, 101] width 30 height 8
type input "13.00"
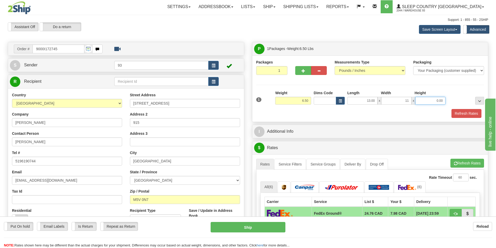
type input "11.00"
type input "4.00"
click at [475, 113] on button "Refresh Rates" at bounding box center [467, 113] width 30 height 9
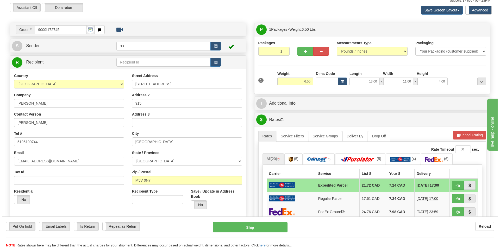
scroll to position [52, 0]
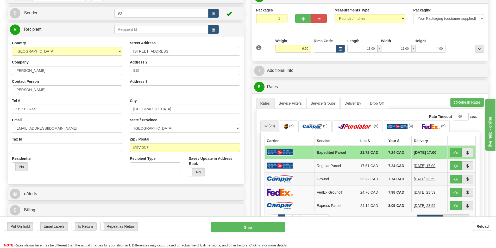
click at [281, 177] on img at bounding box center [280, 179] width 26 height 7
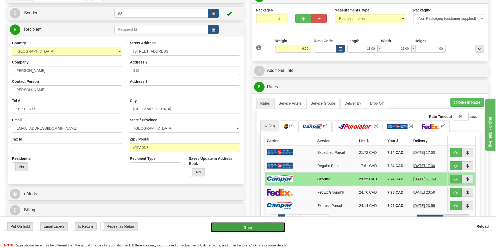
click at [250, 225] on button "Ship" at bounding box center [248, 227] width 75 height 10
type input "1"
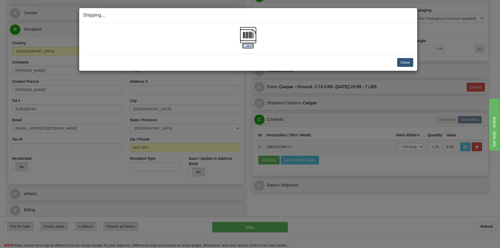
click at [251, 35] on img at bounding box center [248, 35] width 17 height 17
click at [408, 63] on button "Close" at bounding box center [405, 62] width 16 height 9
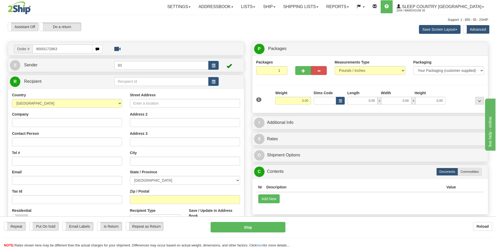
type input "9000i172863"
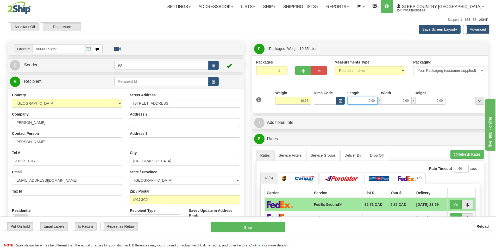
click at [361, 100] on input "0.00" at bounding box center [363, 101] width 30 height 8
type input "12.00"
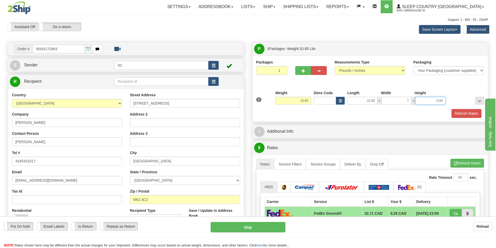
type input "7.00"
type input "4.00"
click at [462, 110] on button "Refresh Rates" at bounding box center [467, 113] width 30 height 9
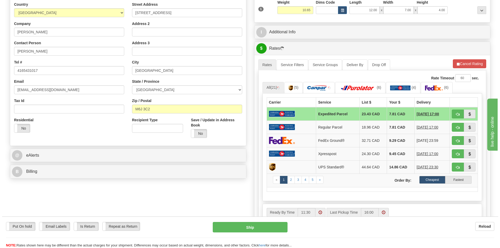
scroll to position [104, 0]
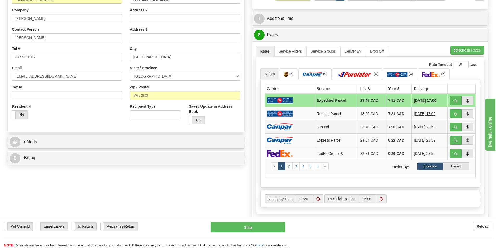
click at [290, 122] on td at bounding box center [290, 126] width 50 height 13
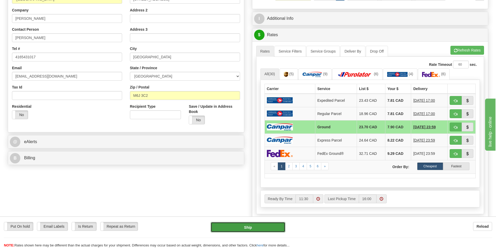
click at [247, 227] on button "Ship" at bounding box center [248, 227] width 75 height 10
type input "1"
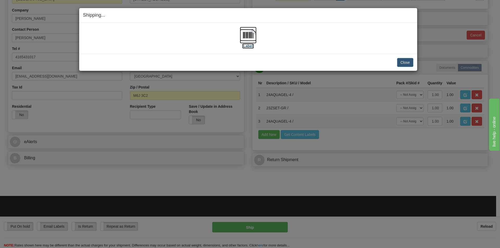
click at [252, 34] on img at bounding box center [248, 35] width 17 height 17
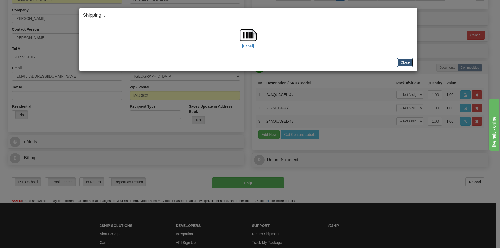
click at [408, 60] on button "Close" at bounding box center [405, 62] width 16 height 9
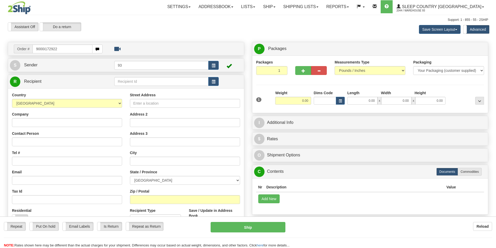
type input "9000i172922"
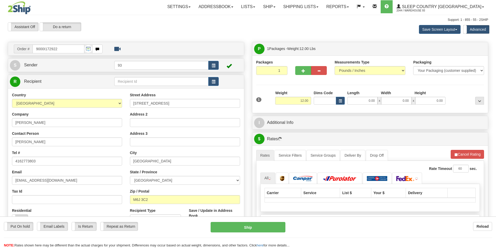
click at [366, 106] on div "1 Weight 12.00 Dims Code x x" at bounding box center [370, 99] width 231 height 19
click at [365, 102] on input "0.00" at bounding box center [363, 101] width 30 height 8
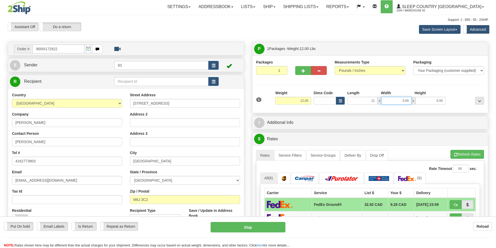
type input "11.00"
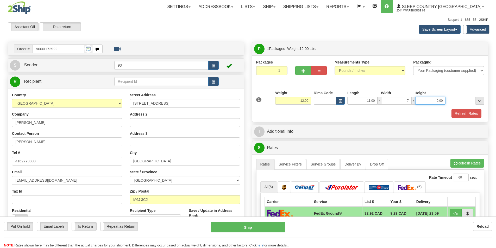
type input "7.00"
type input "4.00"
click at [476, 110] on button "Refresh Rates" at bounding box center [467, 113] width 30 height 9
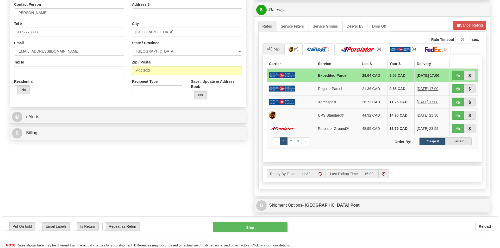
scroll to position [130, 0]
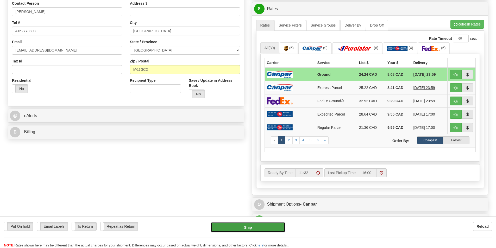
click at [264, 224] on button "Ship" at bounding box center [248, 227] width 75 height 10
type input "1"
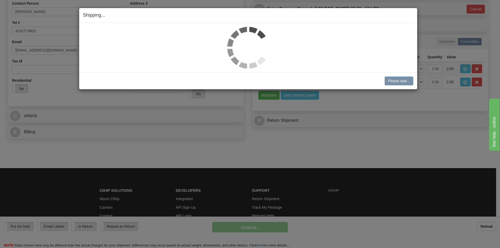
scroll to position [0, 0]
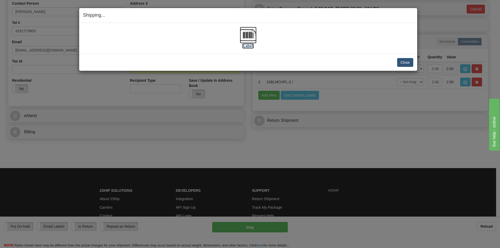
click at [249, 38] on img at bounding box center [248, 35] width 17 height 17
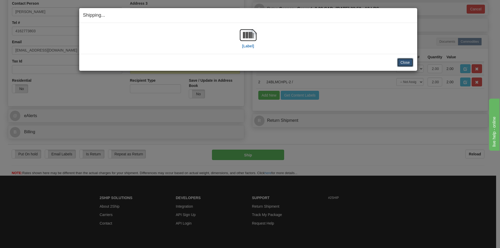
click at [405, 61] on button "Close" at bounding box center [405, 62] width 16 height 9
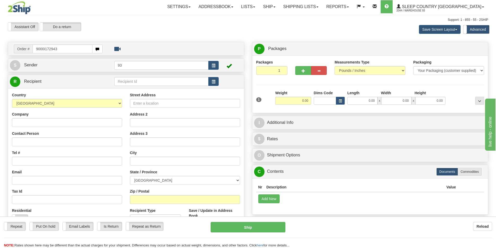
type input "9000i172943"
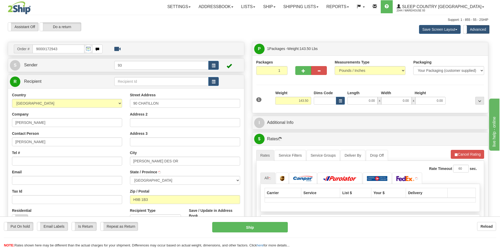
type input "DOLLARD-DES-ORMEAUX"
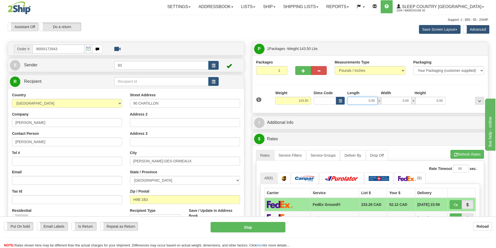
click at [362, 100] on input "0.00" at bounding box center [363, 101] width 30 height 8
type input "63.00"
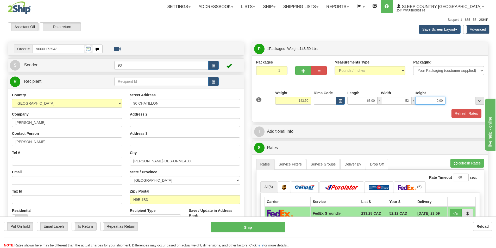
type input "52.00"
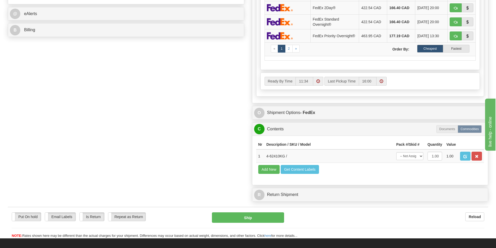
scroll to position [235, 0]
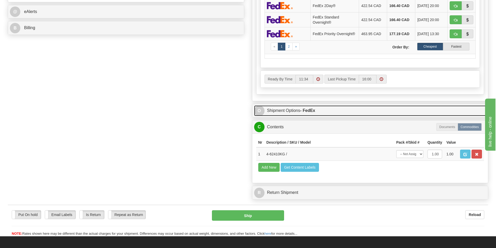
type input "6.00"
click at [286, 110] on link "O Shipment Options - FedEx" at bounding box center [370, 111] width 232 height 11
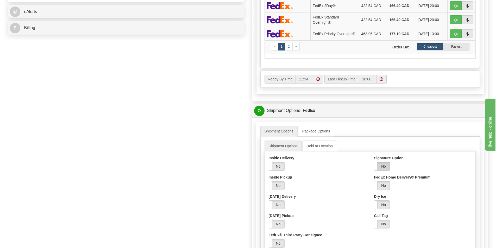
click at [384, 166] on label "No" at bounding box center [382, 166] width 16 height 8
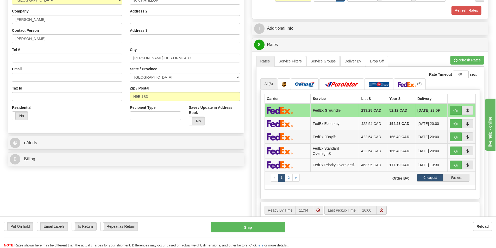
scroll to position [78, 0]
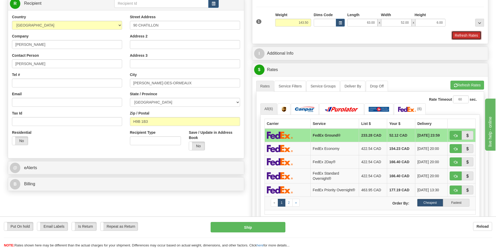
click at [463, 33] on button "Refresh Rates" at bounding box center [467, 35] width 30 height 9
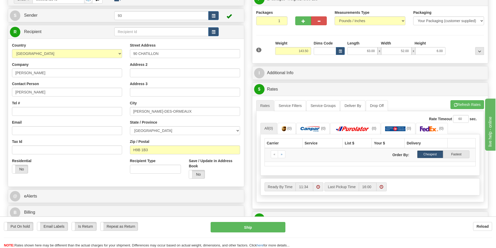
scroll to position [26, 0]
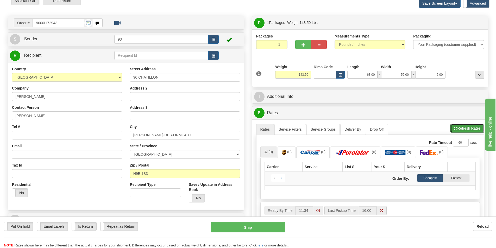
click at [469, 128] on button "Refresh Rates" at bounding box center [468, 128] width 34 height 9
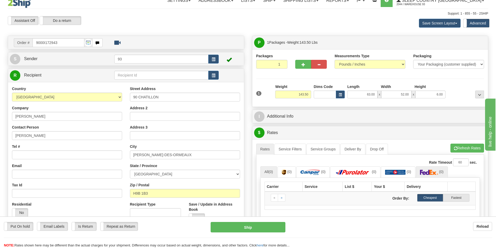
scroll to position [0, 0]
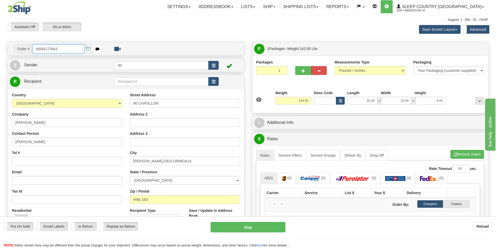
click at [65, 49] on input "9000I172943" at bounding box center [59, 49] width 52 height 9
type input "9"
type input "9000i173503"
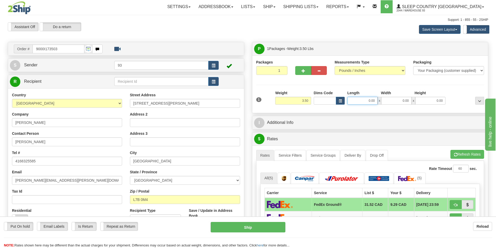
click at [352, 100] on input "0.00" at bounding box center [363, 101] width 30 height 8
type input "11.00"
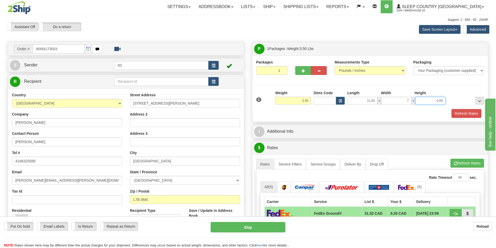
type input "7.00"
type input "4.00"
click at [470, 113] on button "Refresh Rates" at bounding box center [467, 113] width 30 height 9
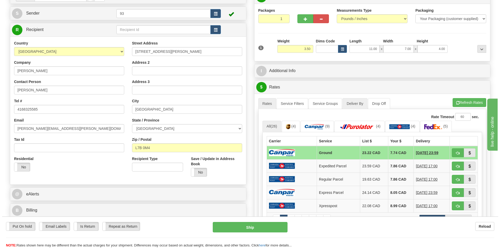
scroll to position [52, 0]
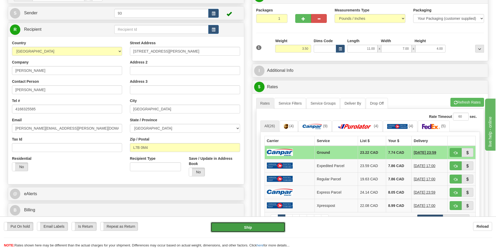
click at [254, 226] on button "Ship" at bounding box center [248, 227] width 75 height 10
type input "1"
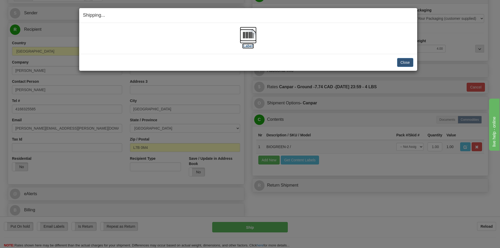
click at [249, 35] on img at bounding box center [248, 35] width 17 height 17
click at [404, 61] on button "Close" at bounding box center [405, 62] width 16 height 9
